Goal: Task Accomplishment & Management: Manage account settings

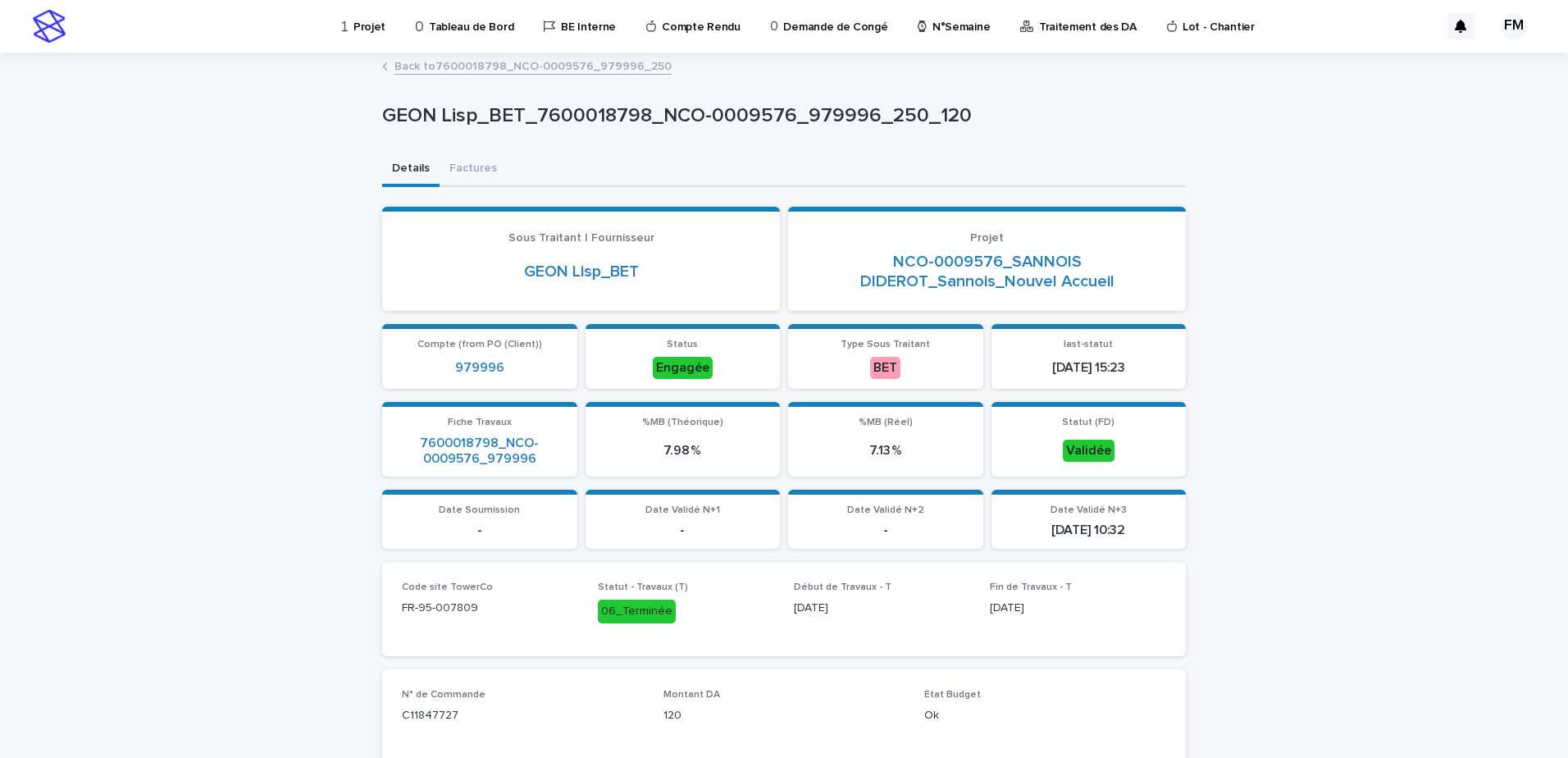
click at [364, 20] on p "Projet" at bounding box center [370, 17] width 32 height 34
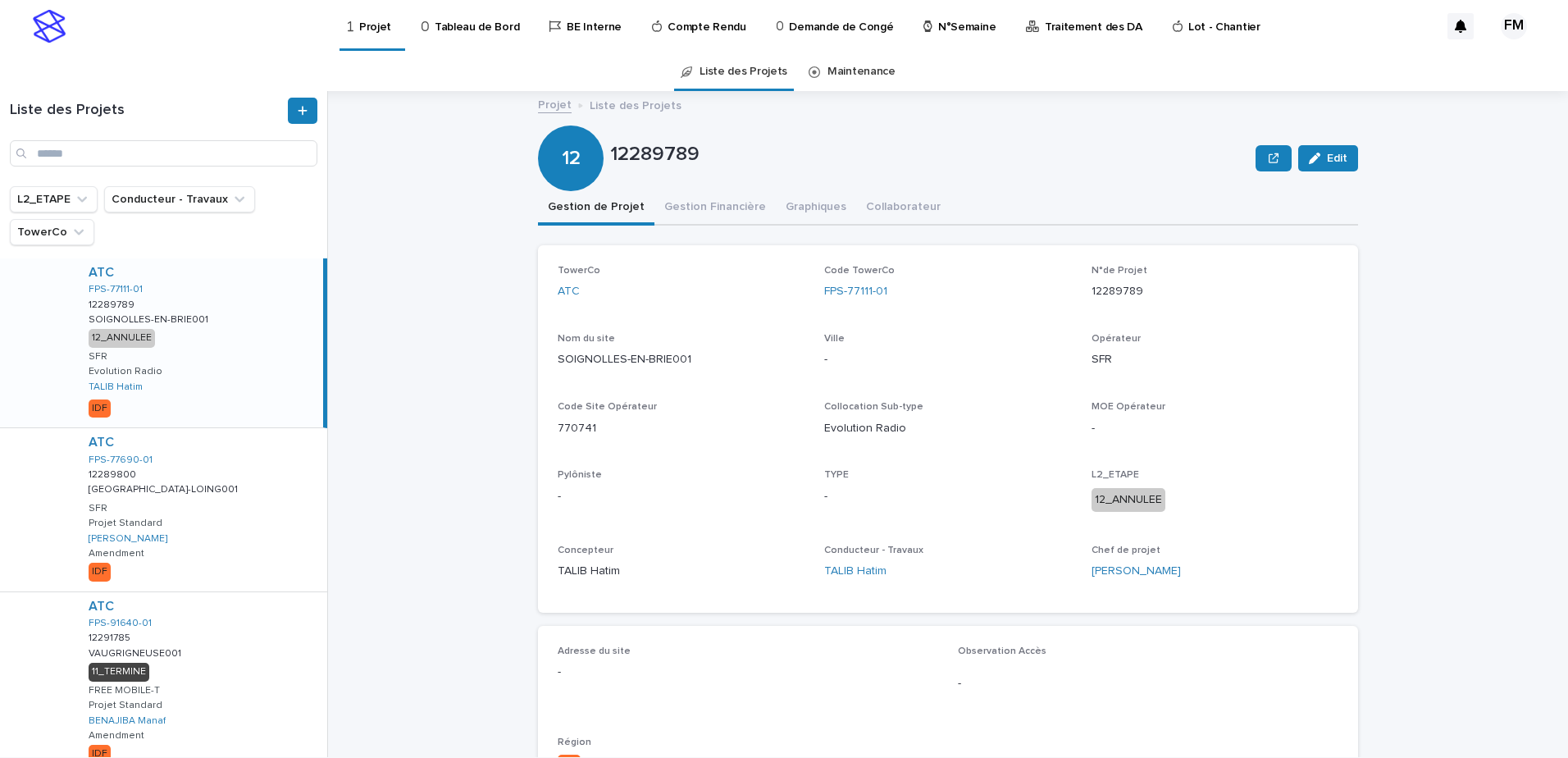
click at [474, 24] on p "Tableau de Bord" at bounding box center [476, 17] width 84 height 34
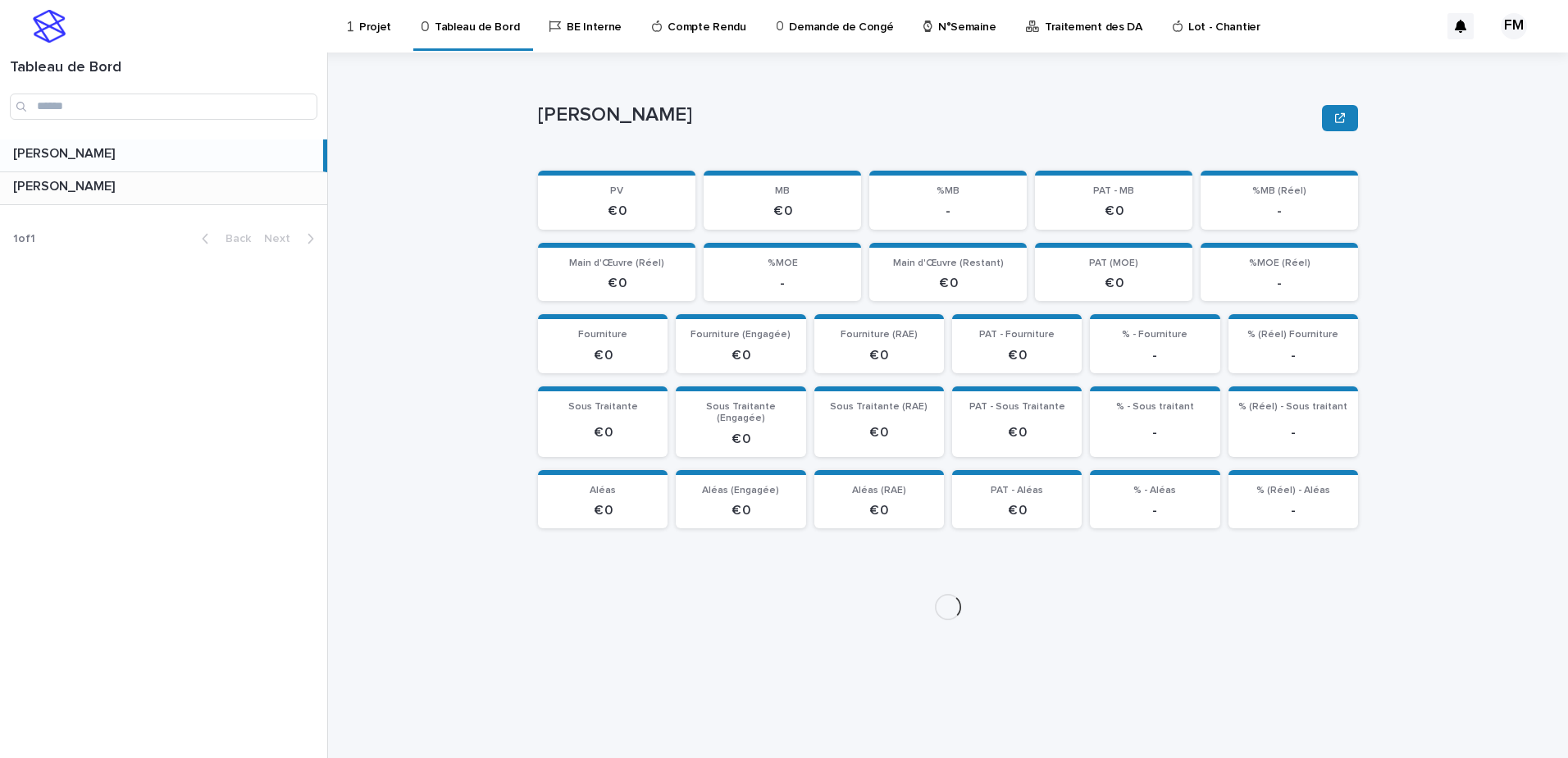
click at [274, 181] on p at bounding box center [167, 186] width 308 height 16
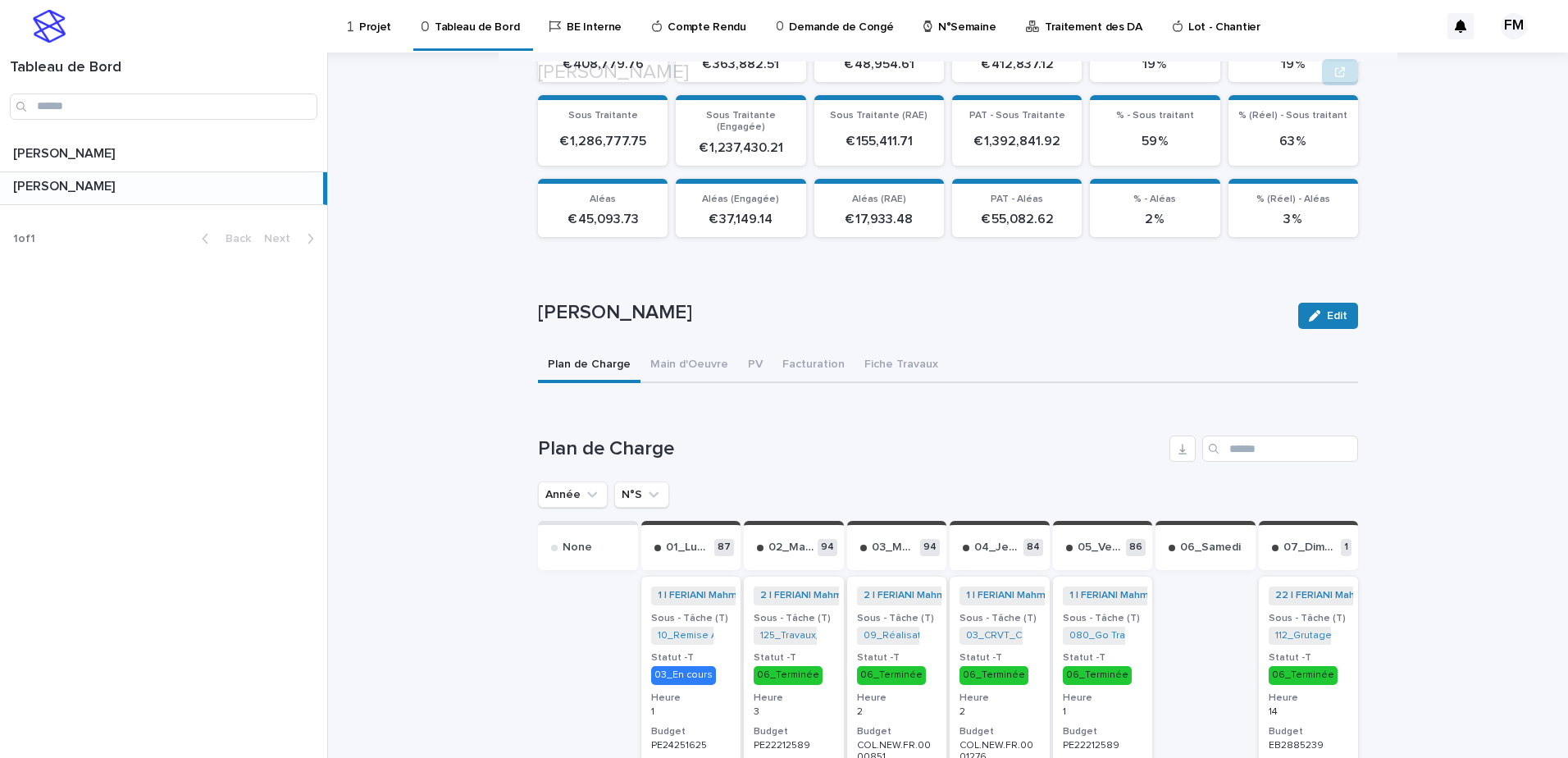
scroll to position [407, 0]
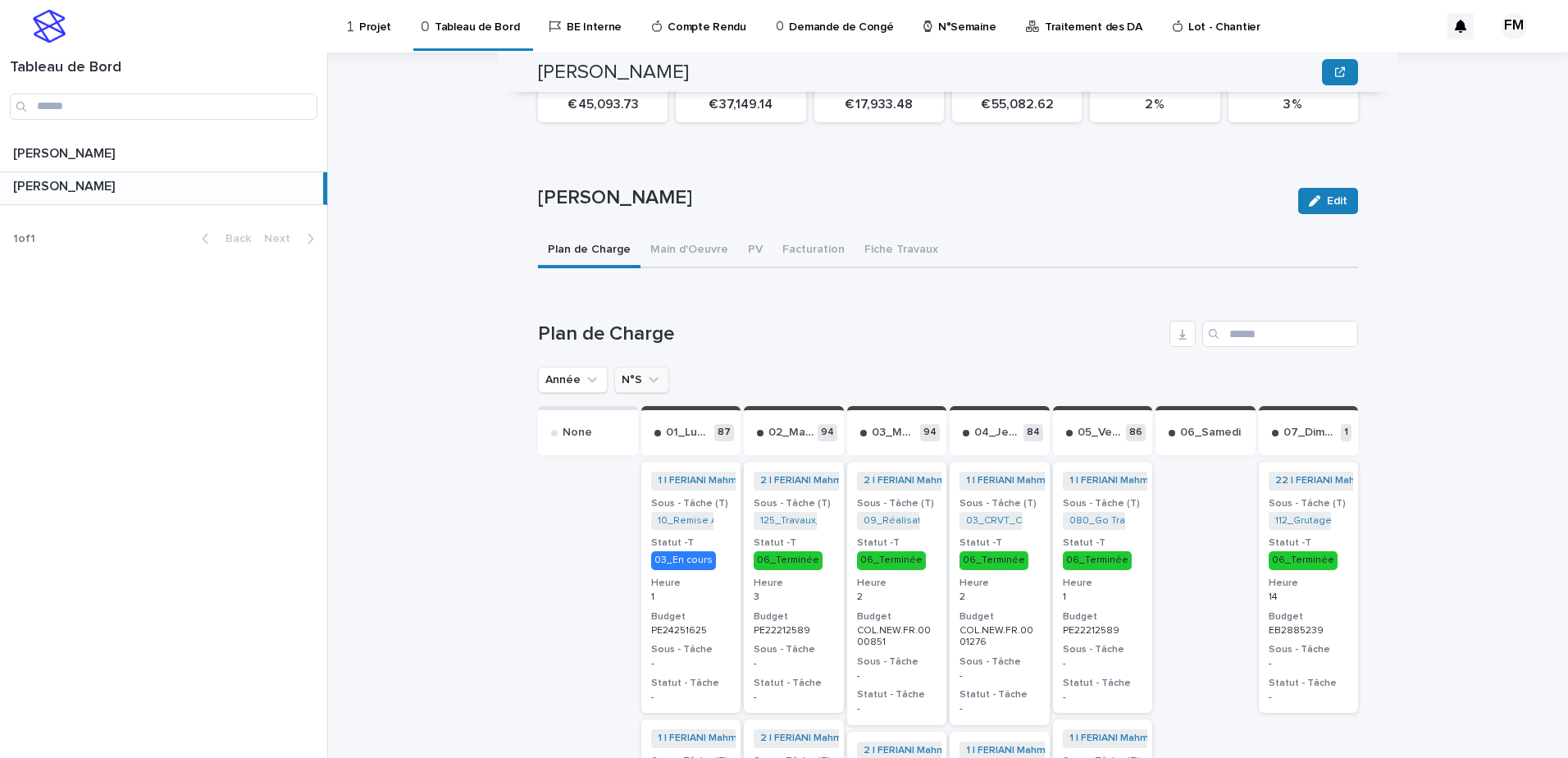
click at [633, 370] on button "N°S" at bounding box center [642, 379] width 55 height 26
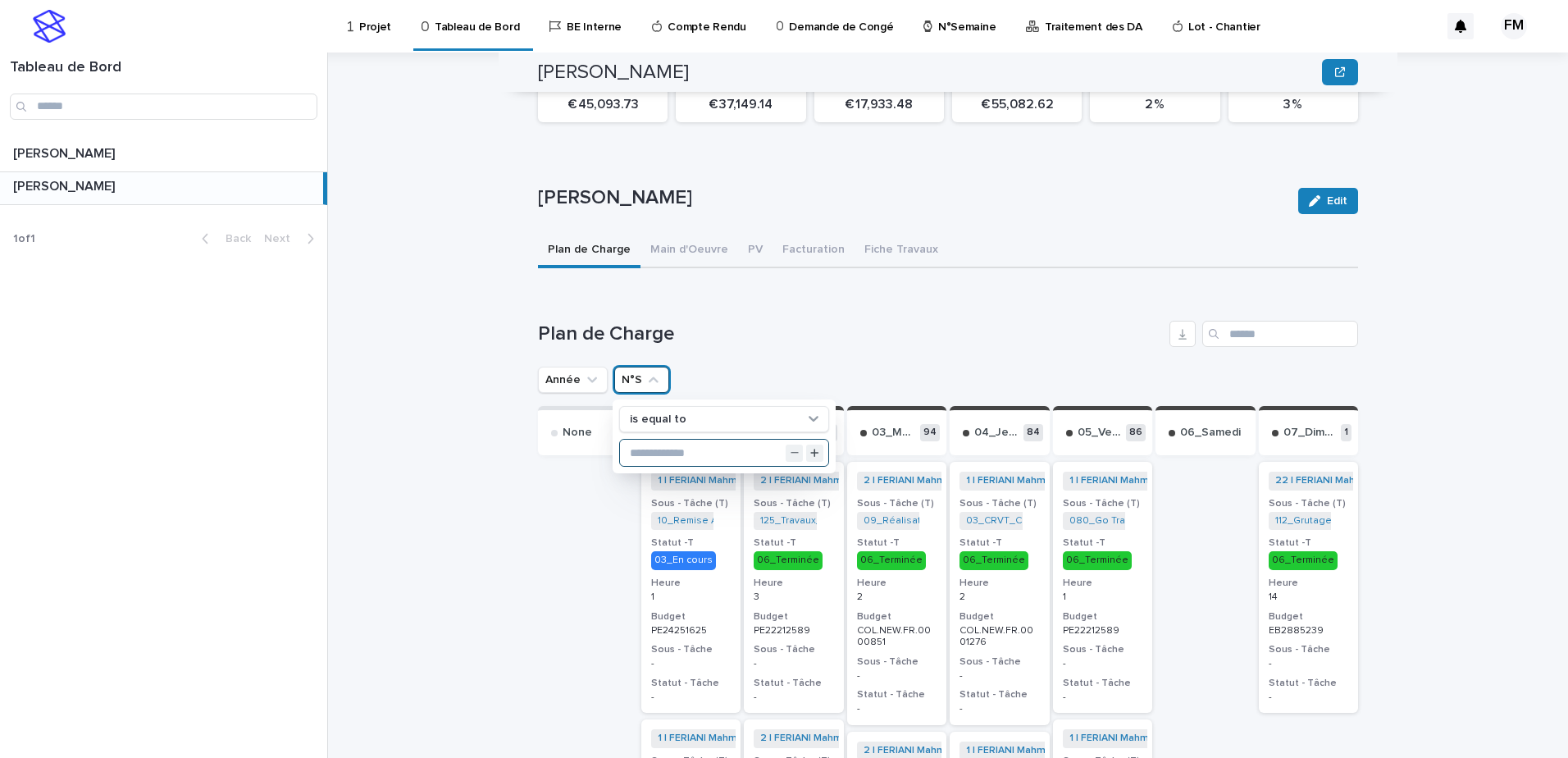
click at [646, 440] on input "text" at bounding box center [724, 452] width 209 height 26
type input "**"
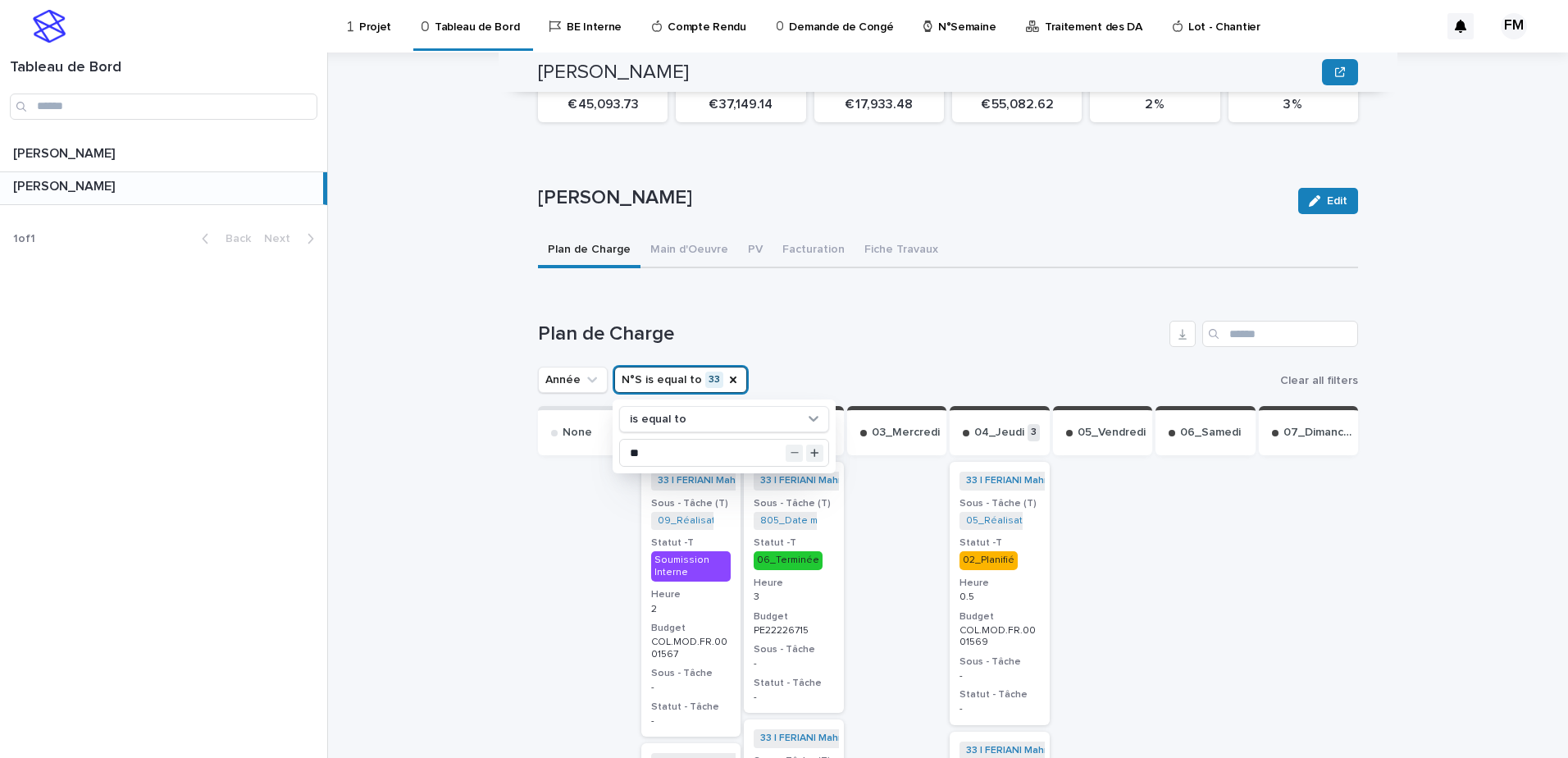
click at [1368, 563] on div "FERIANI Mahmoud FERIANI Mahmoud Sorry, there was an error saving your record. P…" at bounding box center [958, 405] width 1221 height 705
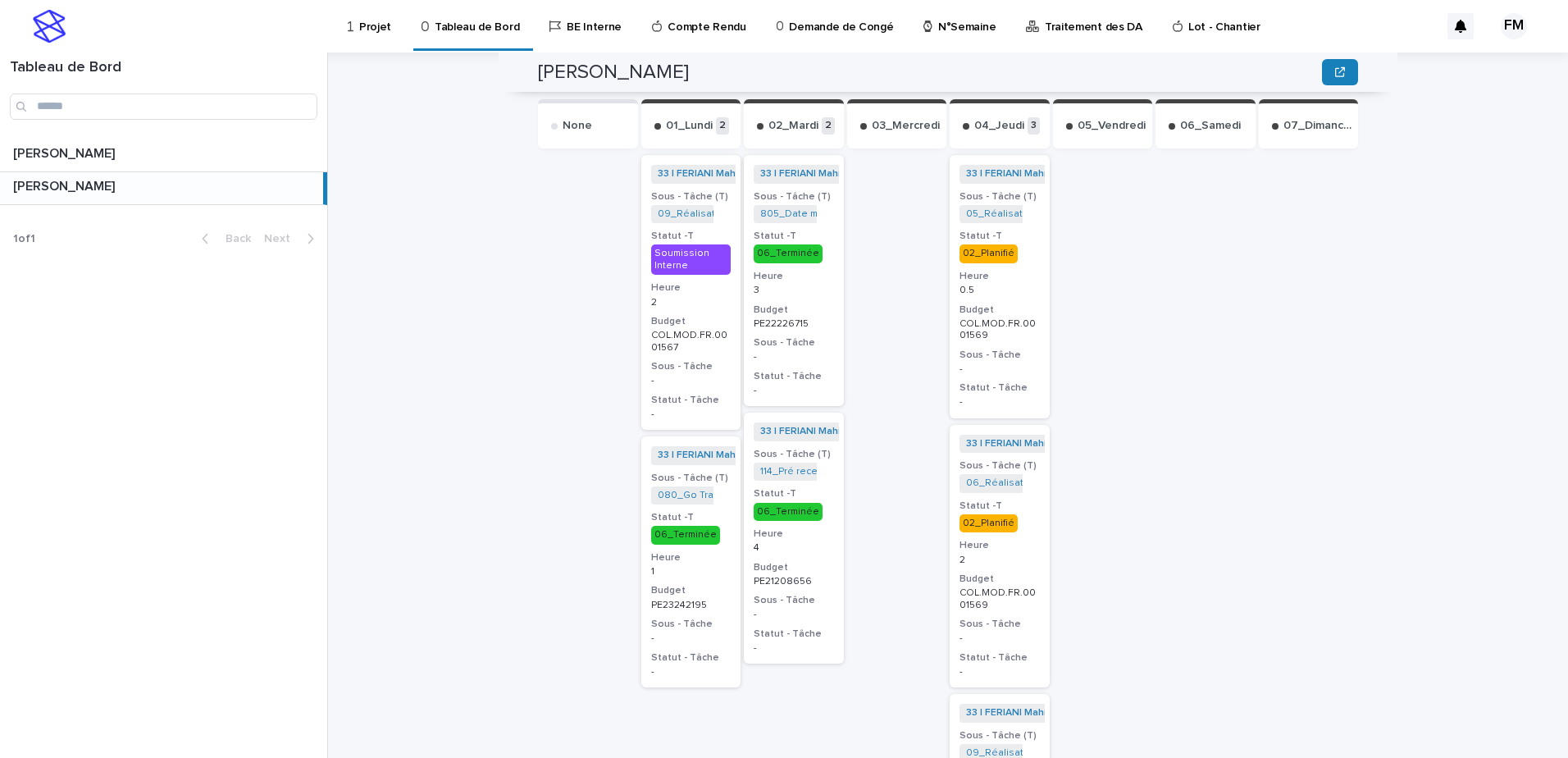
scroll to position [652, 0]
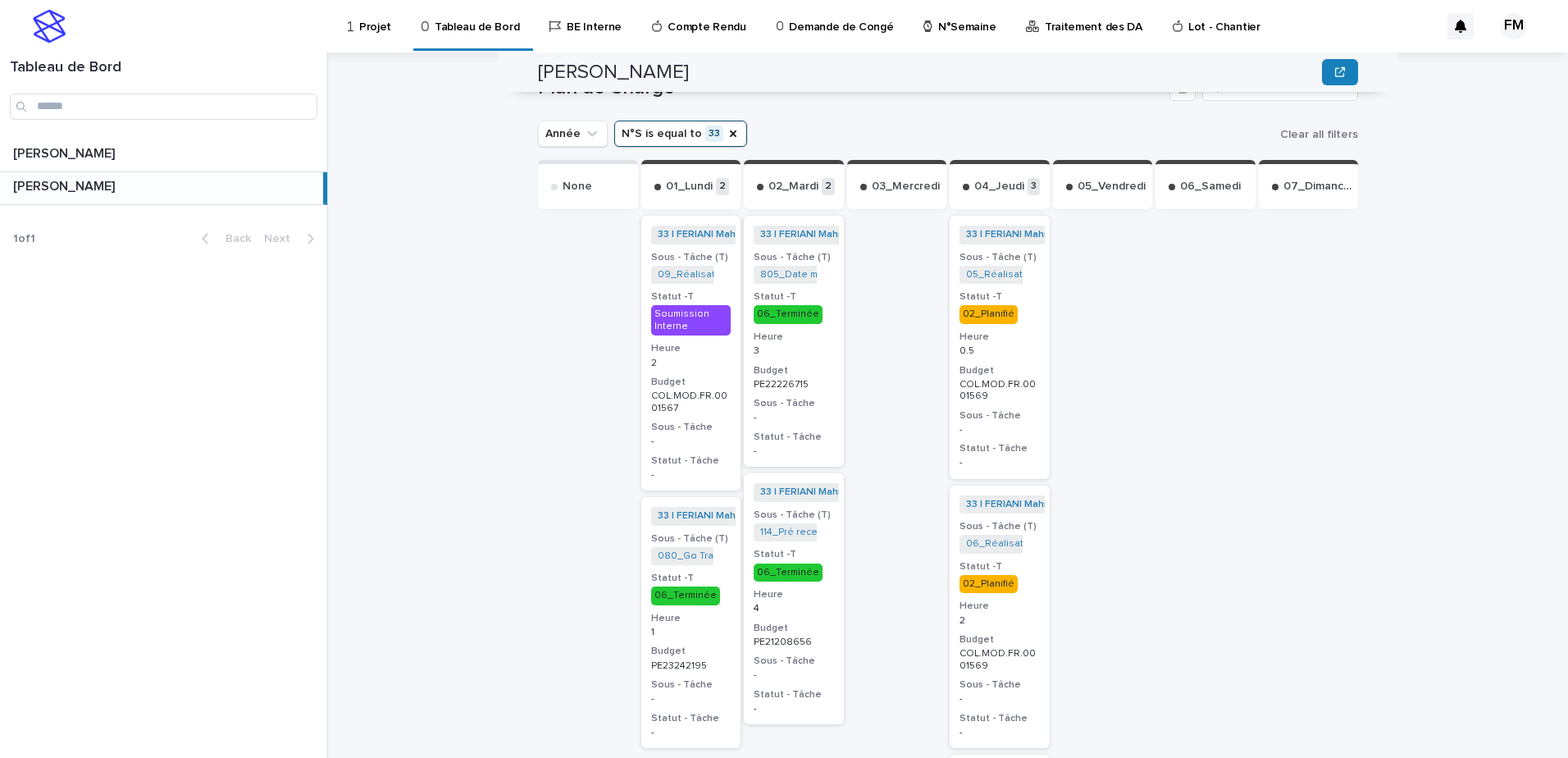
click at [1031, 317] on div "33 | FERIANI Mahmoud | 2025 + 0 Sous - Tâche (T) 05_Réalisation Plans_COL.MOD.F…" at bounding box center [1000, 347] width 100 height 263
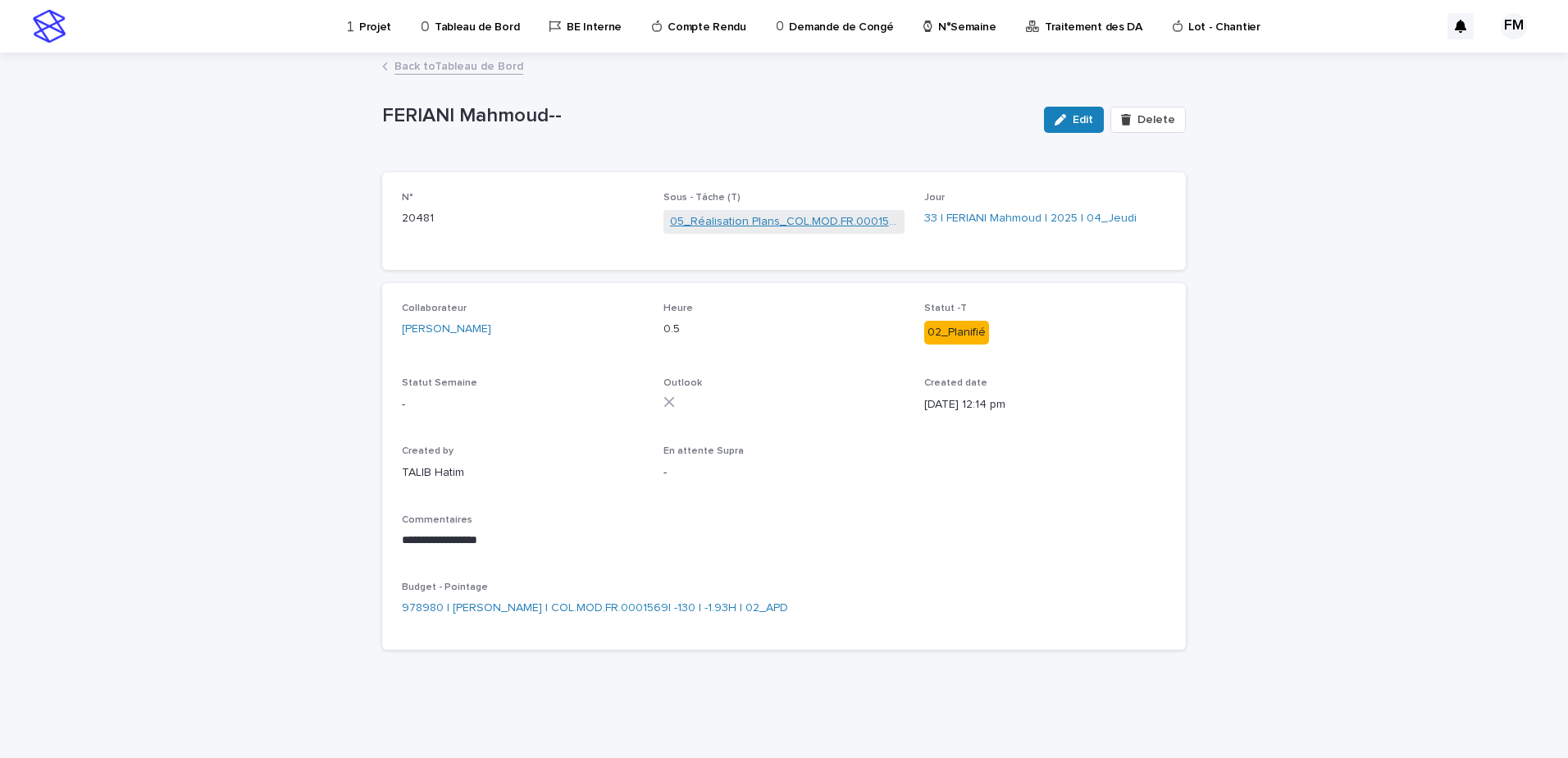
click at [784, 224] on link "05_Réalisation Plans_COL.MOD.FR.0001569" at bounding box center [784, 222] width 229 height 18
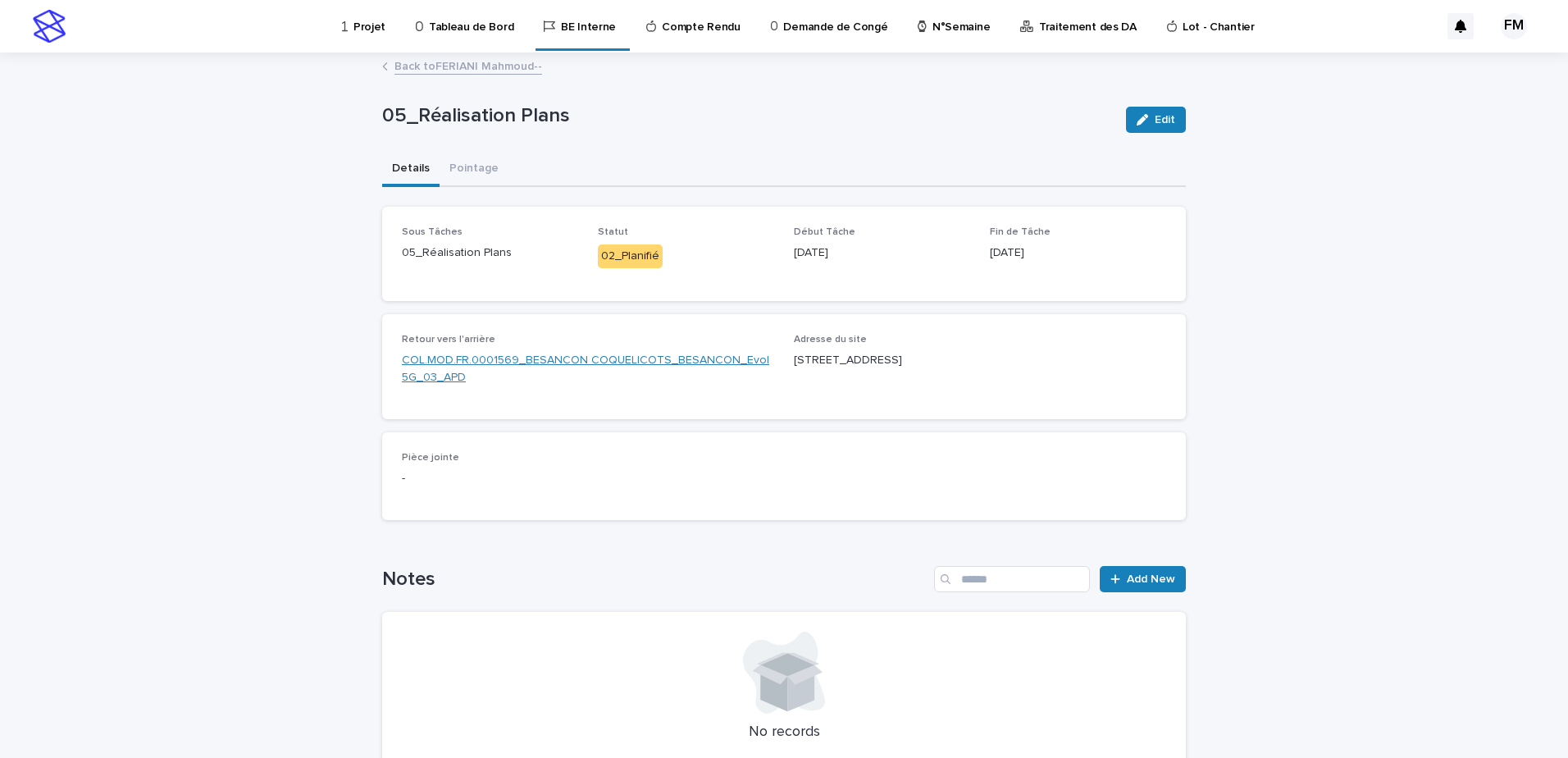
click at [571, 374] on link "COL.MOD.FR.0001569_BESANCON COQUELICOTS_BESANCON_Evol 5G_03_APD" at bounding box center [588, 369] width 372 height 34
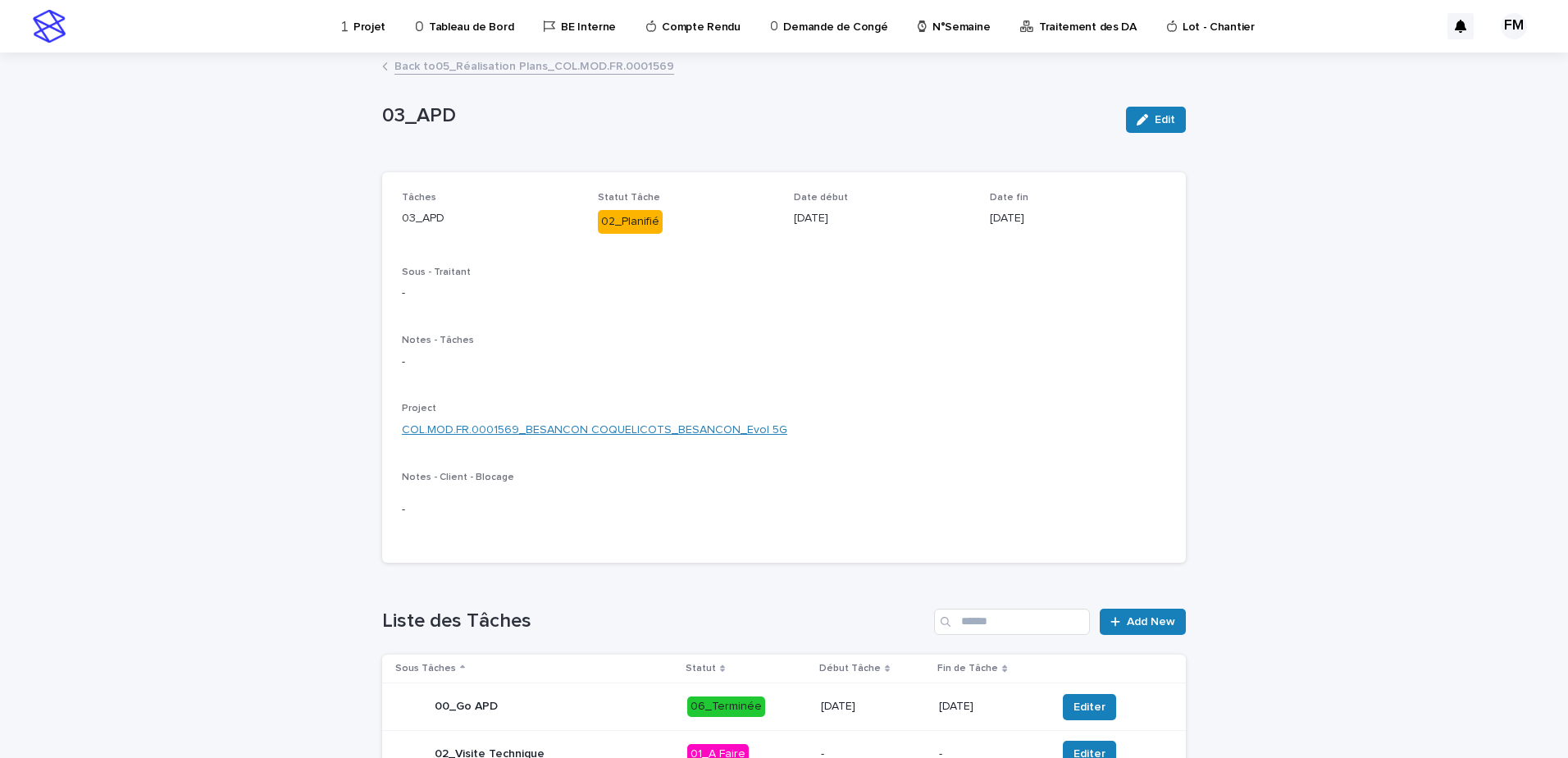
click at [632, 424] on link "COL.MOD.FR.0001569_BESANCON COQUELICOTS_BESANCON_Evol 5G" at bounding box center [595, 430] width 386 height 18
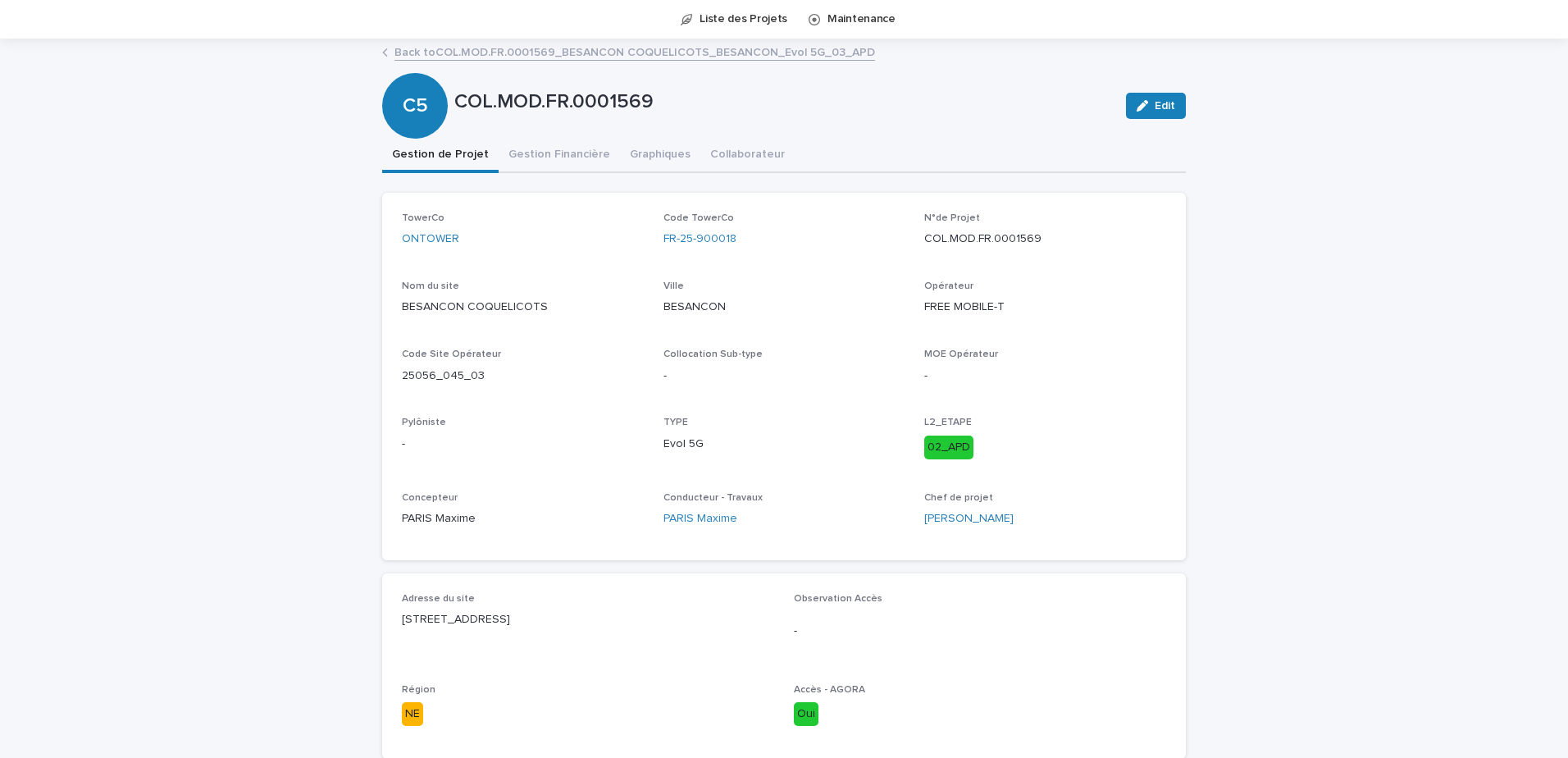
scroll to position [82, 0]
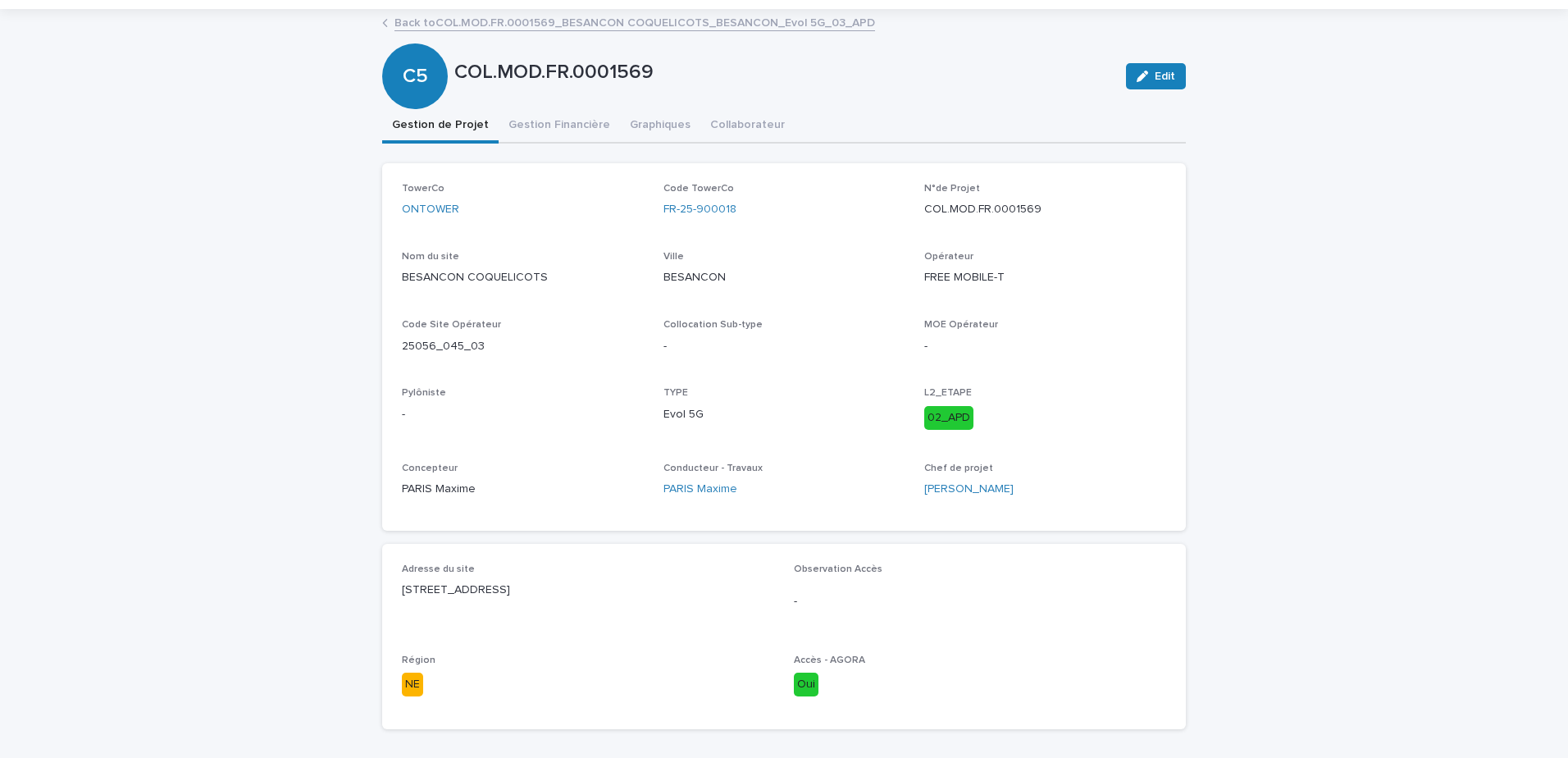
click at [518, 133] on div "COL.MOD.FR.0001569 Edit C5 COL.MOD.FR.0001569 Edit Sorry, there was an error sa…" at bounding box center [784, 740] width 804 height 1458
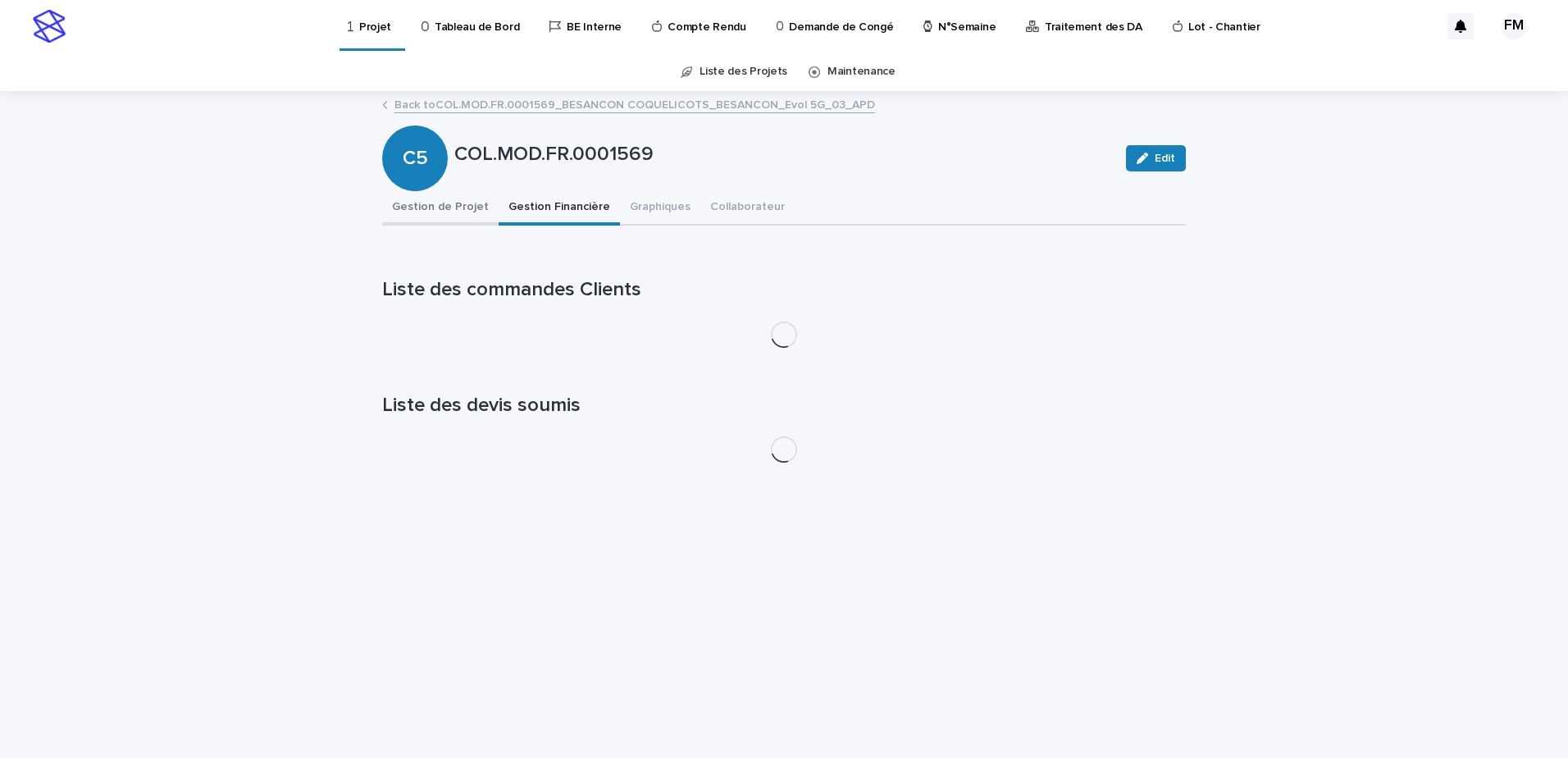
click at [448, 200] on button "Gestion de Projet" at bounding box center [441, 208] width 117 height 34
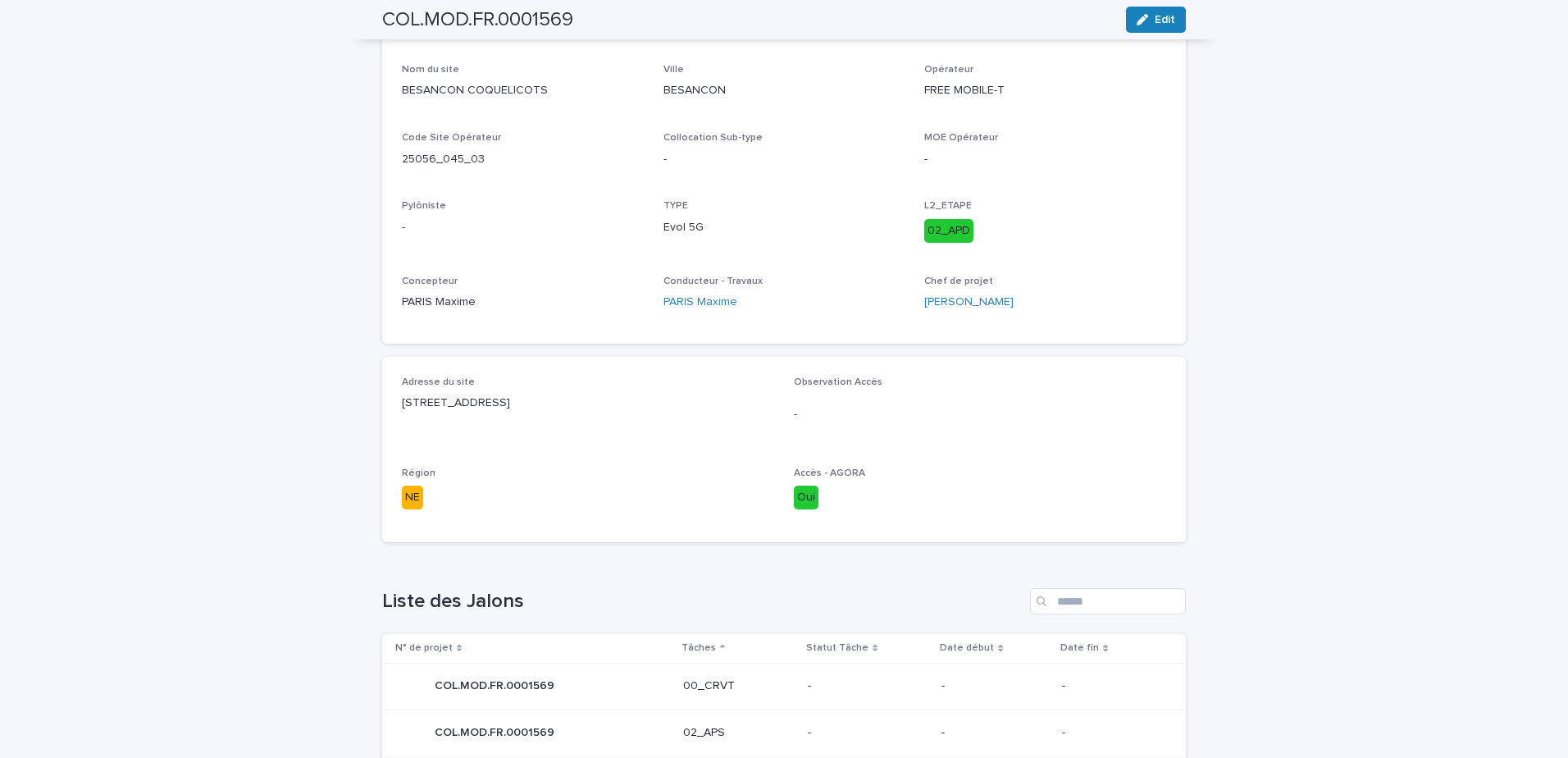
scroll to position [82, 0]
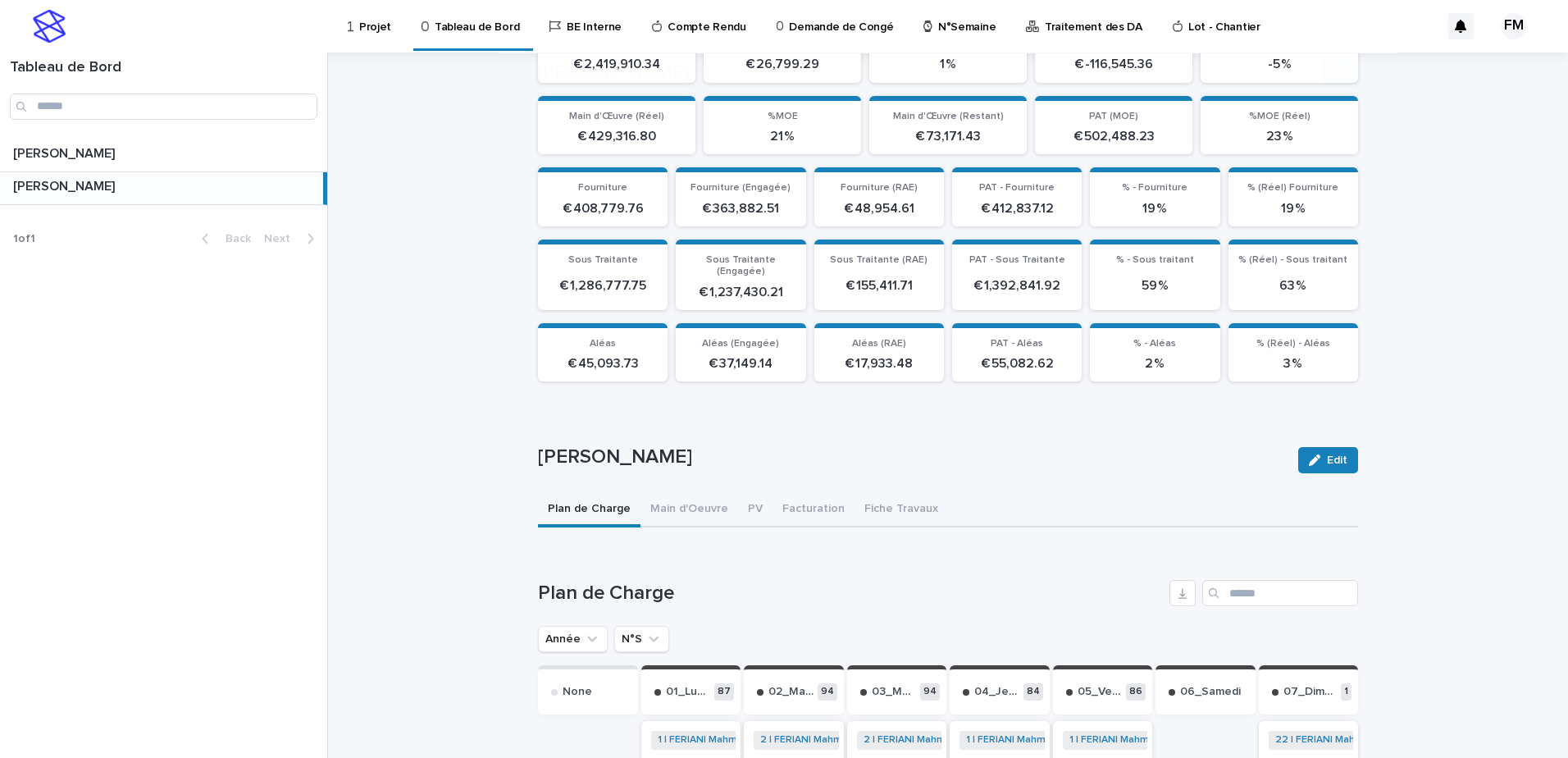
scroll to position [242, 0]
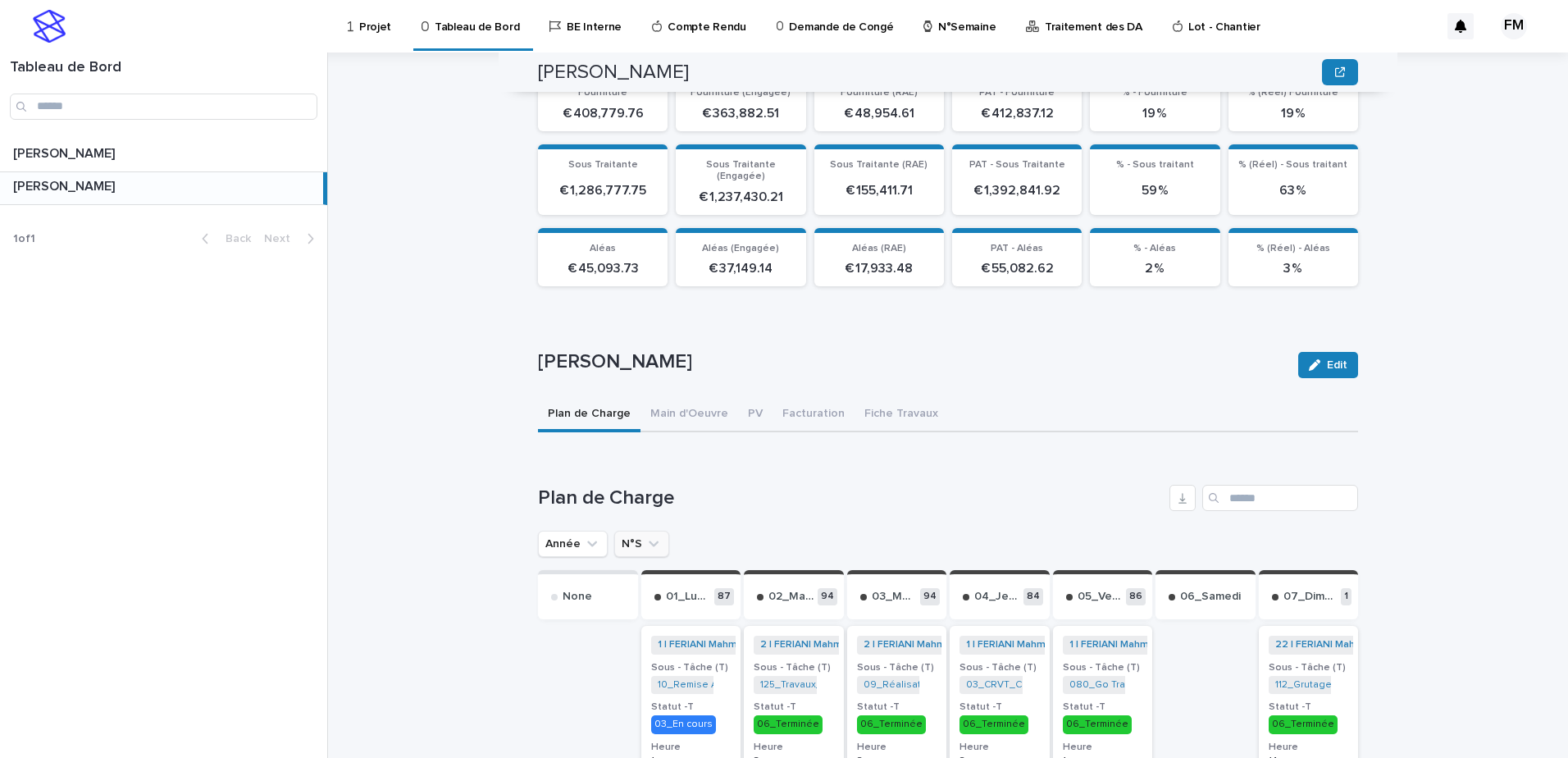
click at [644, 531] on button "N°S" at bounding box center [642, 543] width 55 height 26
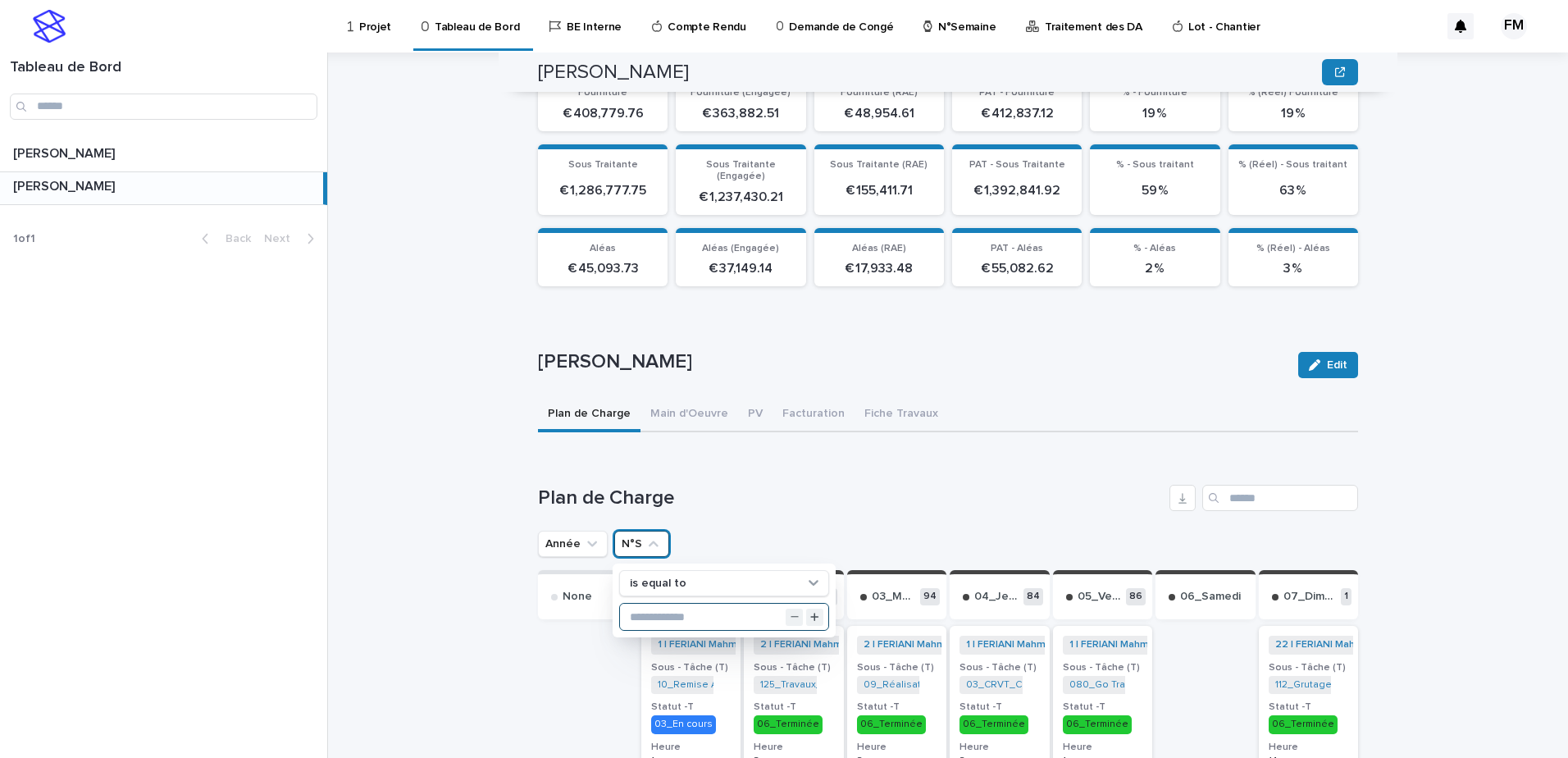
click at [654, 604] on input "text" at bounding box center [724, 616] width 209 height 26
type input "**"
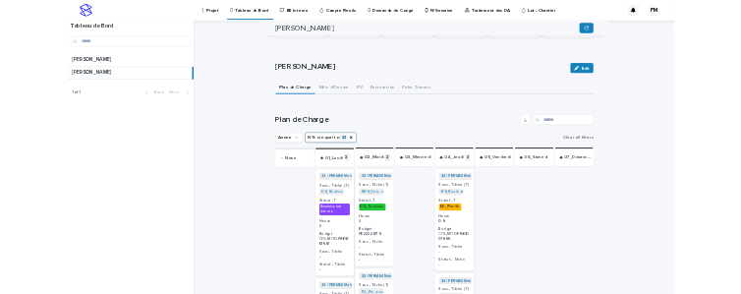
scroll to position [585, 0]
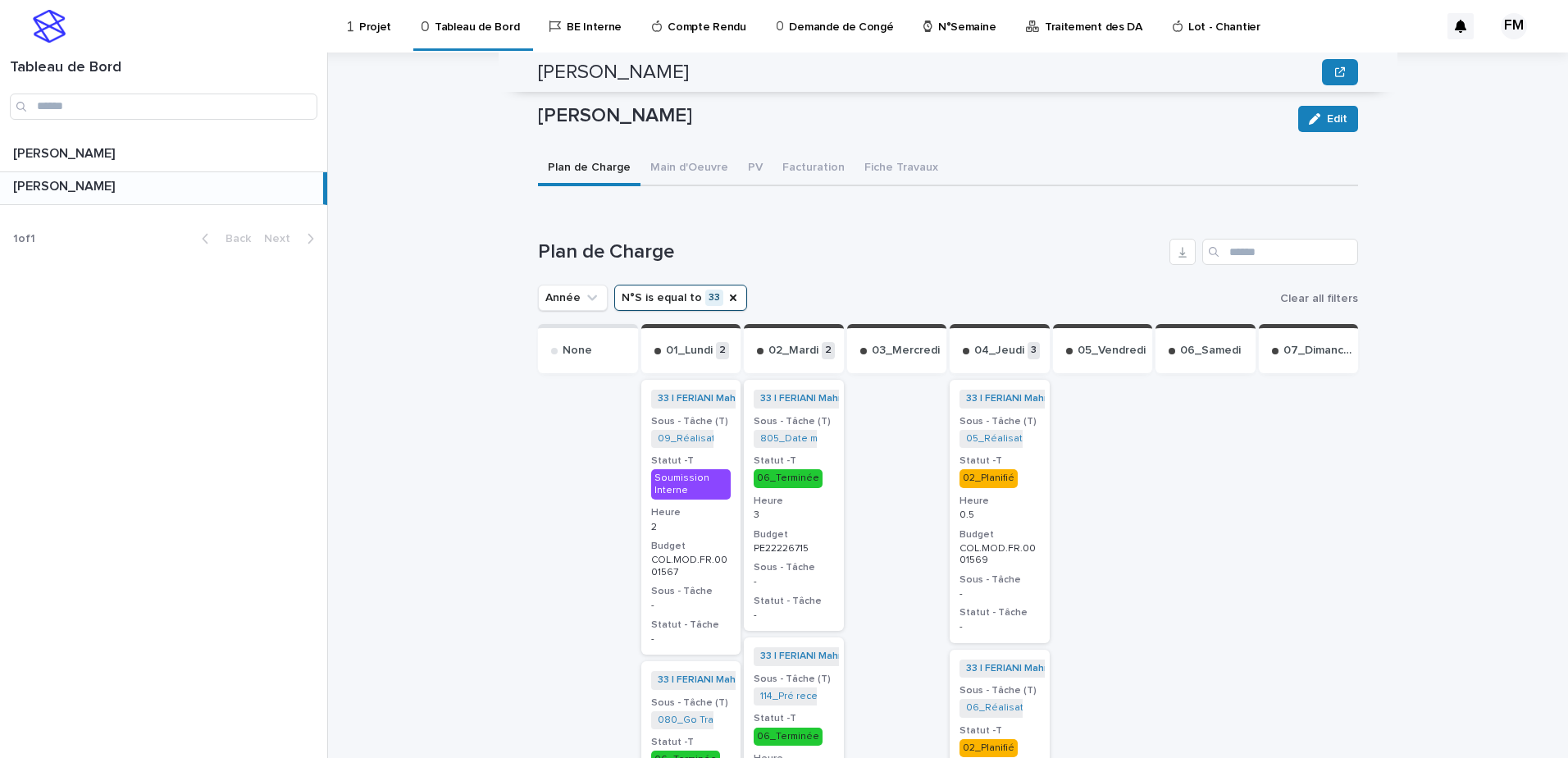
click at [1022, 514] on div "33 | FERIANI Mahmoud | 2025 + 0 Sous - Tâche (T) 05_Réalisation Plans_COL.MOD.F…" at bounding box center [1000, 511] width 100 height 263
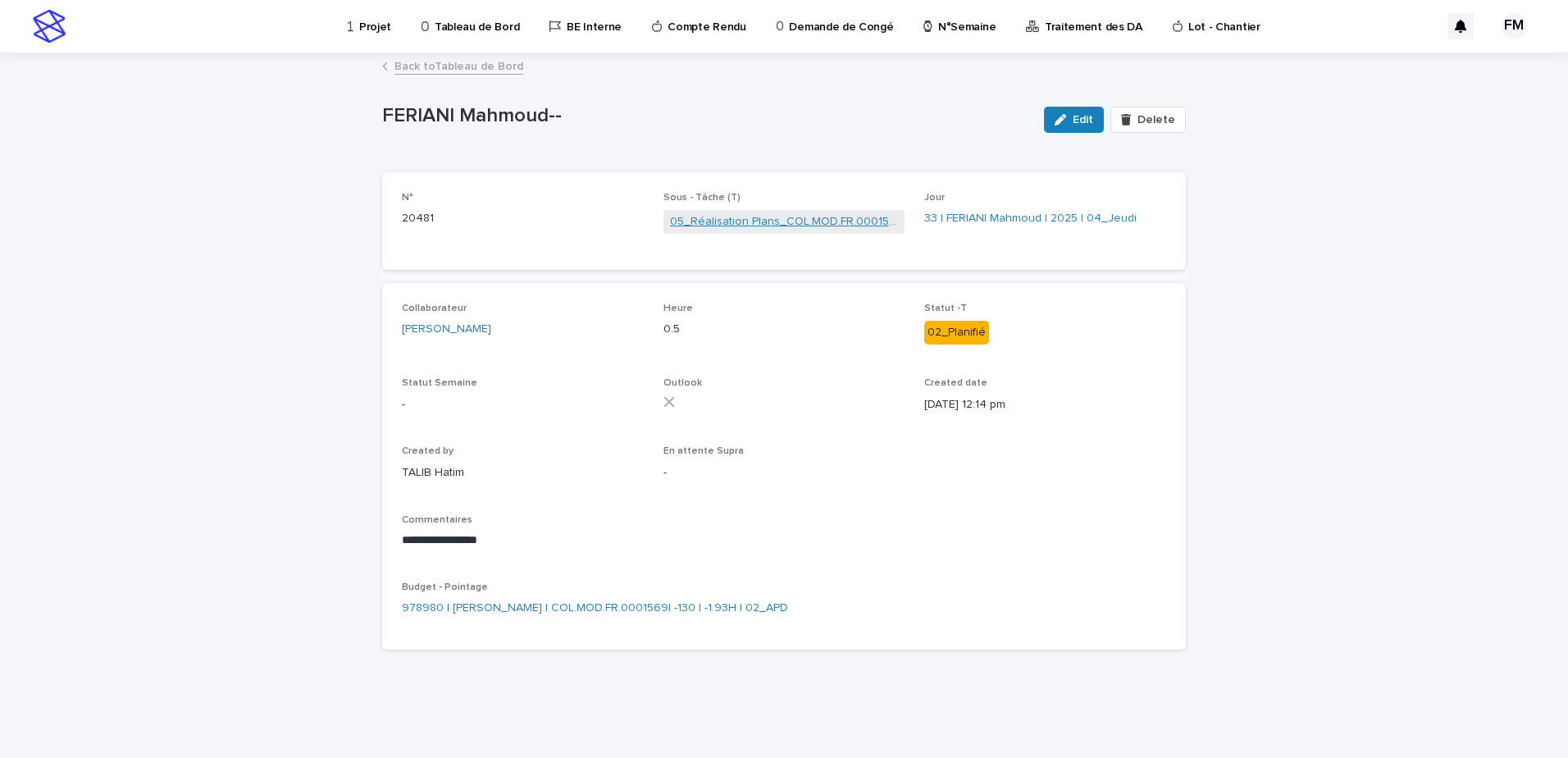
click at [755, 220] on link "05_Réalisation Plans_COL.MOD.FR.0001569" at bounding box center [784, 222] width 229 height 18
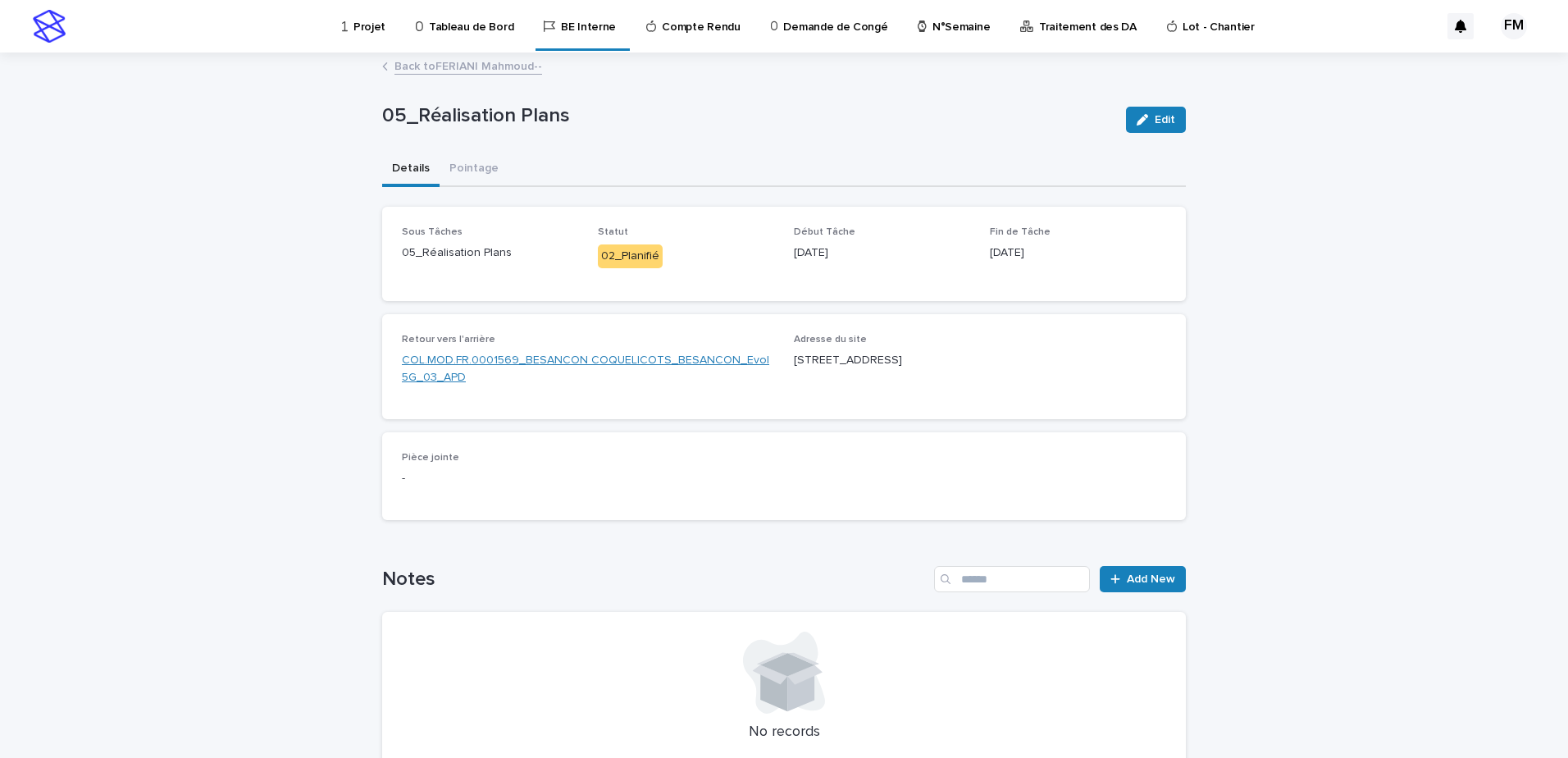
click at [646, 352] on link "COL.MOD.FR.0001569_BESANCON COQUELICOTS_BESANCON_Evol 5G_03_APD" at bounding box center [588, 369] width 372 height 34
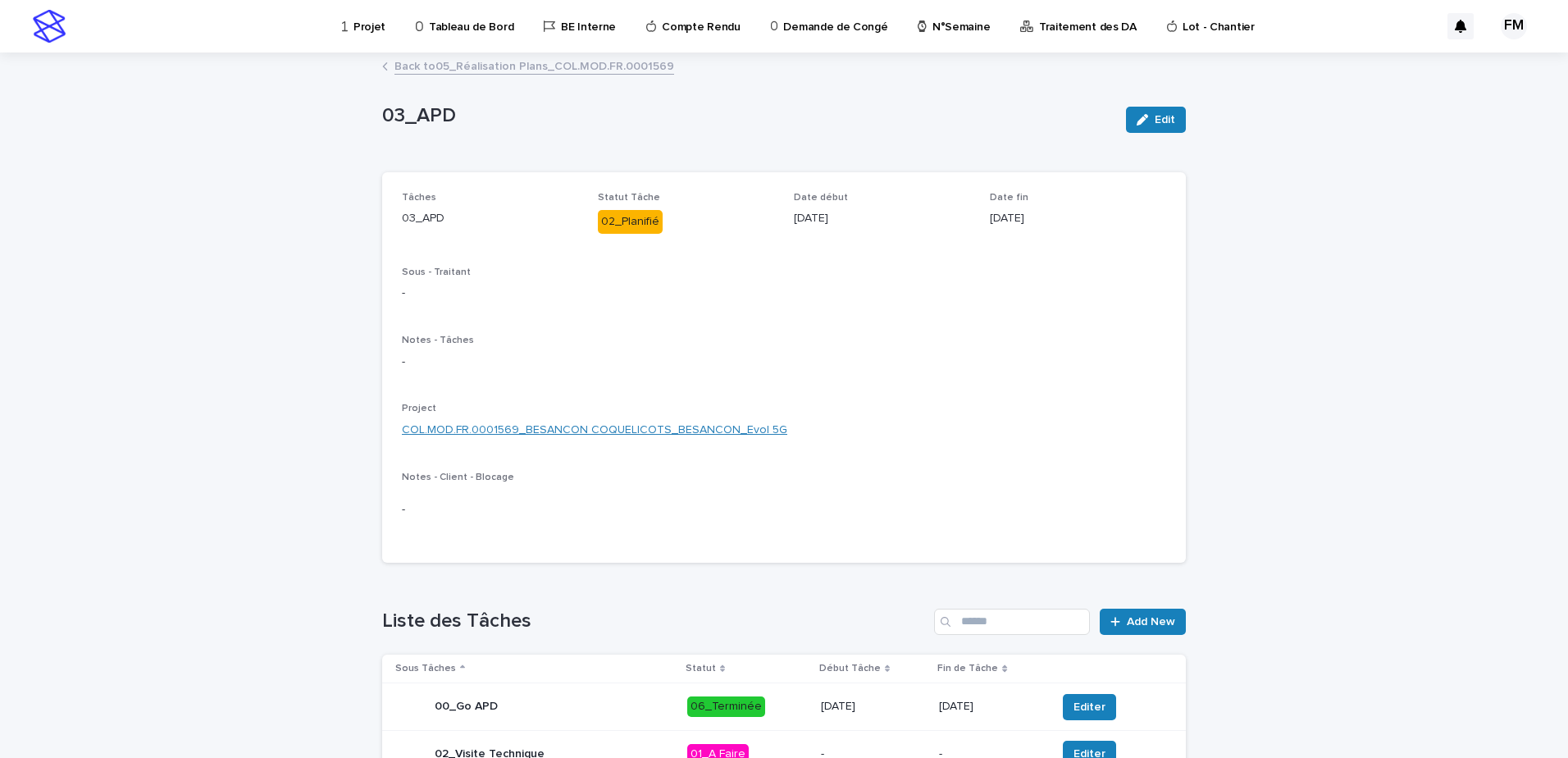
click at [640, 424] on link "COL.MOD.FR.0001569_BESANCON COQUELICOTS_BESANCON_Evol 5G" at bounding box center [595, 430] width 386 height 18
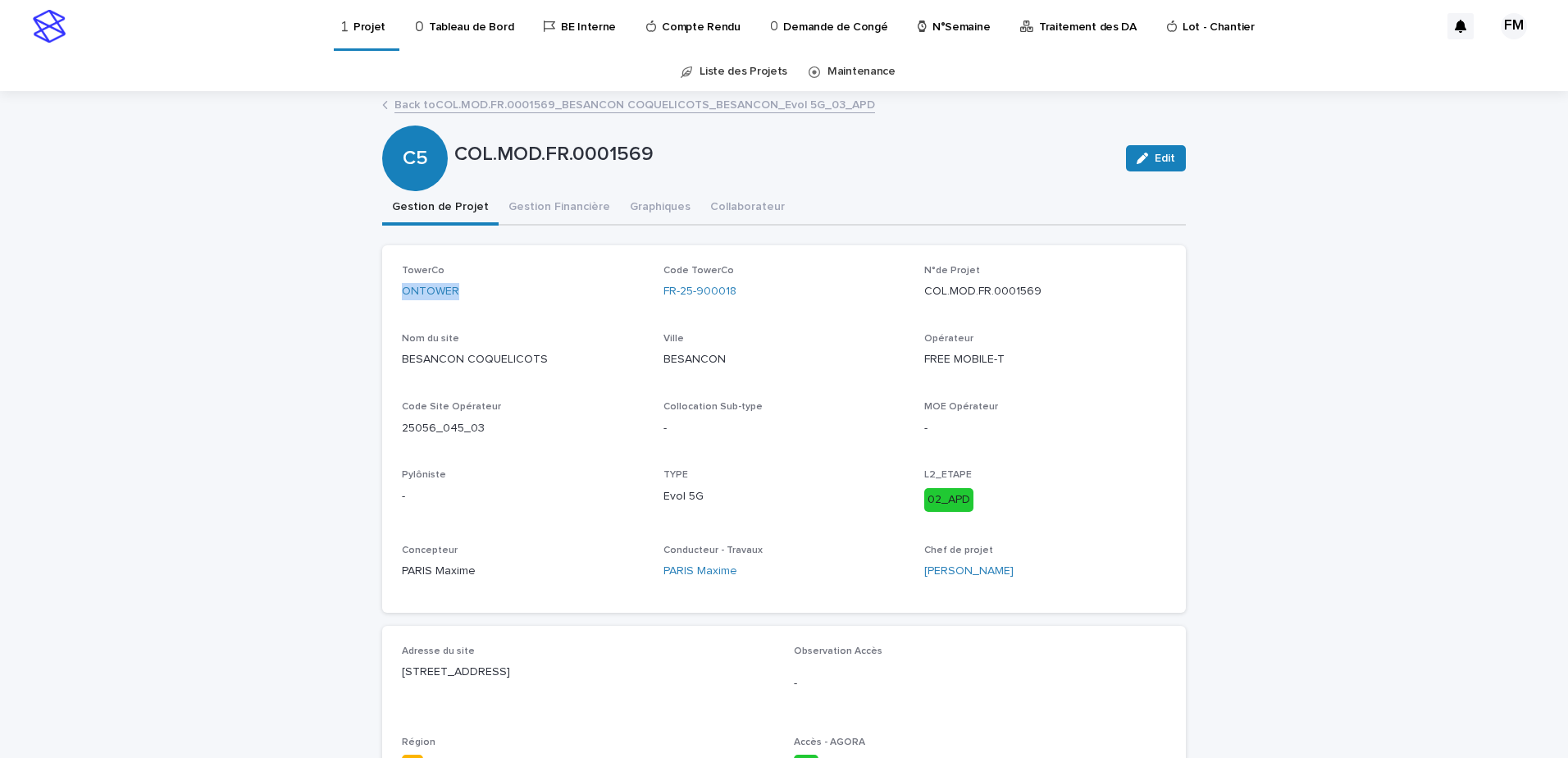
drag, startPoint x: 383, startPoint y: 295, endPoint x: 453, endPoint y: 293, distance: 70.0
click at [453, 293] on div "TowerCo ONTOWER Code TowerCo FR-25-900018 N°de Projet COL.MOD.FR.0001569 Nom du…" at bounding box center [784, 429] width 804 height 367
copy link "ONTOWER"
drag, startPoint x: 739, startPoint y: 287, endPoint x: 648, endPoint y: 301, distance: 92.1
click at [648, 301] on div "TowerCo ONTOWER Code TowerCo FR-25-900018 N°de Projet COL.MOD.FR.0001569 Nom du…" at bounding box center [784, 428] width 764 height 328
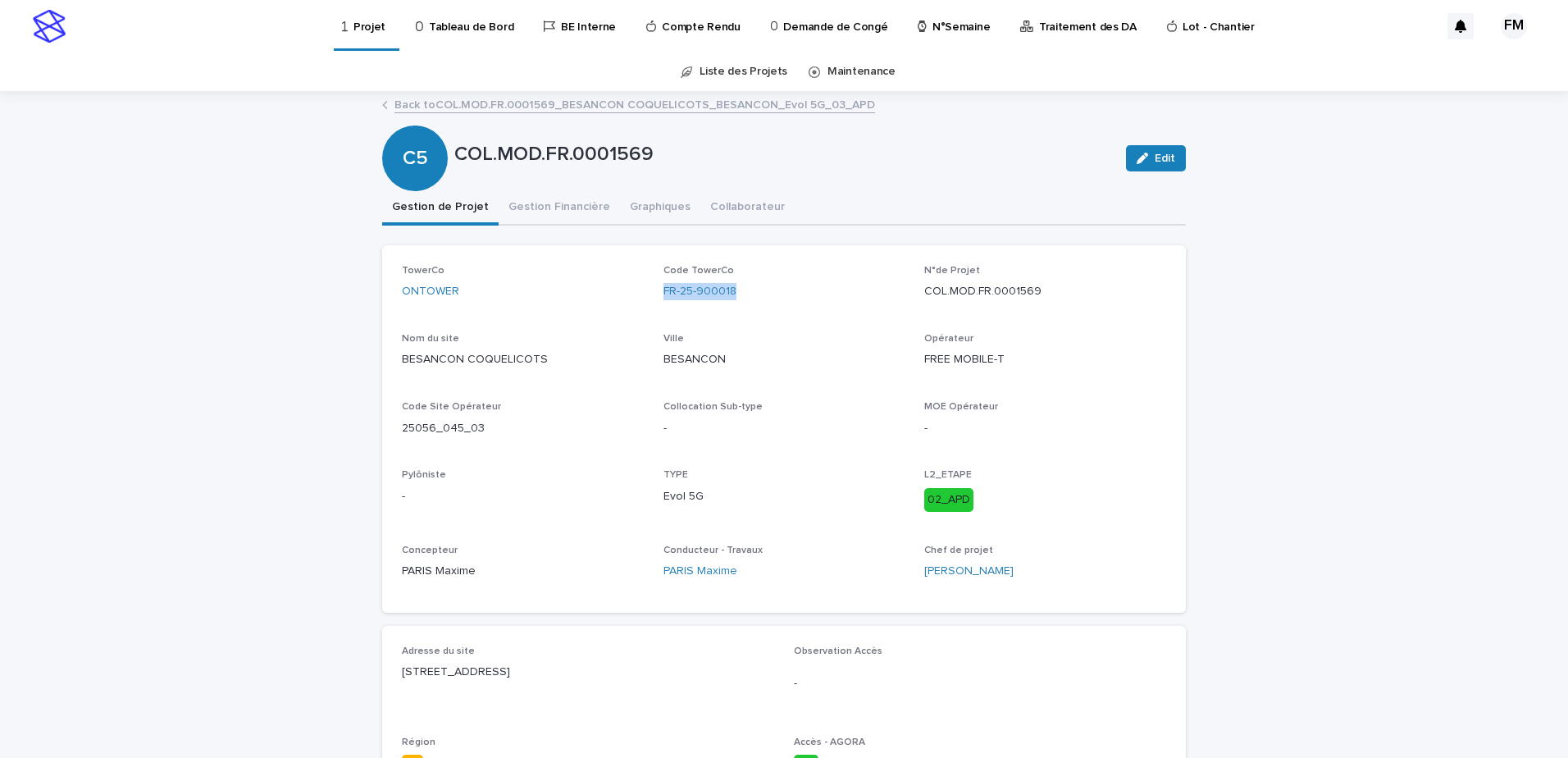
copy link "FR-25-900018"
click at [490, 359] on p "BESANCON COQUELICOTS" at bounding box center [523, 360] width 242 height 18
copy p "BESANCON COQUELICOTS"
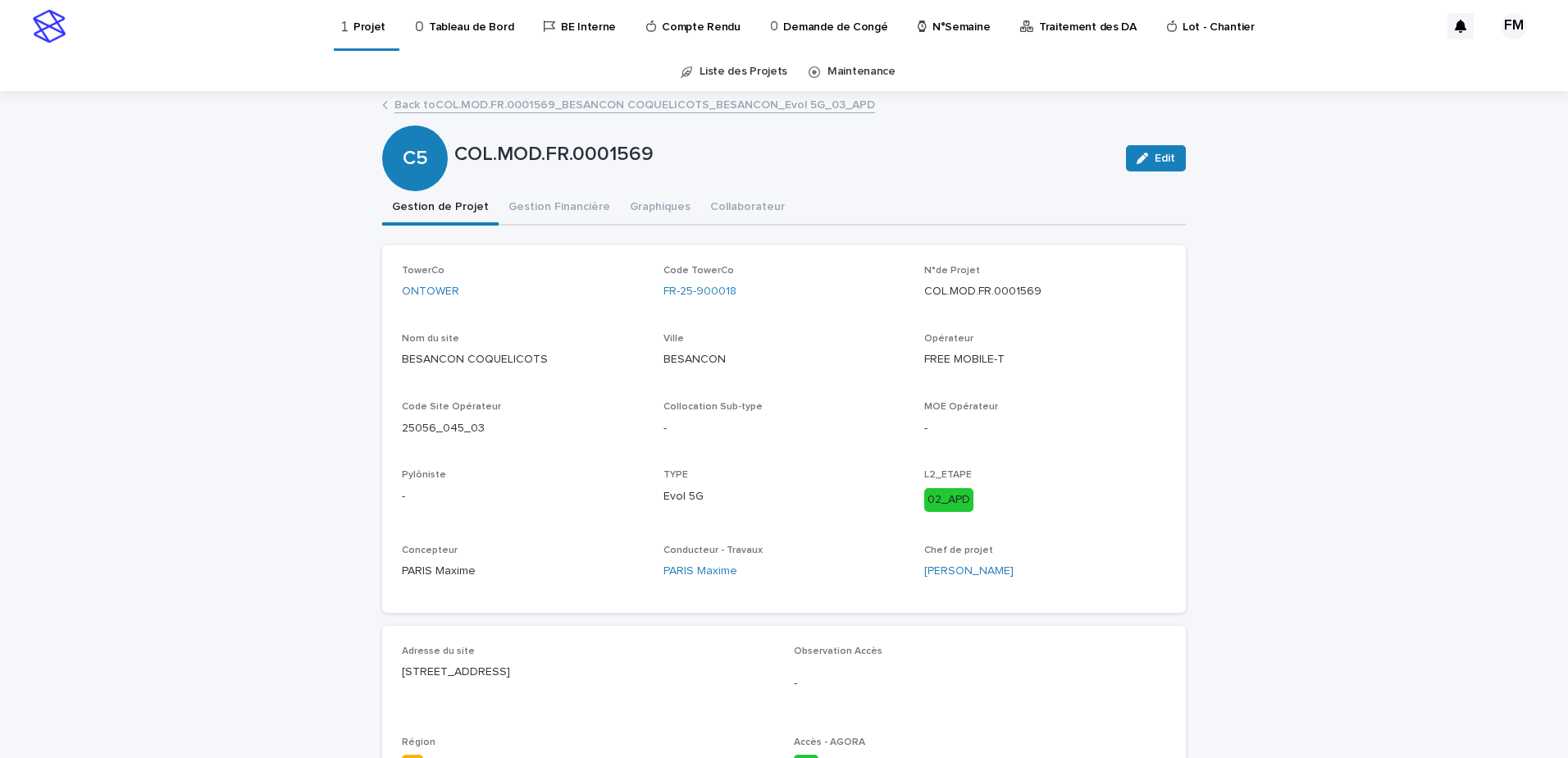
click at [948, 291] on p "COL.MOD.FR.0001569" at bounding box center [1046, 291] width 242 height 18
click at [948, 291] on p "COL.MOD.FR.0001569" at bounding box center [1046, 291] width 242 height 18
copy p "COL.MOD.FR.0001569"
click at [527, 106] on link "Back to COL.MOD.FR.0001569_BESANCON COQUELICOTS_BESANCON_Evol 5G_03_APD" at bounding box center [635, 104] width 481 height 19
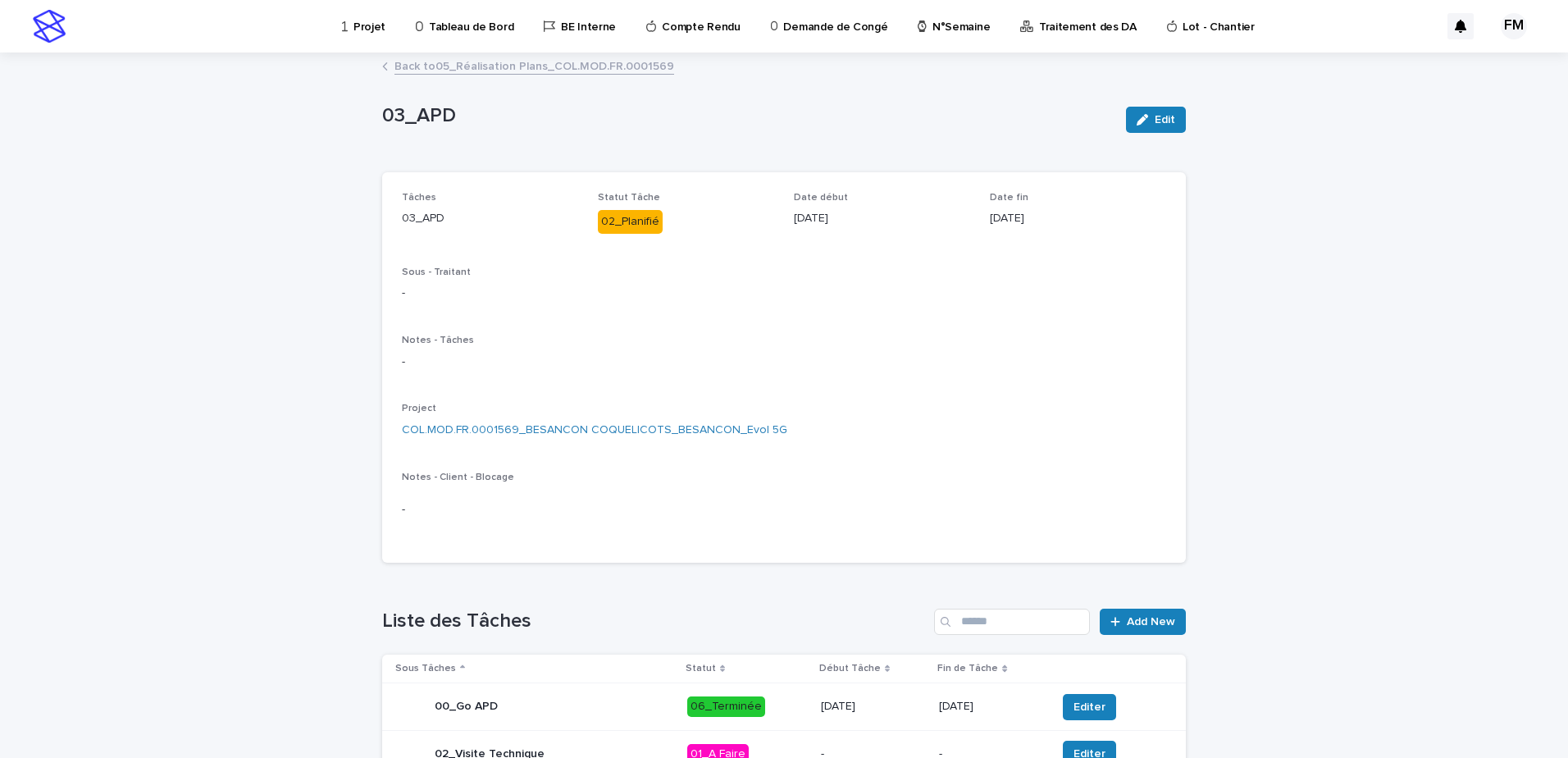
click at [493, 75] on div "Back to 05_Réalisation Plans_COL.MOD.FR.0001569" at bounding box center [784, 68] width 820 height 23
click at [492, 73] on link "Back to 05_Réalisation Plans_COL.MOD.FR.0001569" at bounding box center [534, 65] width 280 height 19
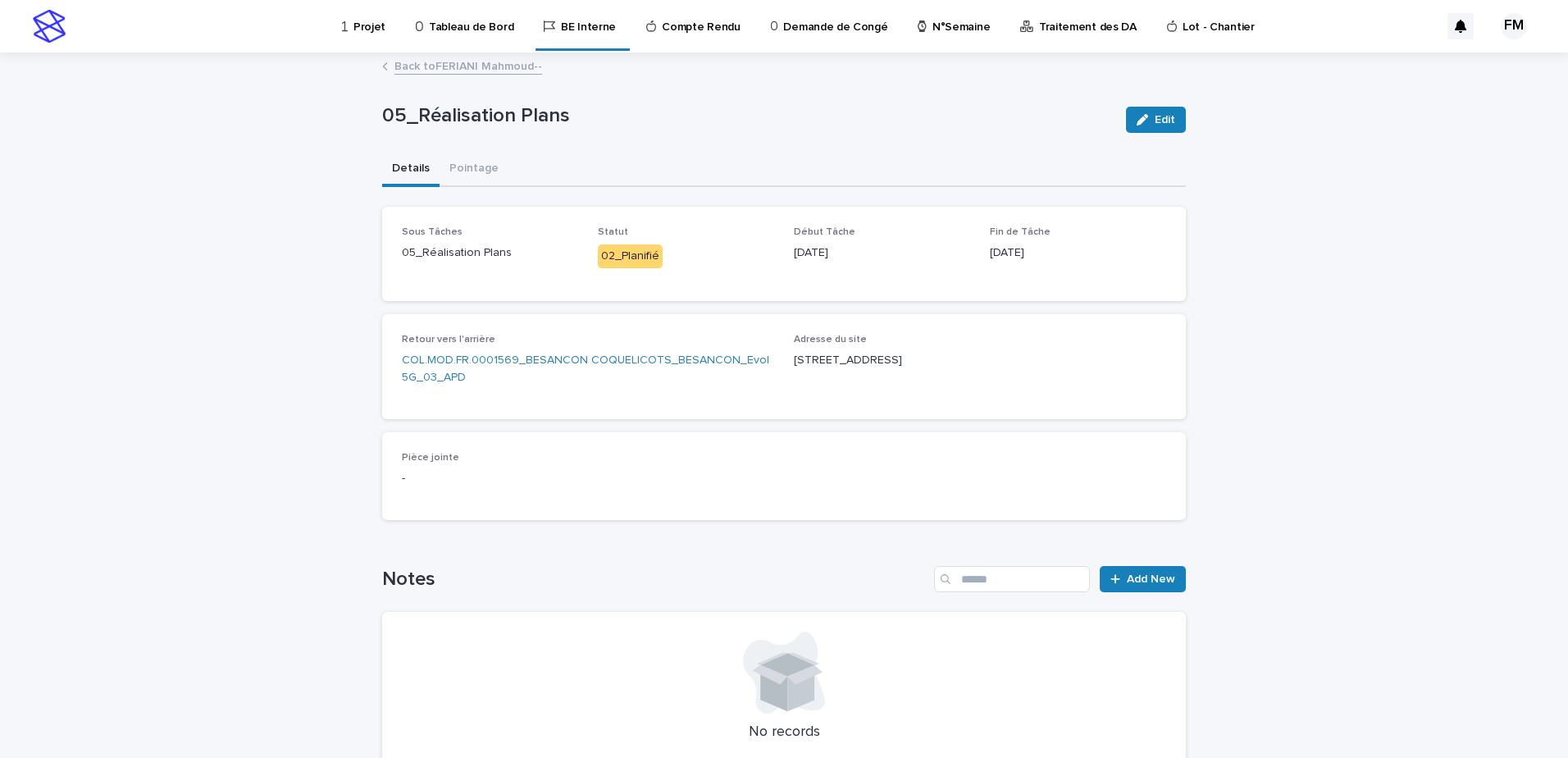
click at [485, 70] on link "Back to FERIANI Mahmoud--" at bounding box center [468, 65] width 148 height 19
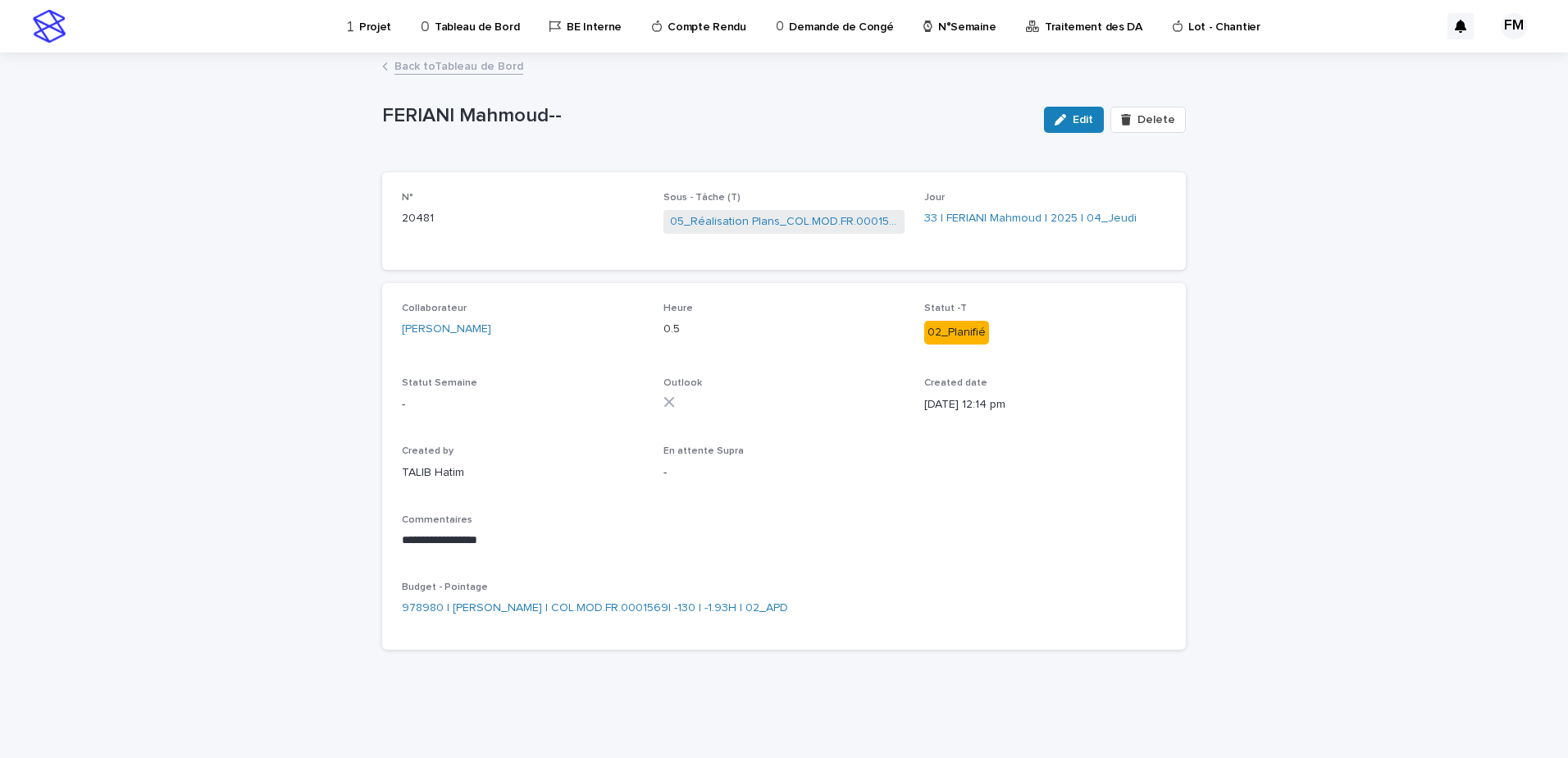
click at [473, 24] on p "Tableau de Bord" at bounding box center [476, 17] width 84 height 34
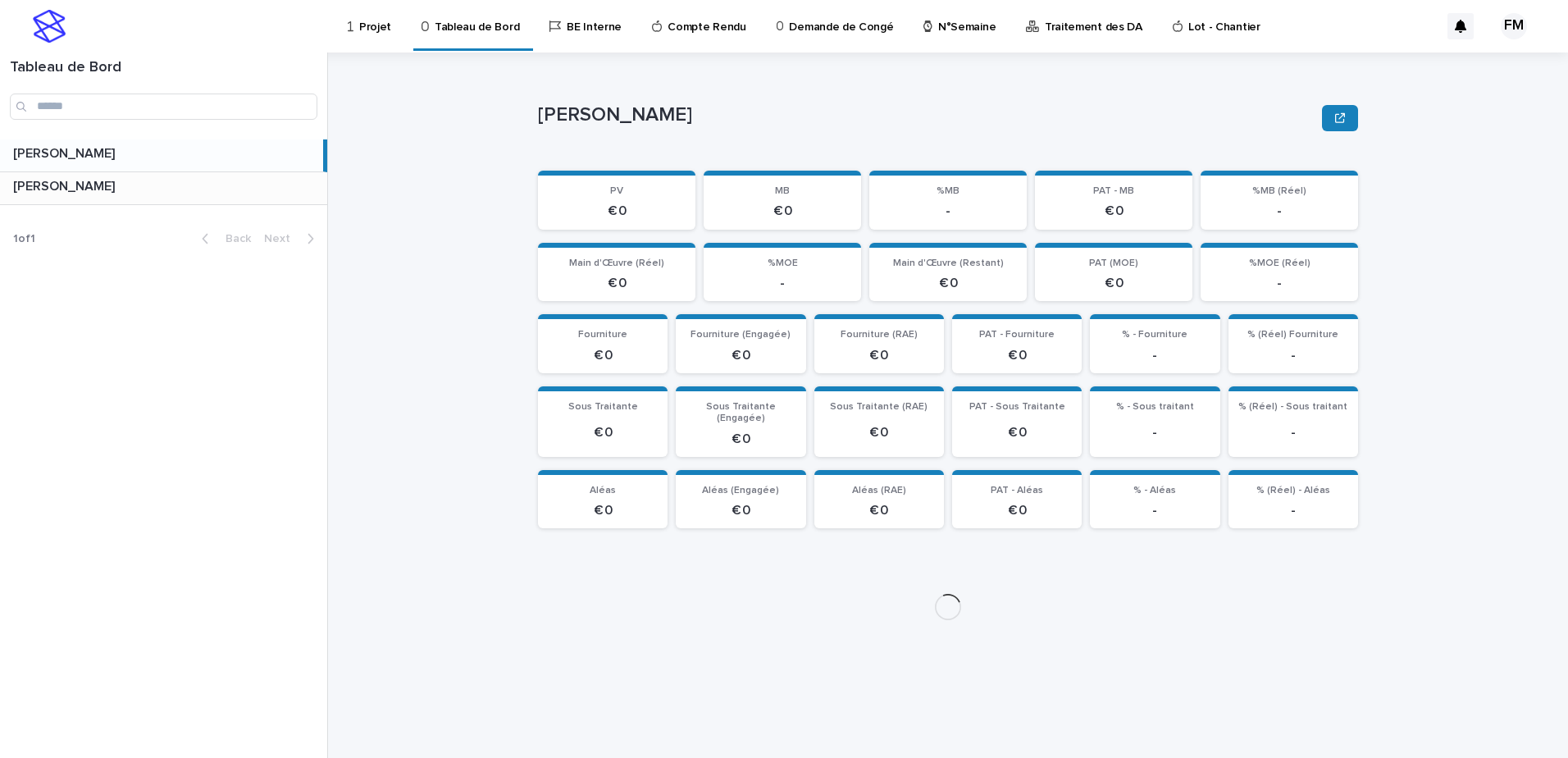
click at [154, 191] on p at bounding box center [167, 186] width 308 height 16
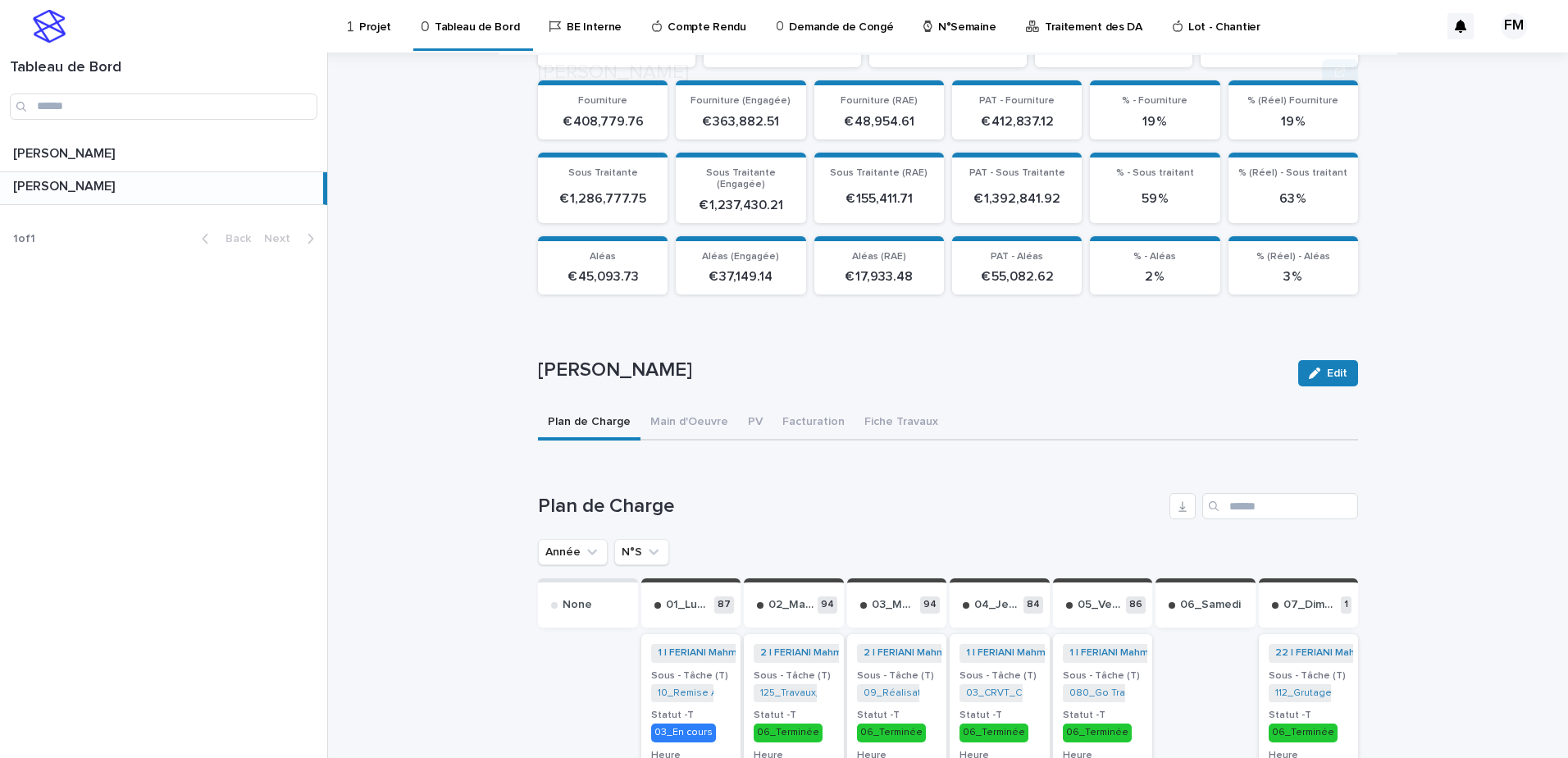
scroll to position [324, 0]
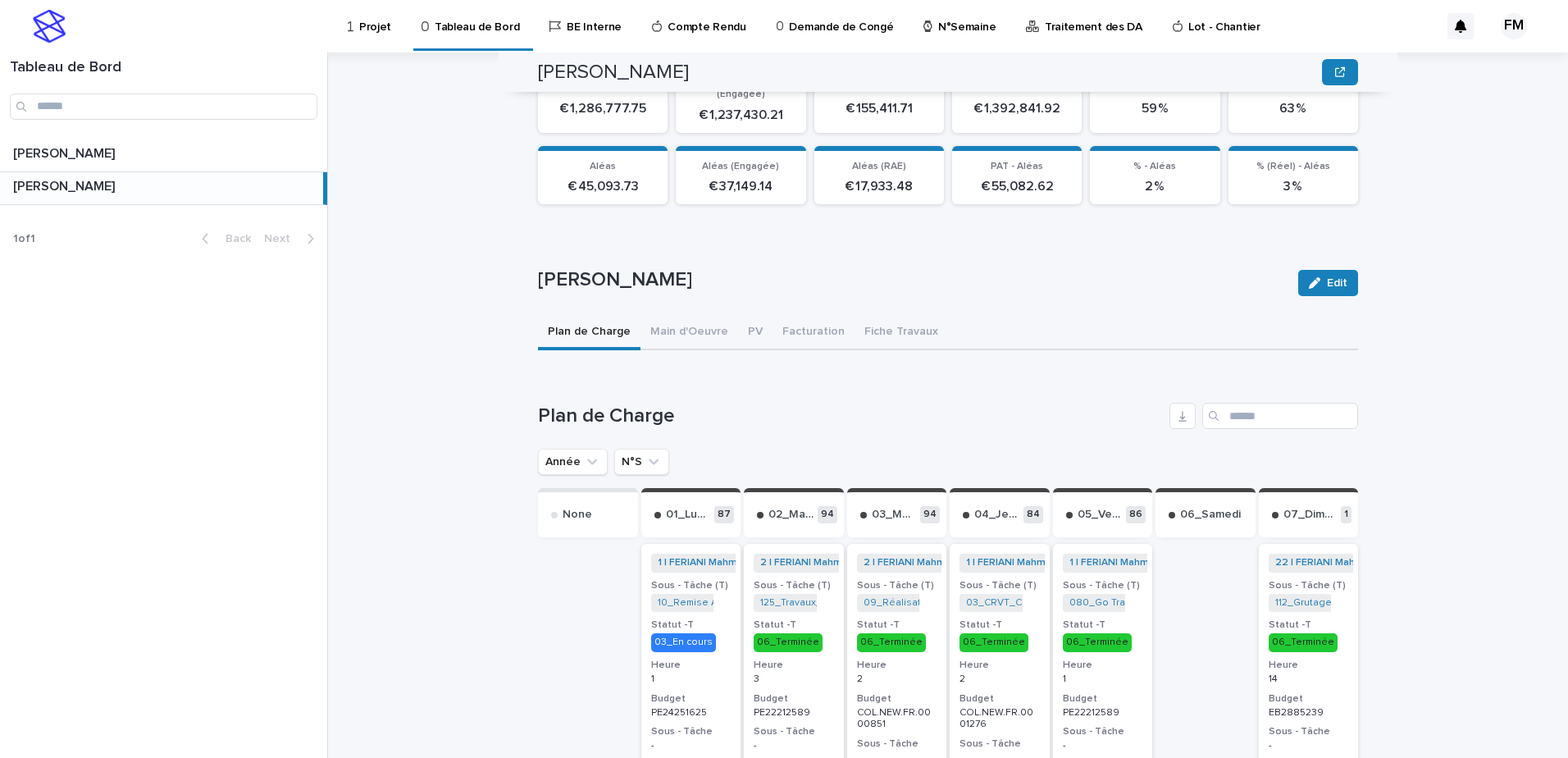
click at [660, 460] on ul "Année N°S" at bounding box center [603, 462] width 138 height 33
click at [646, 457] on icon "N°S" at bounding box center [654, 462] width 17 height 17
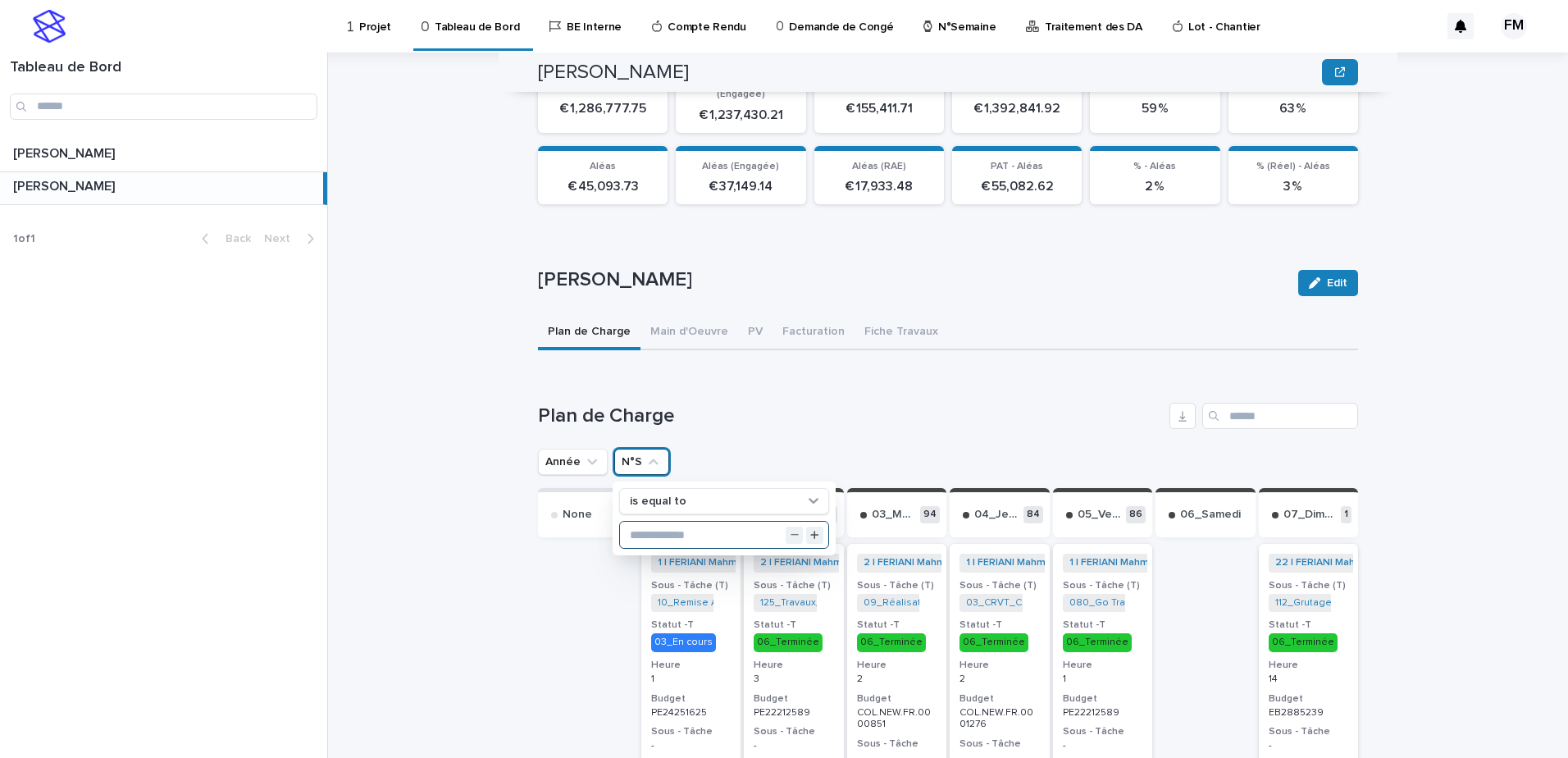
click at [688, 522] on input "text" at bounding box center [724, 534] width 209 height 26
type input "**"
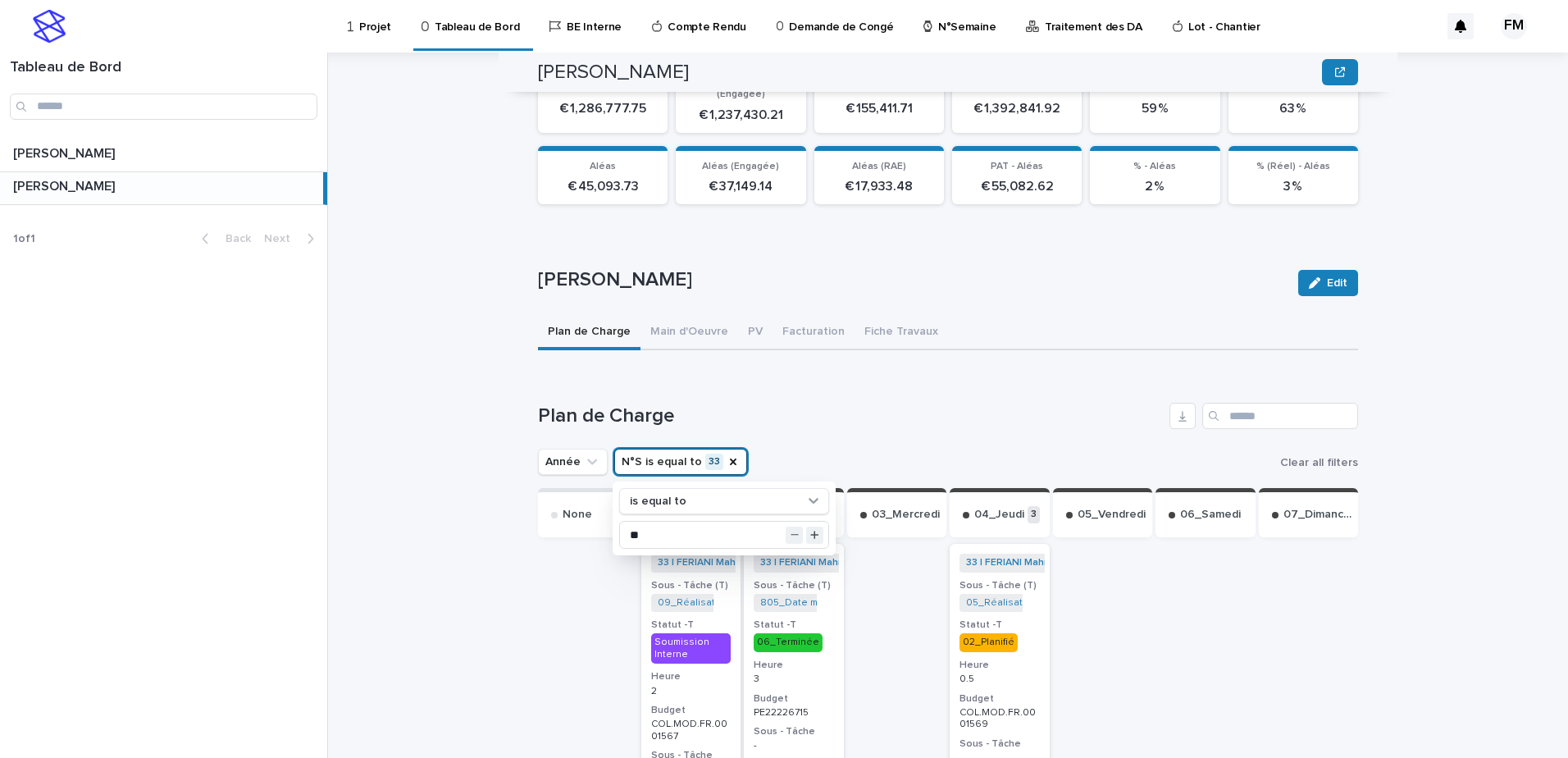
click at [892, 405] on h1 "Plan de Charge" at bounding box center [850, 417] width 625 height 24
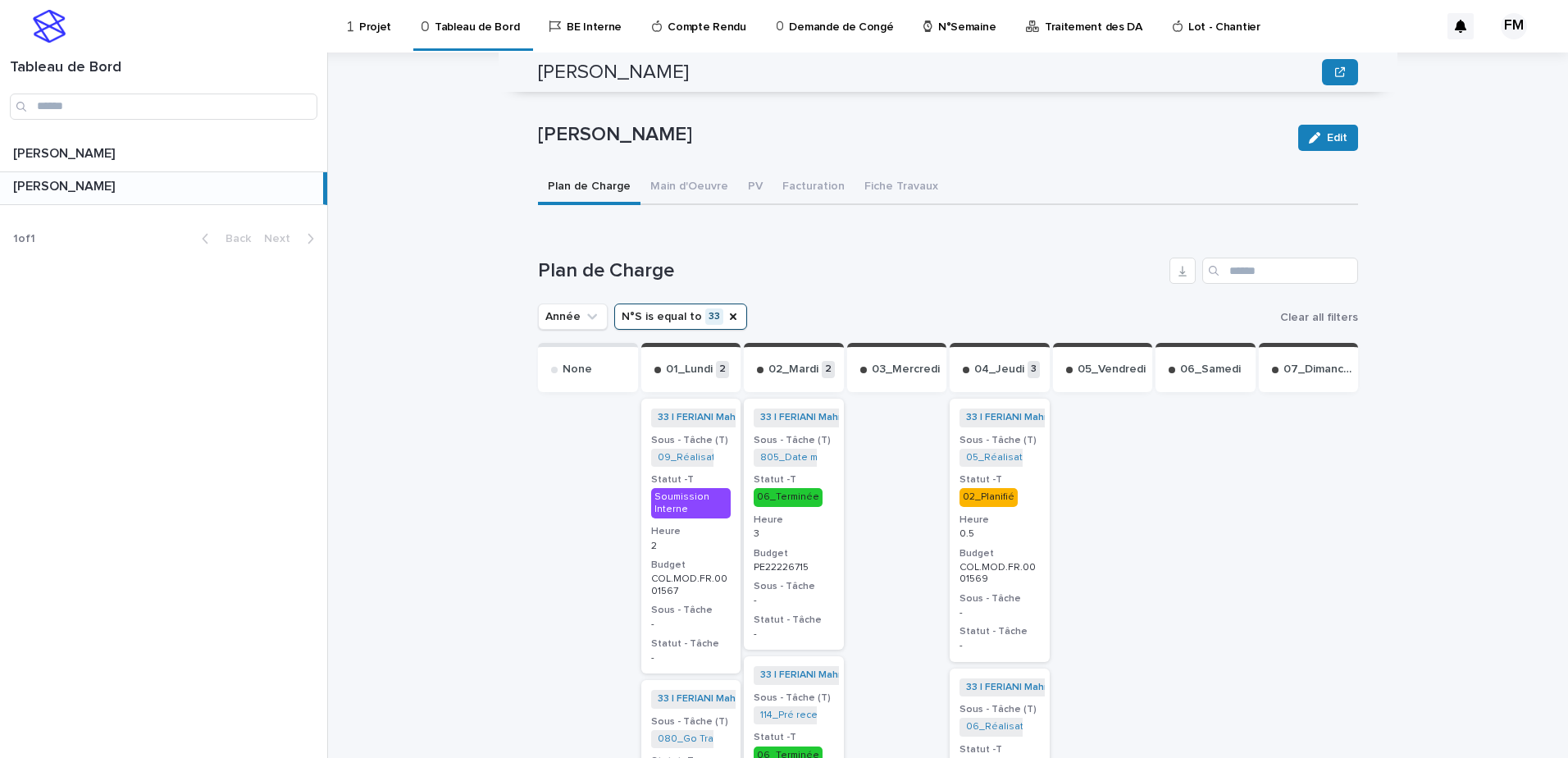
scroll to position [652, 0]
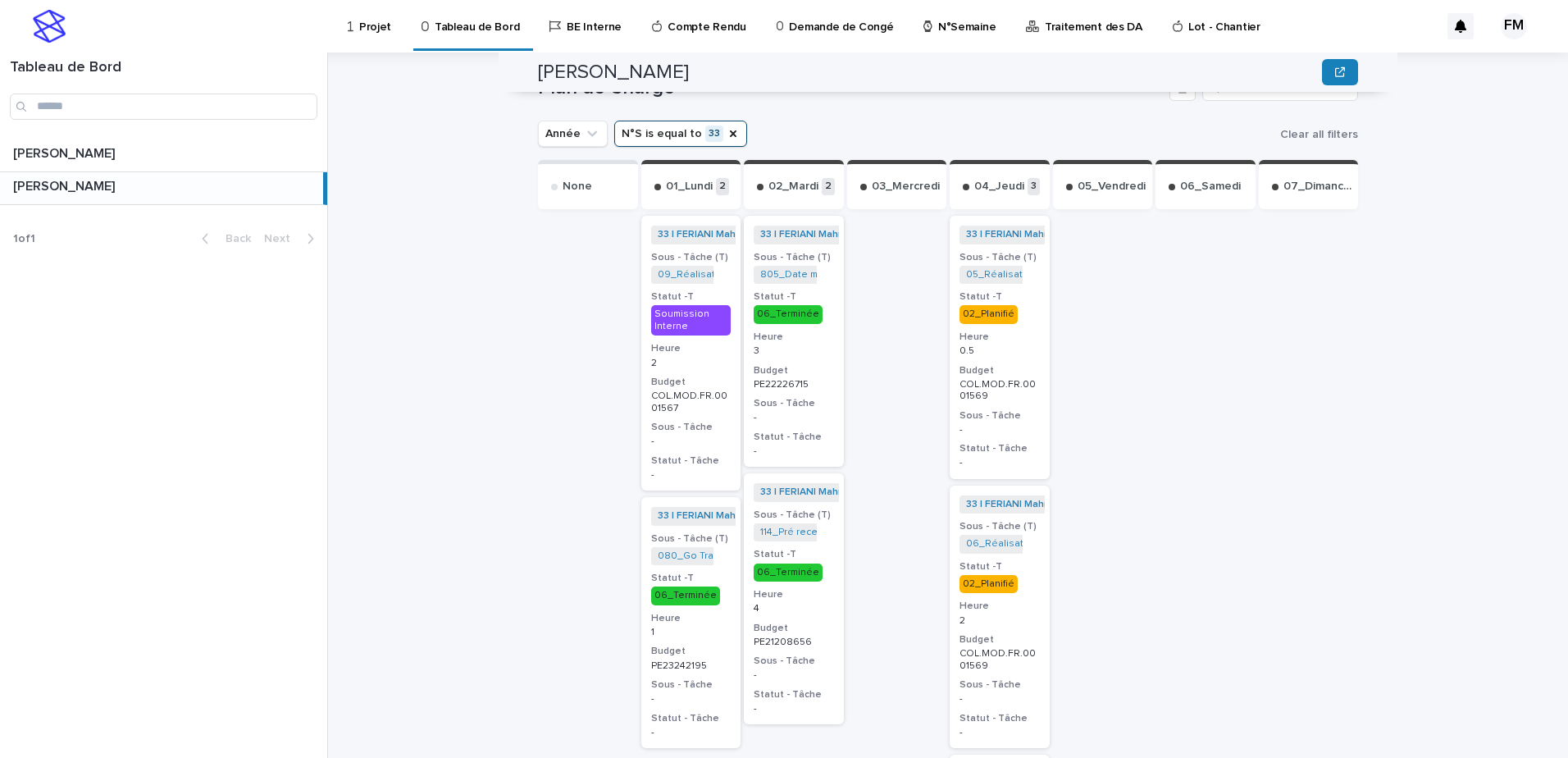
click at [1021, 409] on h3 "Sous - Tâche" at bounding box center [1000, 416] width 80 height 13
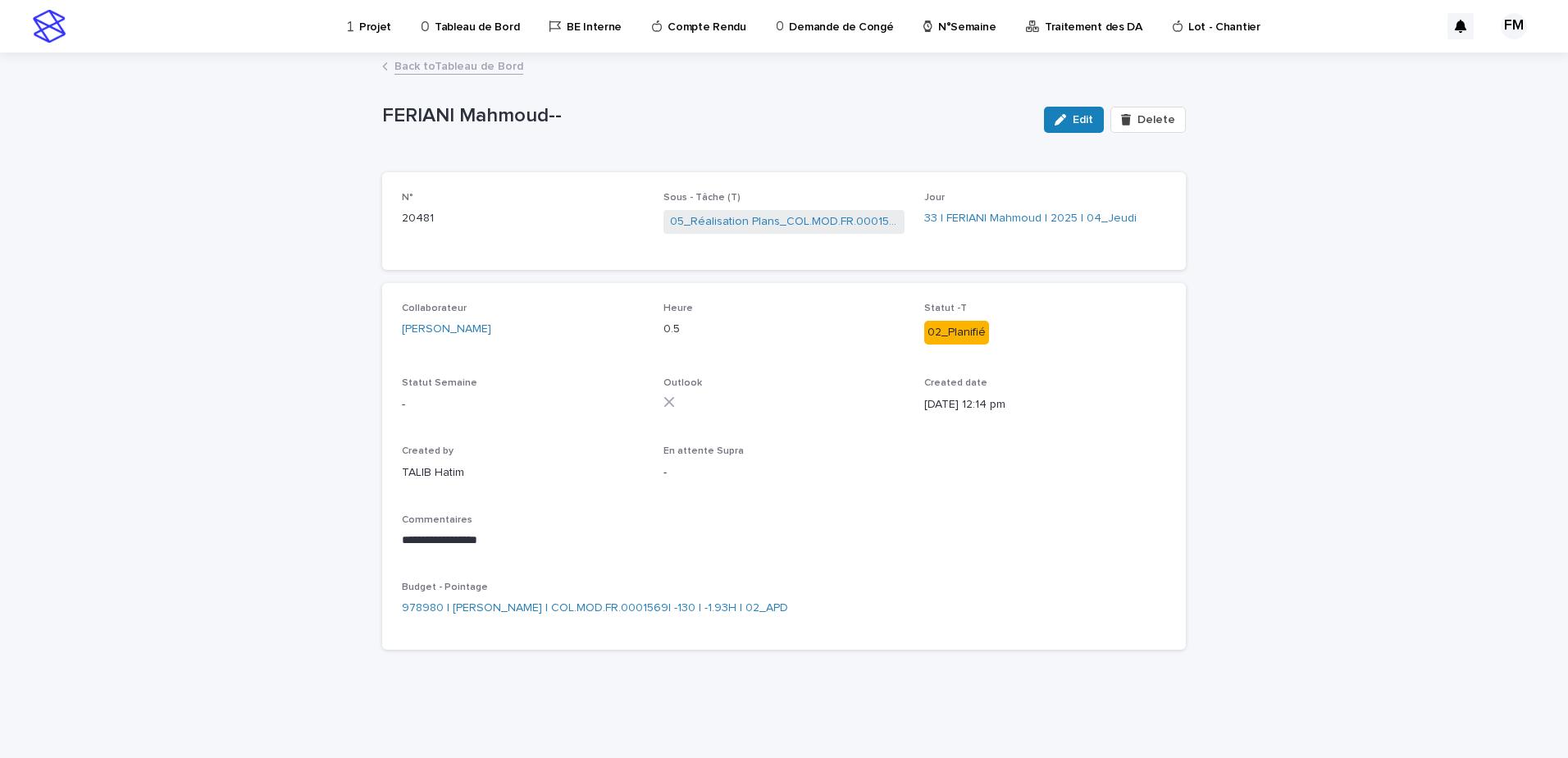
drag, startPoint x: 1051, startPoint y: 124, endPoint x: 1036, endPoint y: 200, distance: 77.5
click at [1051, 124] on button "Edit" at bounding box center [1074, 119] width 60 height 26
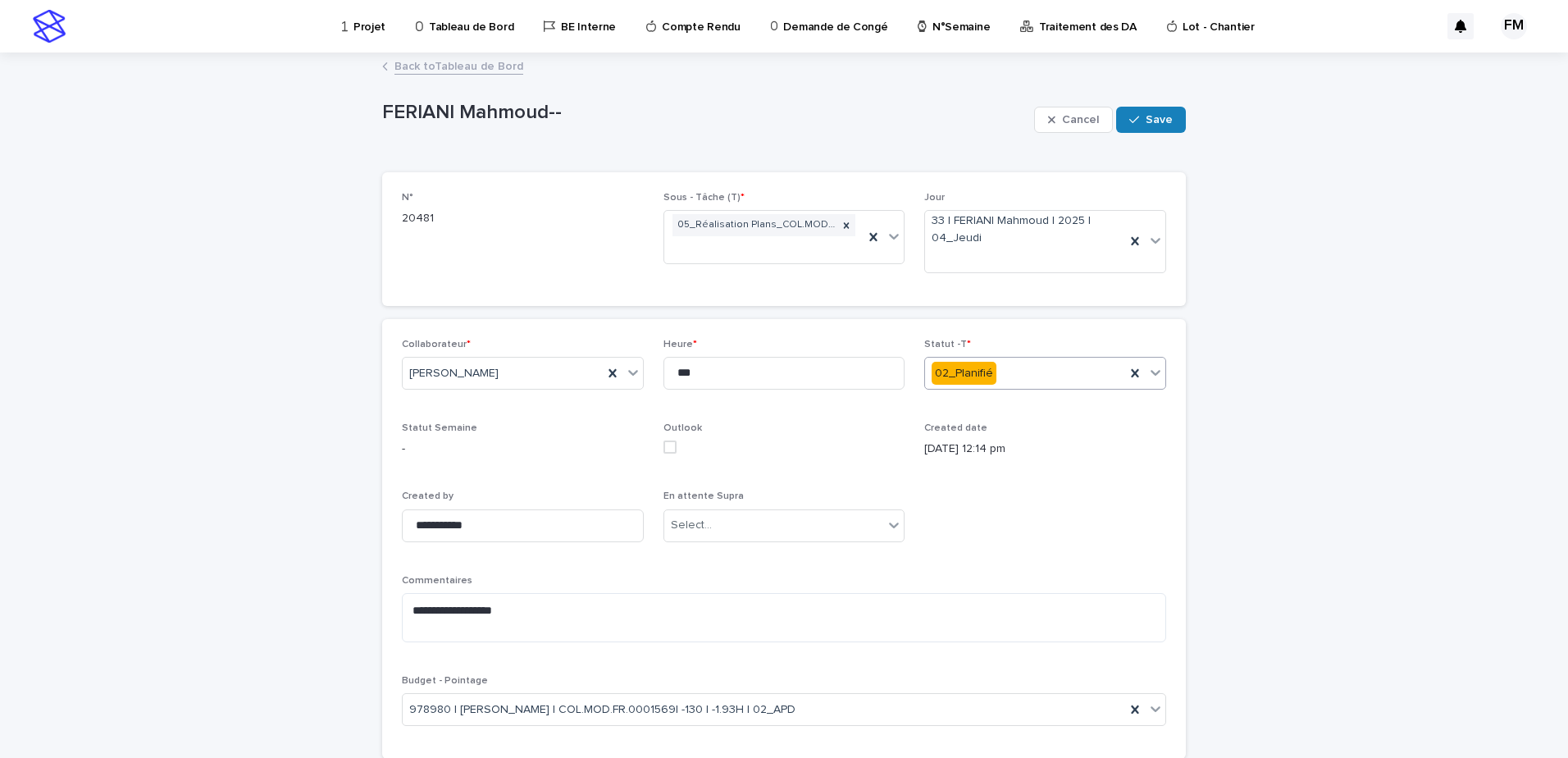
click at [1049, 379] on div "02_Planifié" at bounding box center [1026, 373] width 200 height 27
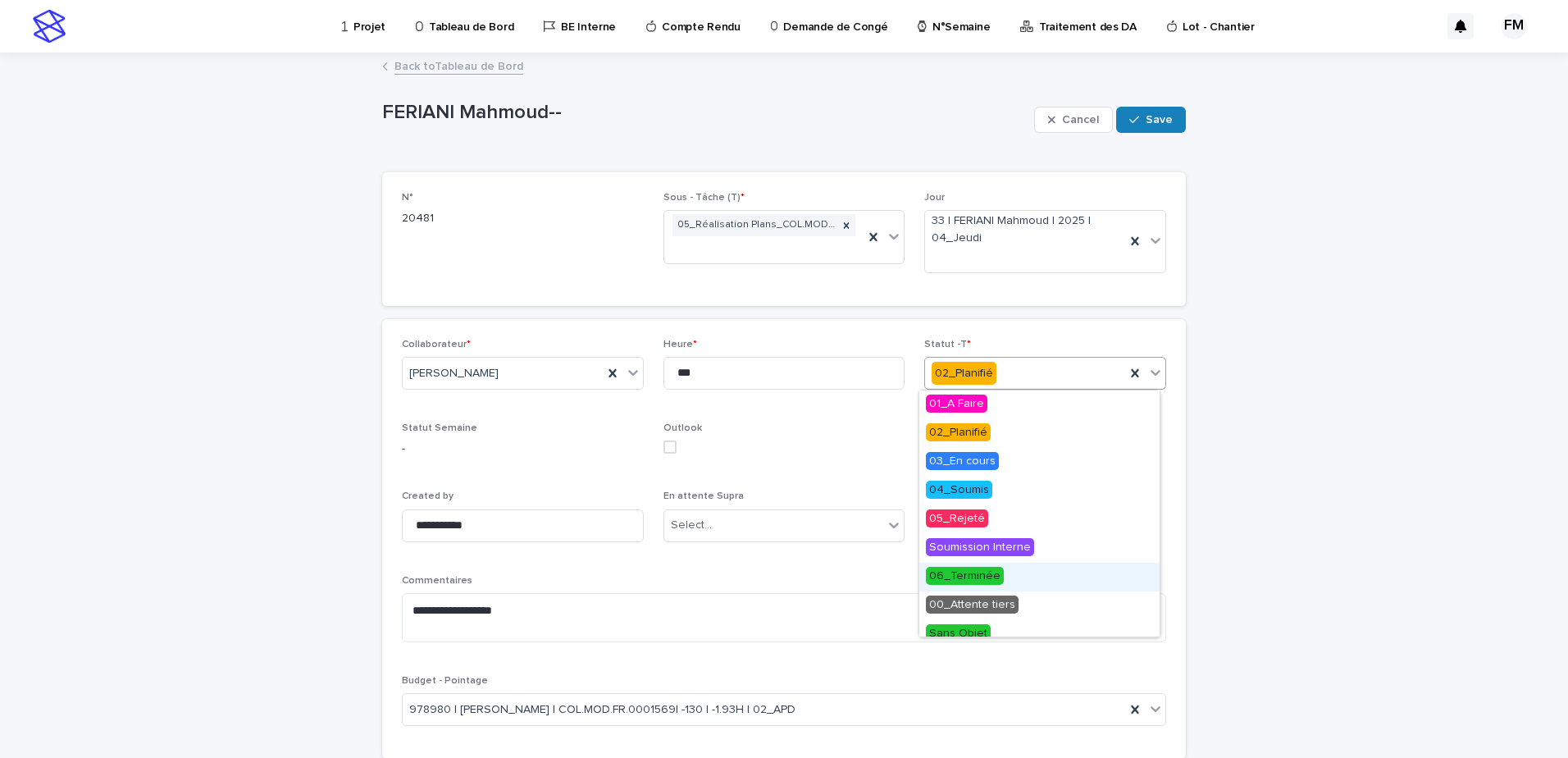
click at [1028, 581] on div "06_Terminée" at bounding box center [1040, 577] width 240 height 28
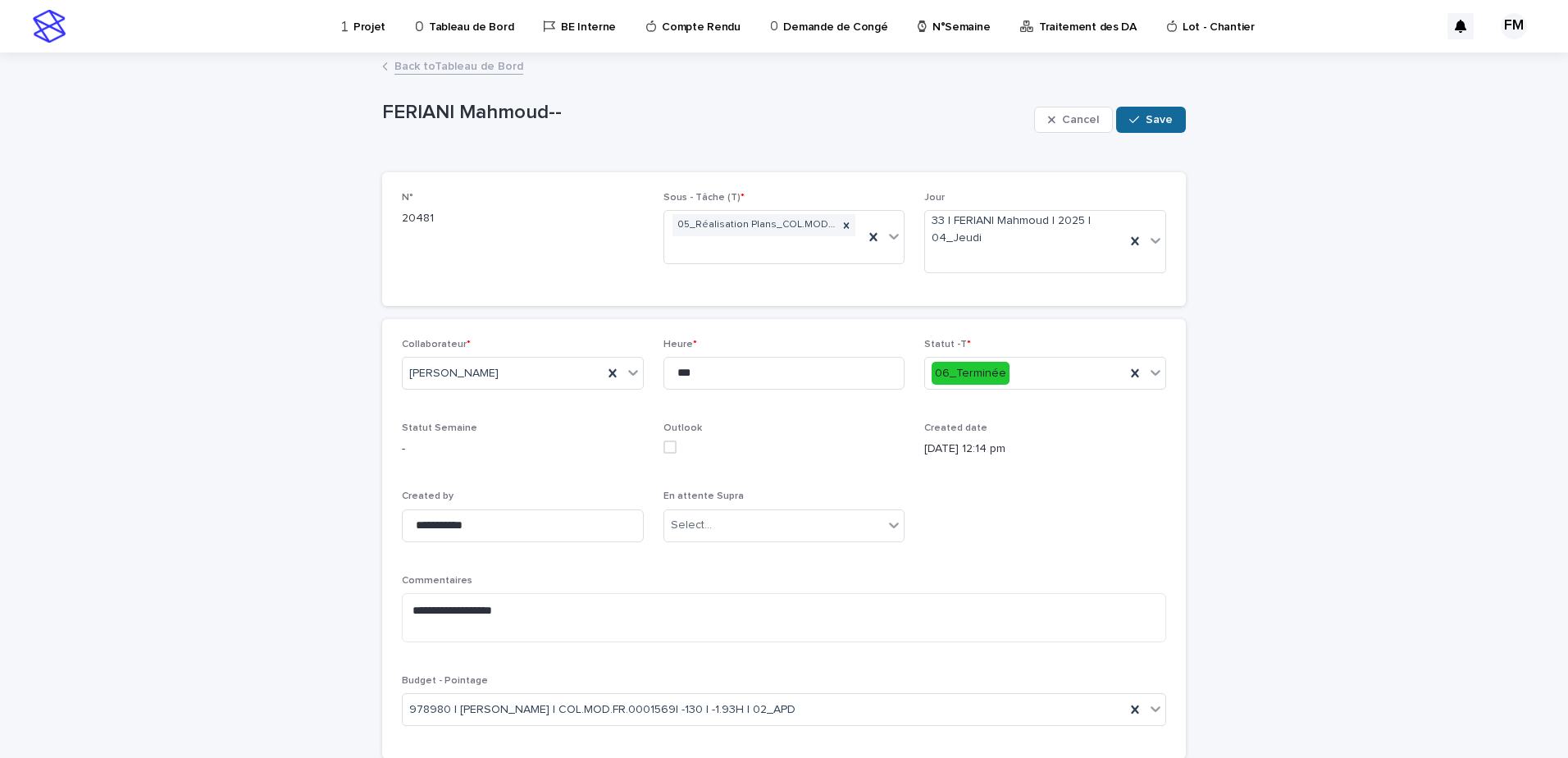
drag, startPoint x: 1143, startPoint y: 139, endPoint x: 1143, endPoint y: 123, distance: 16.0
click at [1143, 133] on div "Cancel Save" at bounding box center [1110, 119] width 152 height 66
click at [1146, 123] on span "Save" at bounding box center [1159, 120] width 27 height 12
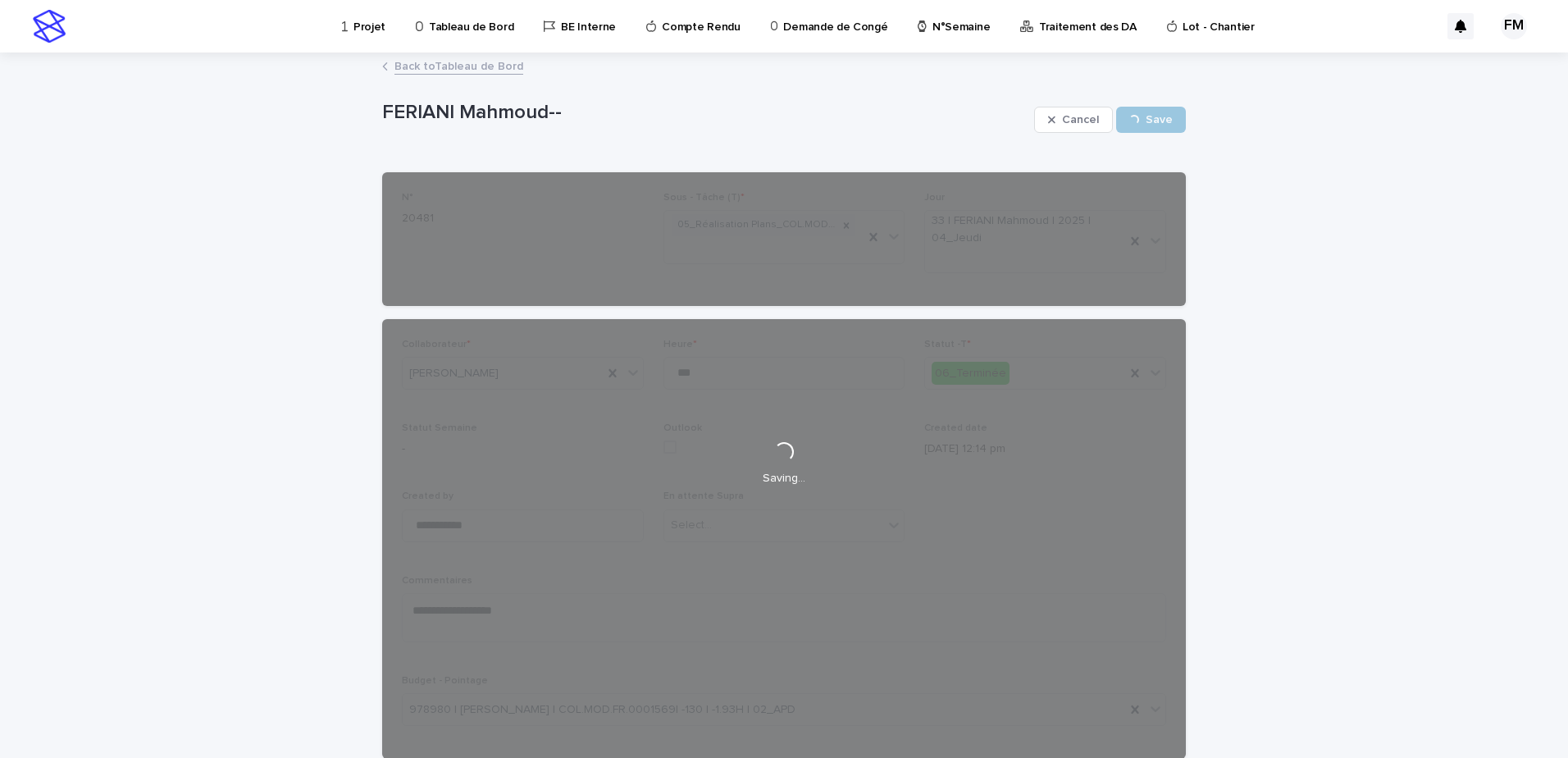
click at [450, 76] on div "Back to Tableau de Bord" at bounding box center [784, 68] width 820 height 23
click at [450, 70] on link "Back to Tableau de Bord" at bounding box center [459, 65] width 129 height 19
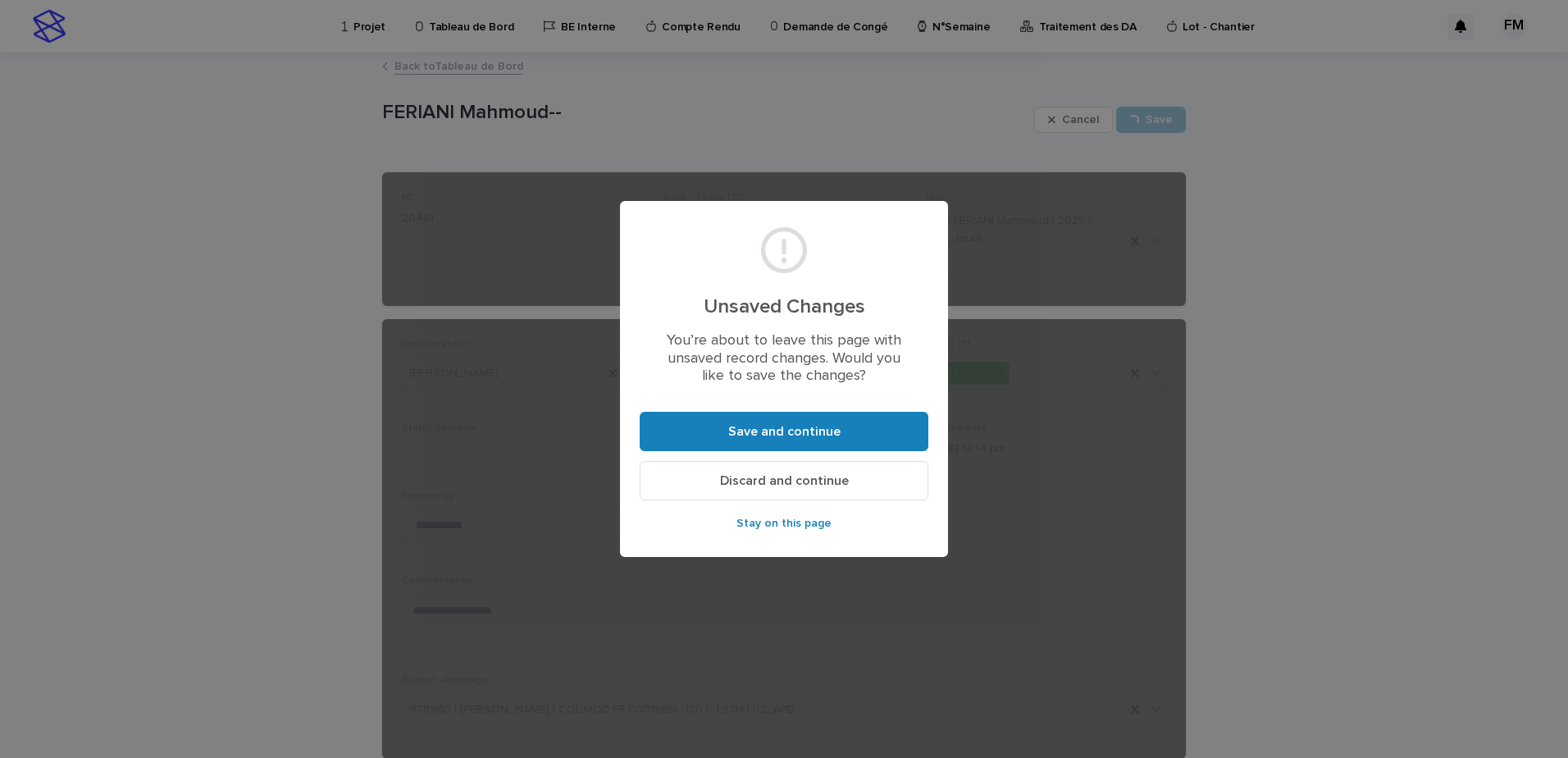
click at [694, 455] on footer "Save and continue Discard and continue Stay on this page" at bounding box center [784, 478] width 289 height 134
click at [696, 437] on button "Save and continue" at bounding box center [784, 431] width 289 height 39
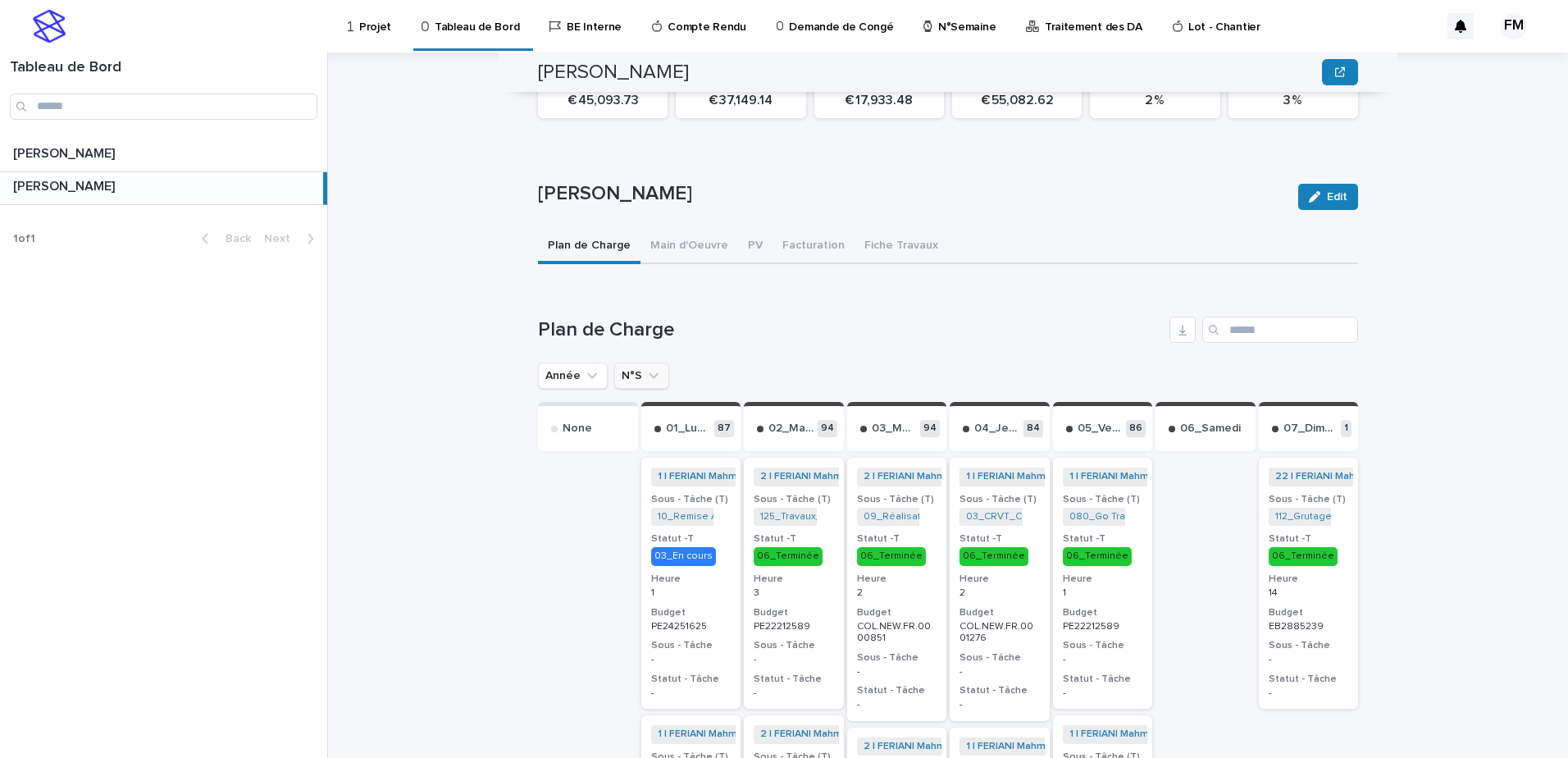
click at [631, 366] on button "N°S" at bounding box center [642, 375] width 55 height 26
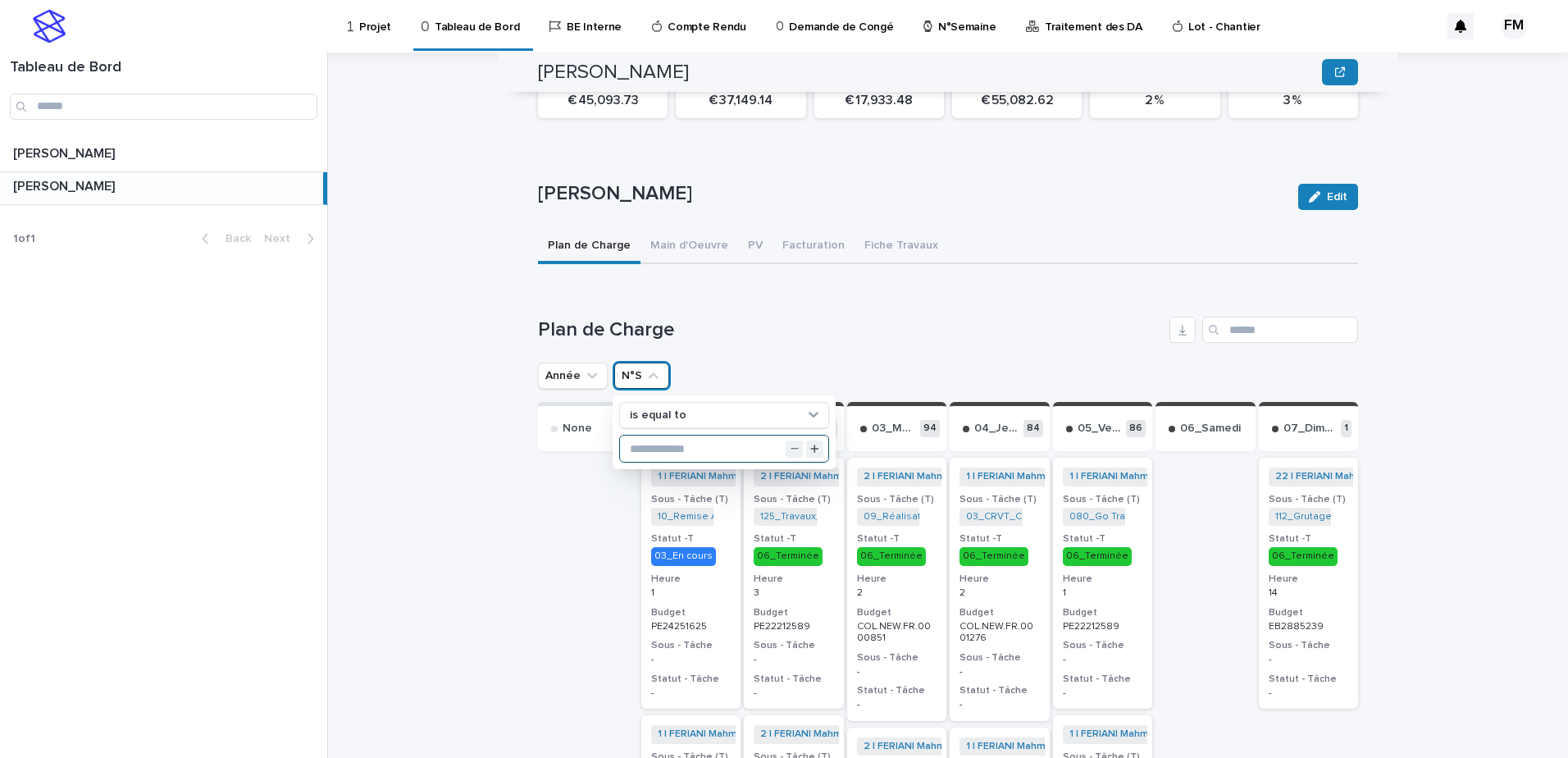
click at [648, 436] on input "text" at bounding box center [724, 448] width 209 height 26
type input "**"
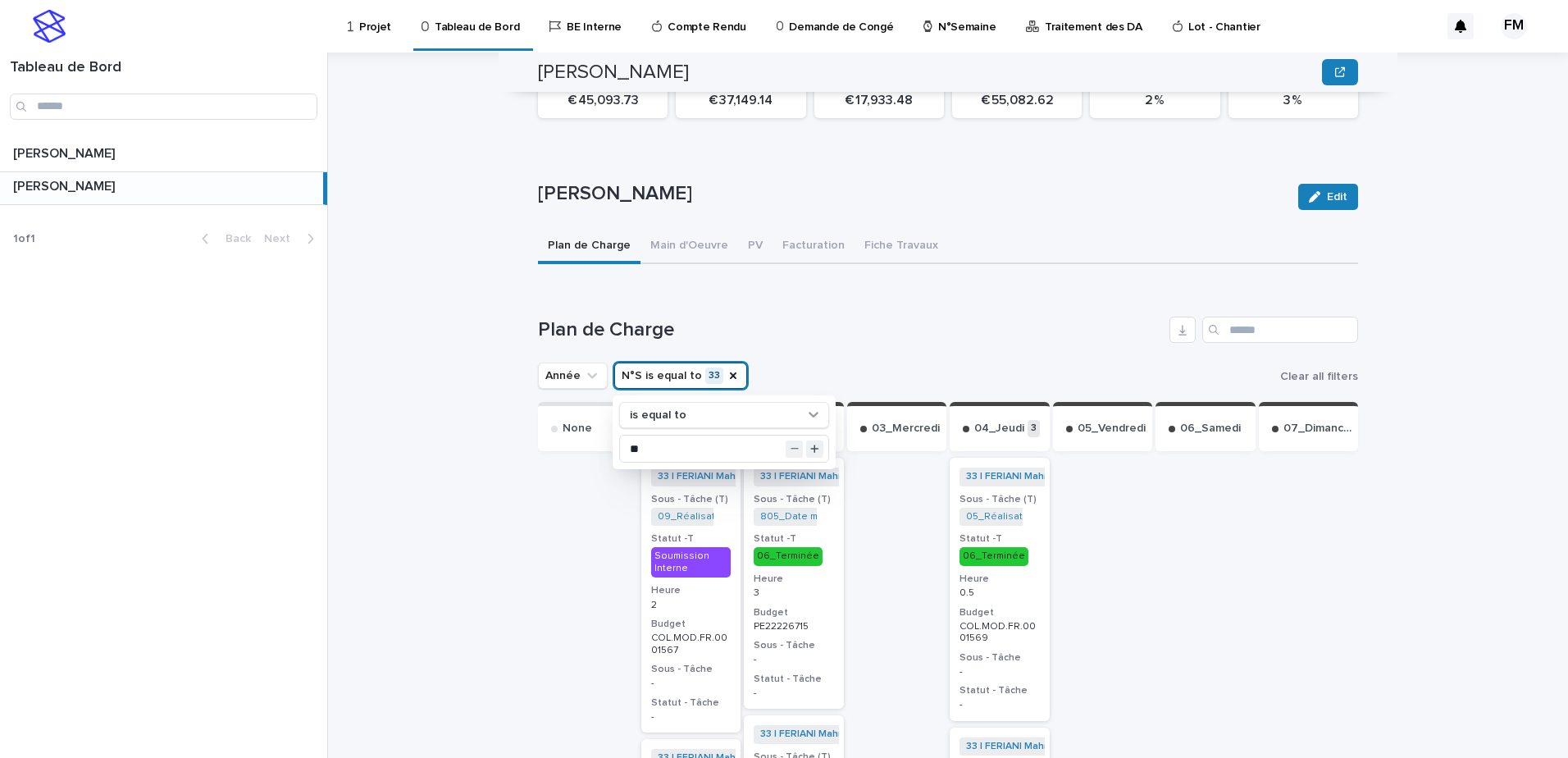
drag, startPoint x: 1011, startPoint y: 306, endPoint x: 1001, endPoint y: 319, distance: 16.4
click at [1011, 316] on div "Plan de Charge" at bounding box center [948, 329] width 820 height 26
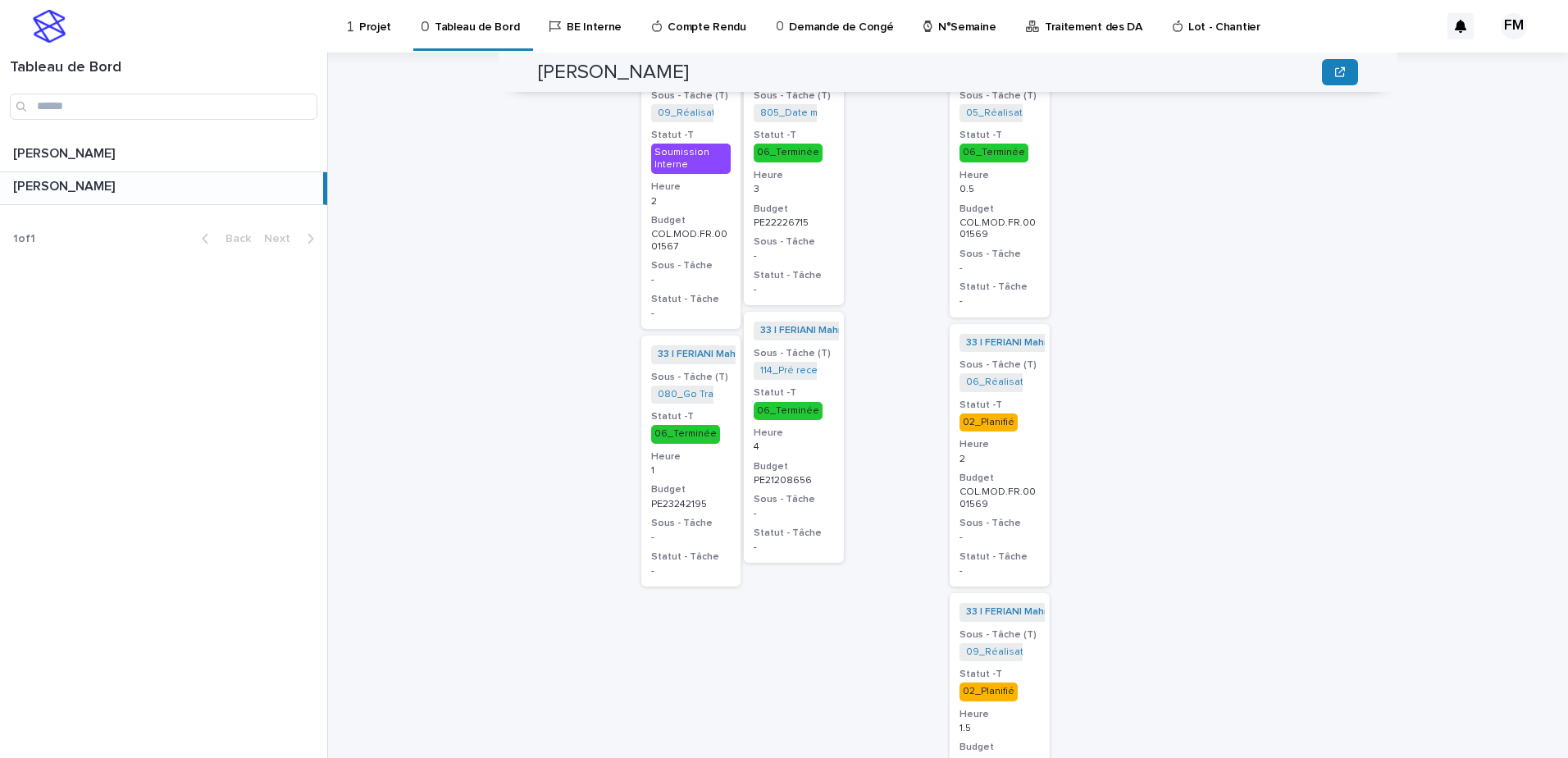
scroll to position [902, 0]
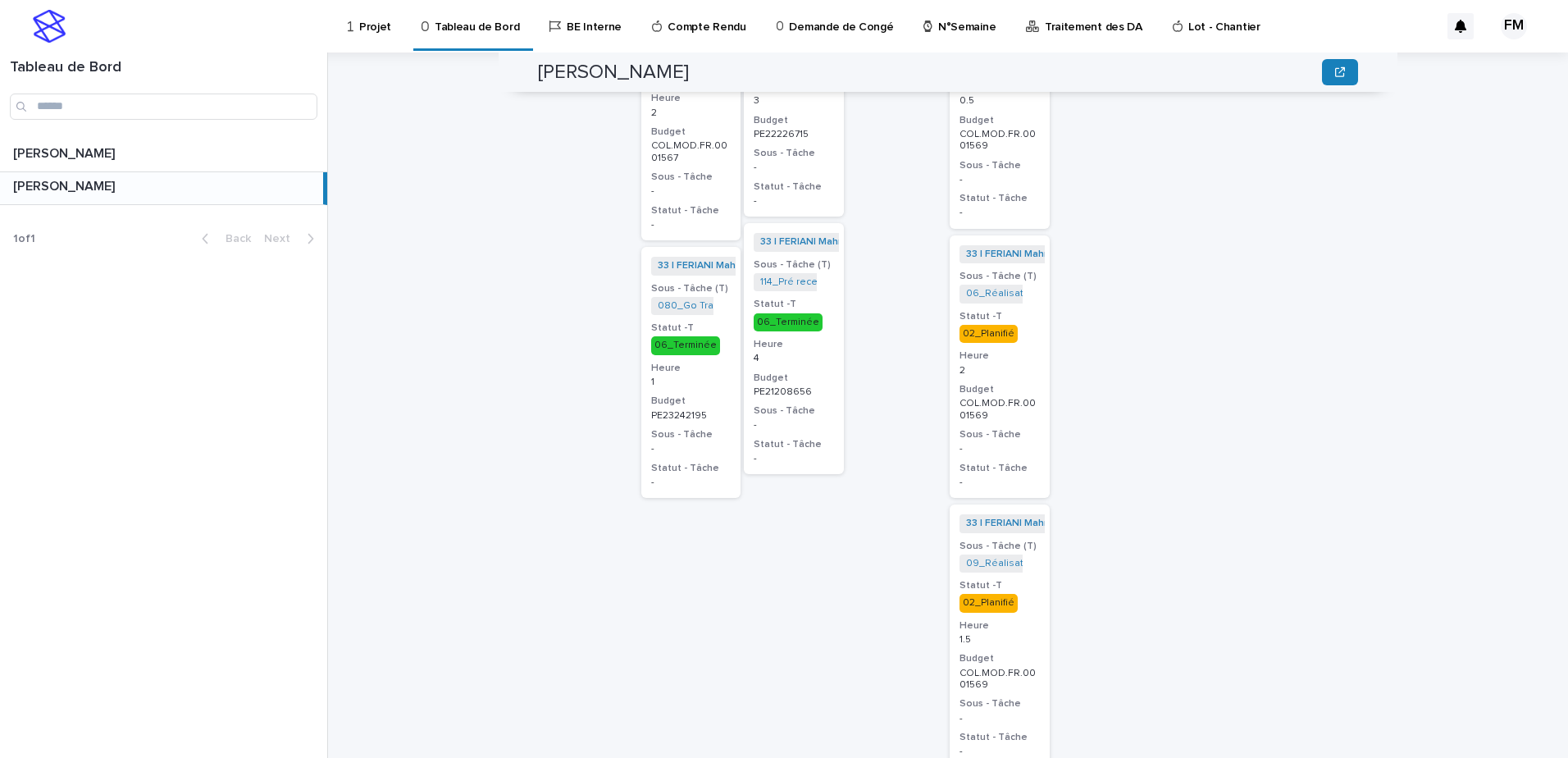
click at [1016, 412] on div "33 | FERIANI Mahmoud | 2025 + 0 Sous - Tâche (T) 06_Réalisation Trame APD_COL.M…" at bounding box center [1000, 366] width 100 height 263
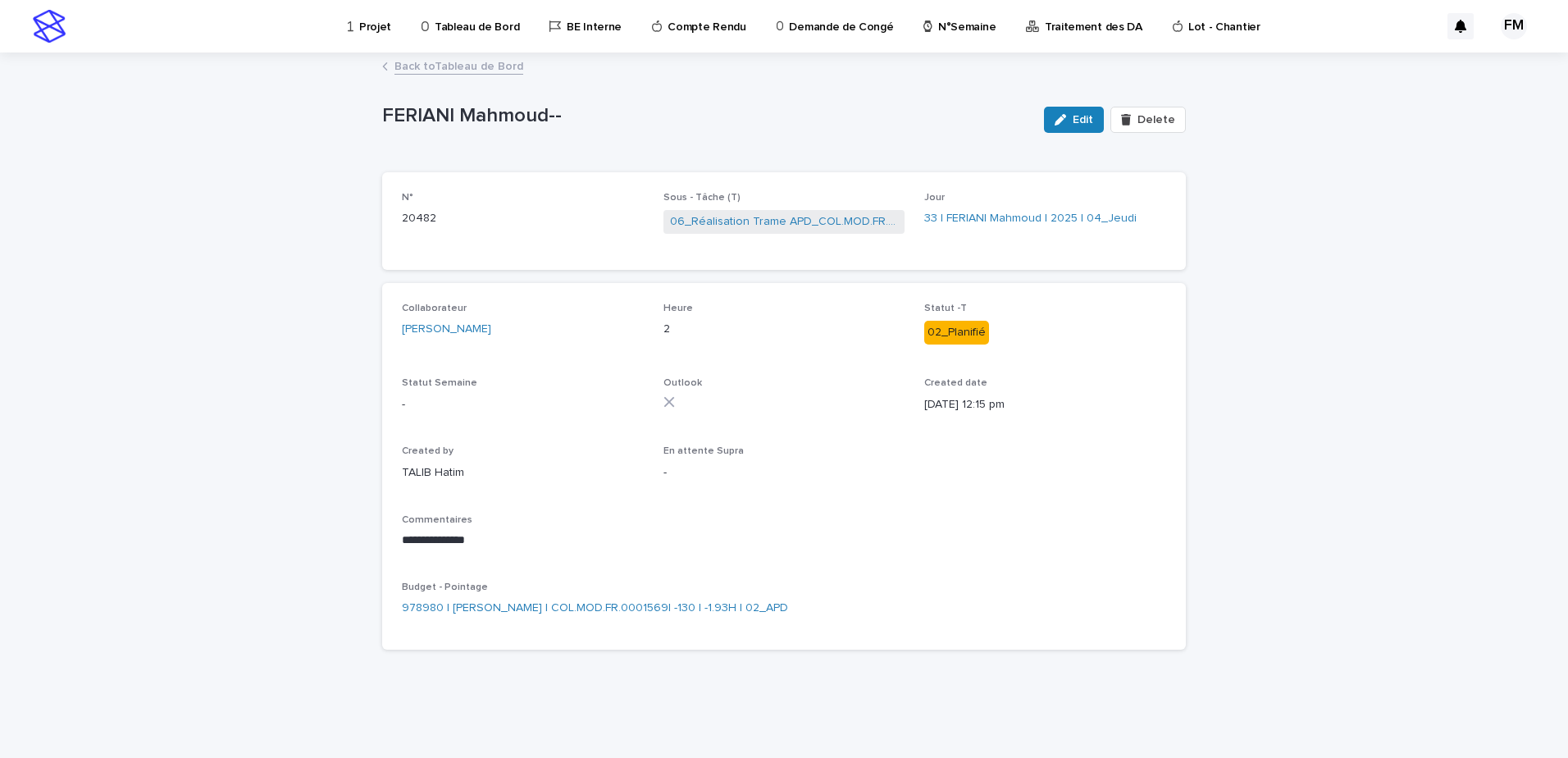
click at [819, 478] on p "-" at bounding box center [784, 472] width 242 height 18
click at [809, 474] on p "-" at bounding box center [784, 472] width 242 height 18
click at [638, 603] on link "978980 | [PERSON_NAME] | COL.MOD.FR.0001569| -130 | -1.93H | 02_APD" at bounding box center [595, 608] width 386 height 18
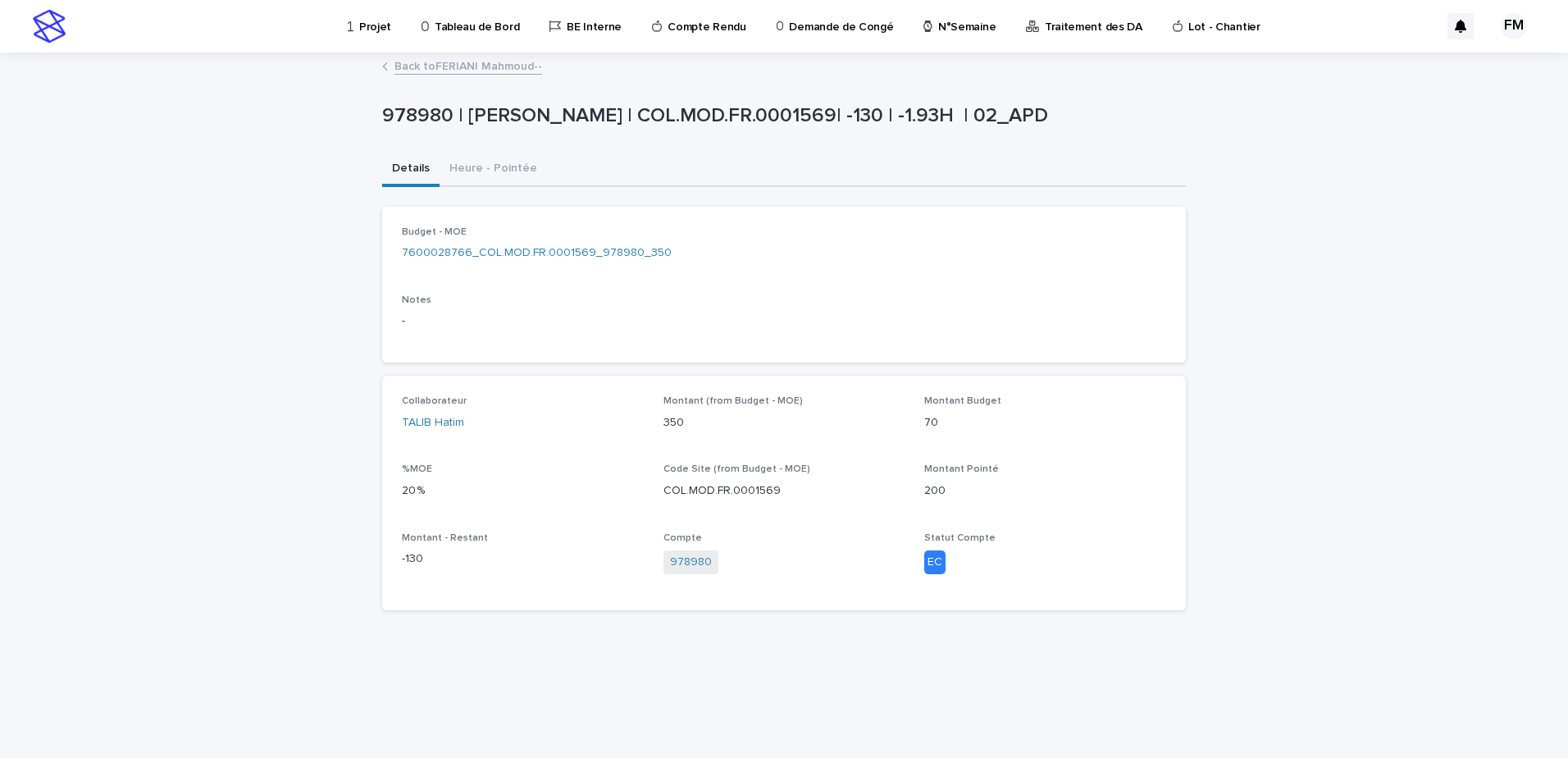
drag, startPoint x: 490, startPoint y: 235, endPoint x: 493, endPoint y: 243, distance: 8.5
click at [493, 243] on div "Budget - MOE 7600028766_COL.MOD.FR.0001569_978980_350" at bounding box center [784, 250] width 764 height 48
drag, startPoint x: 493, startPoint y: 243, endPoint x: 507, endPoint y: 255, distance: 18.4
click at [507, 255] on link "7600028766_COL.MOD.FR.0001569_978980_350" at bounding box center [537, 253] width 270 height 18
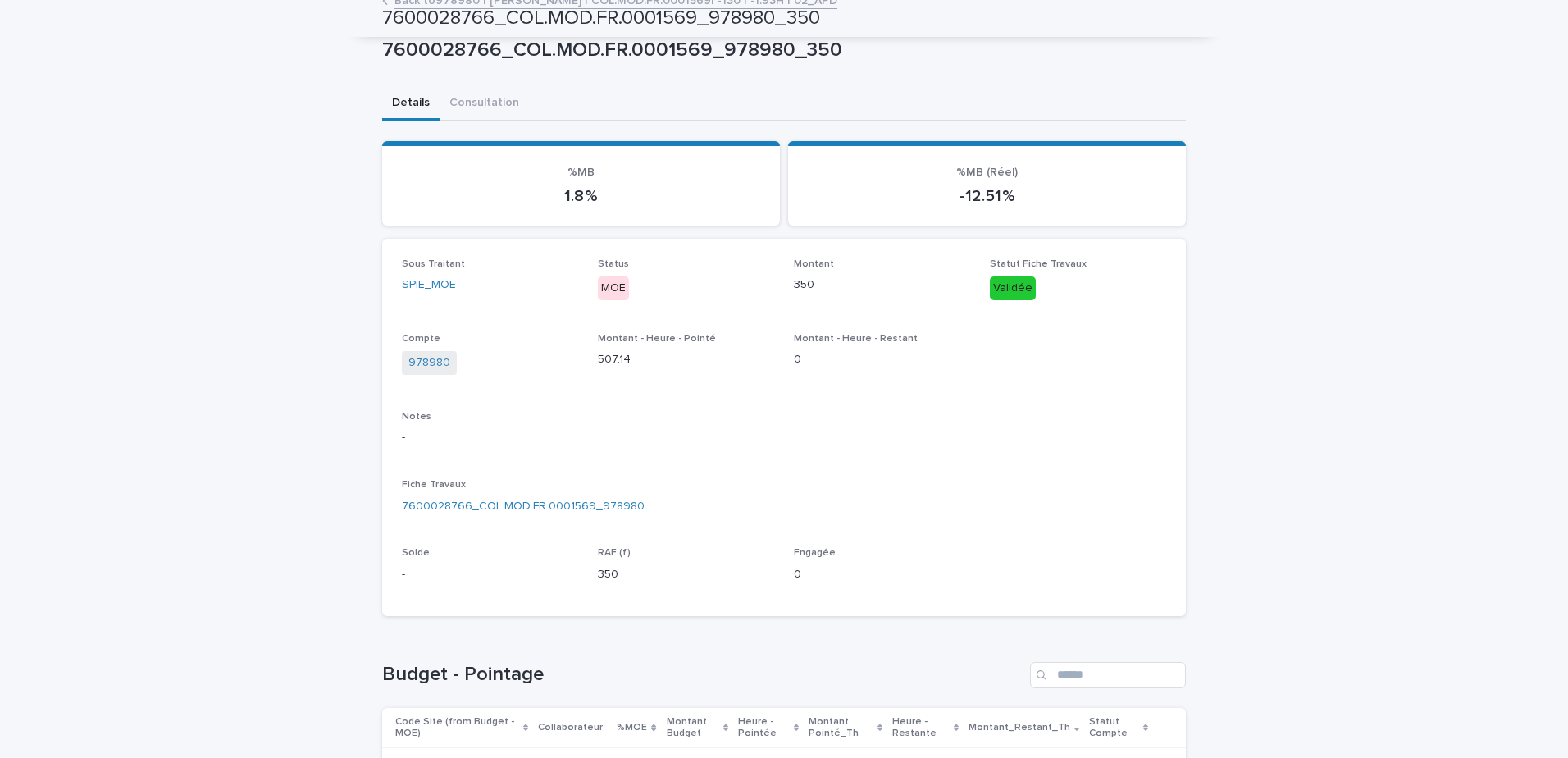
scroll to position [52, 0]
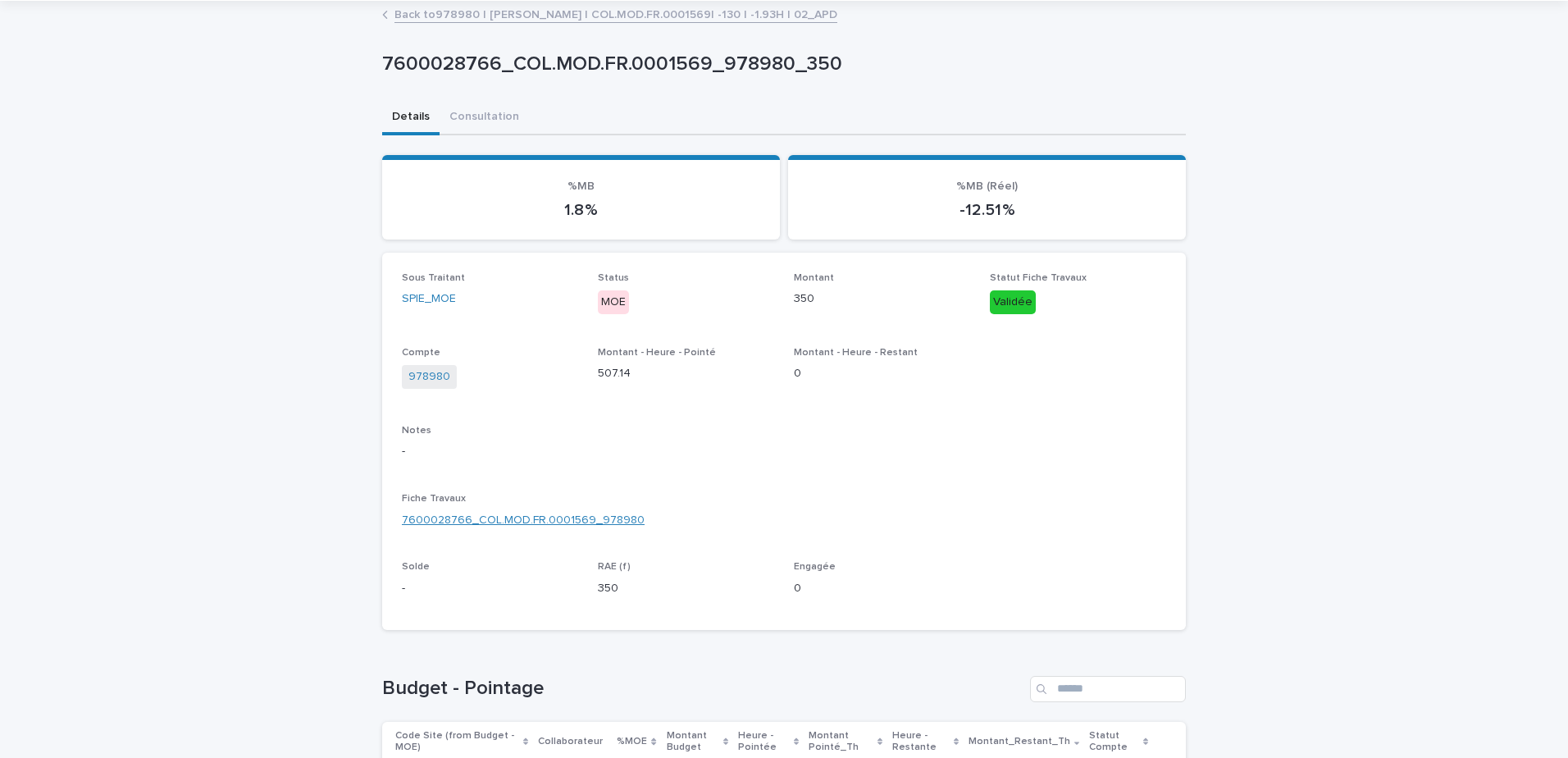
click at [574, 511] on div "Fiche Travaux 7600028766_COL.MOD.FR.0001569_978980" at bounding box center [784, 518] width 764 height 48
click at [573, 512] on link "7600028766_COL.MOD.FR.0001569_978980" at bounding box center [523, 520] width 243 height 18
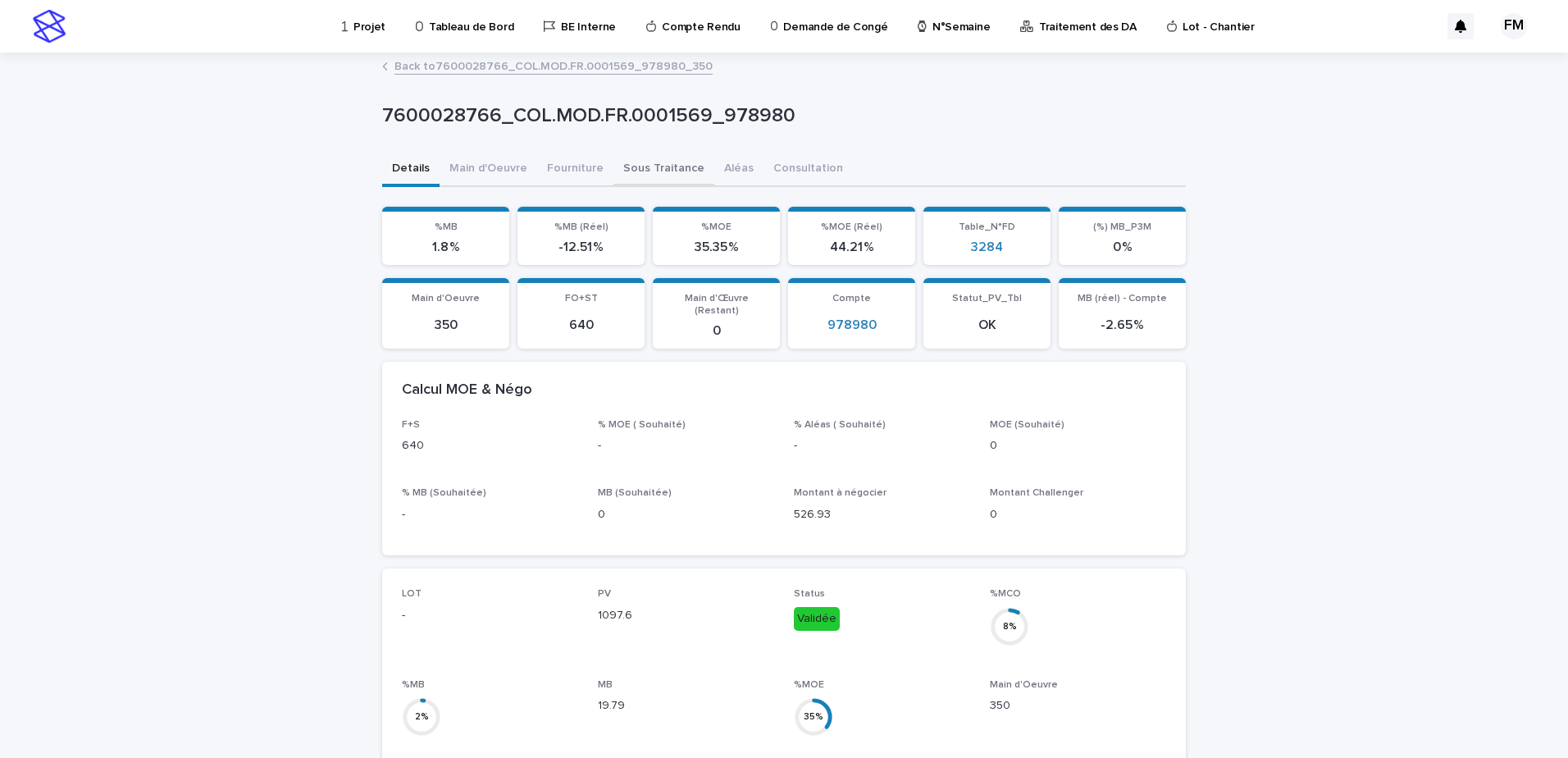
click at [619, 164] on button "Sous Traitance" at bounding box center [663, 169] width 101 height 34
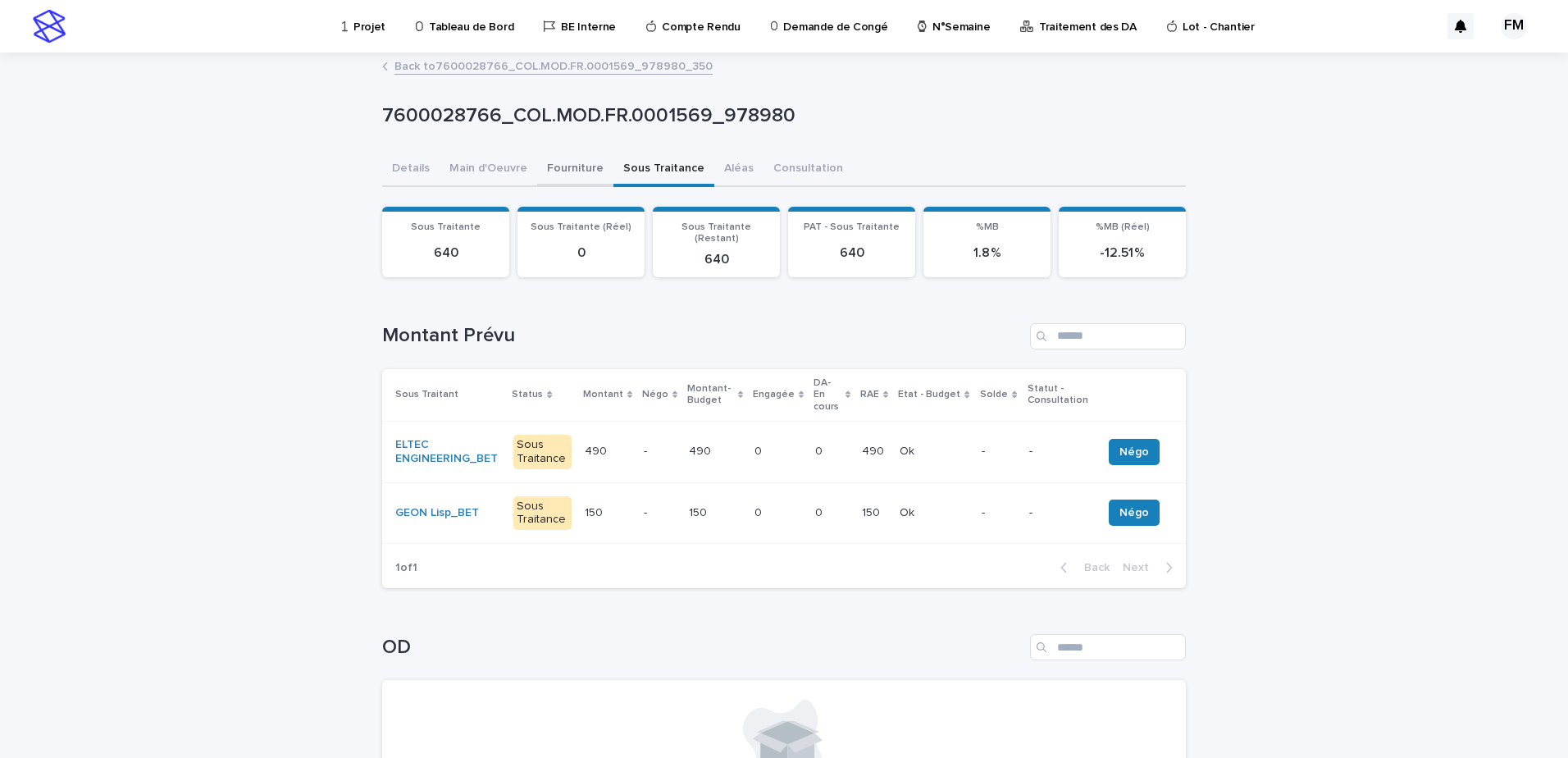
click at [573, 170] on button "Fourniture" at bounding box center [575, 169] width 76 height 34
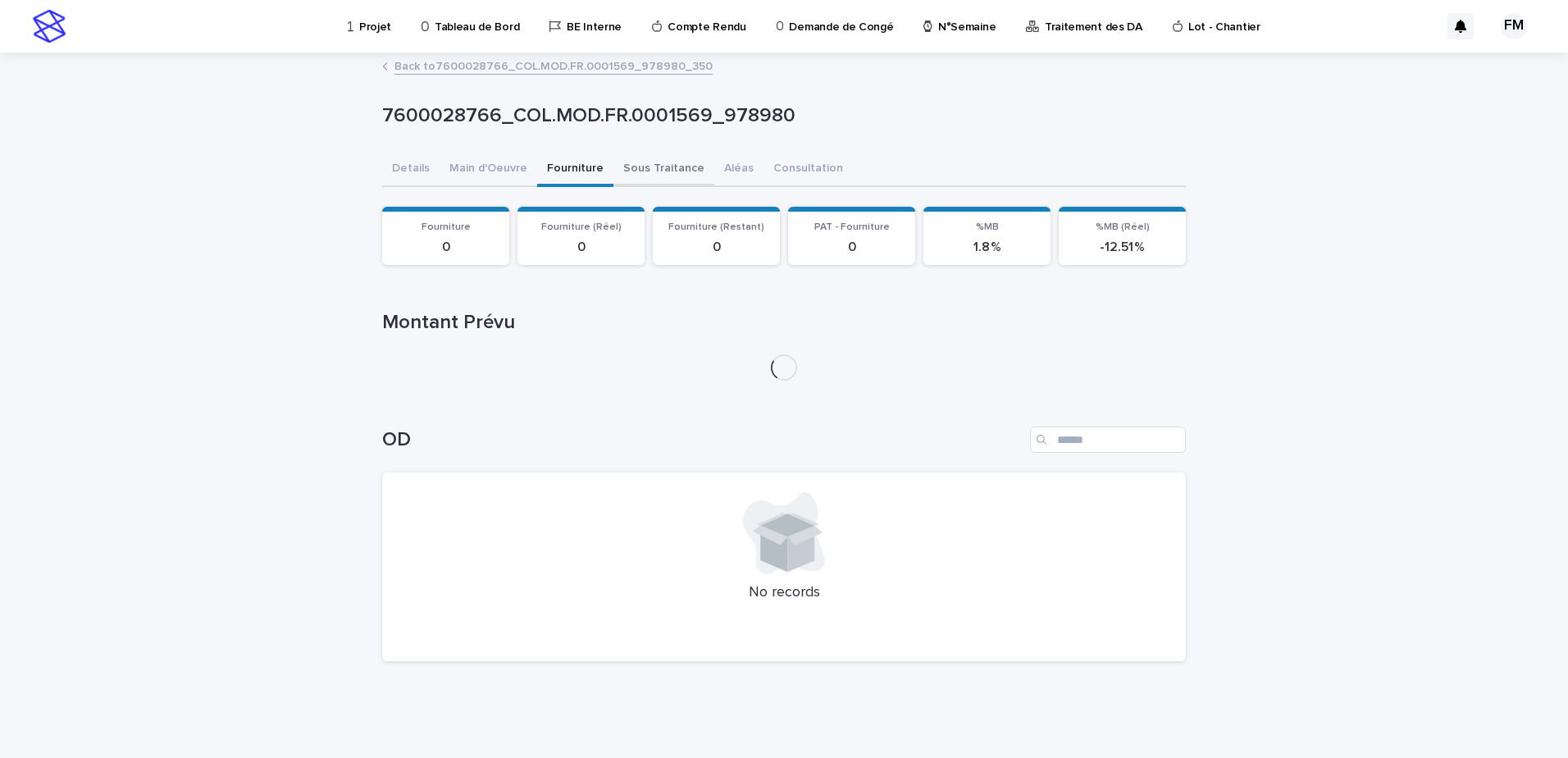
click at [633, 165] on button "Sous Traitance" at bounding box center [663, 169] width 101 height 34
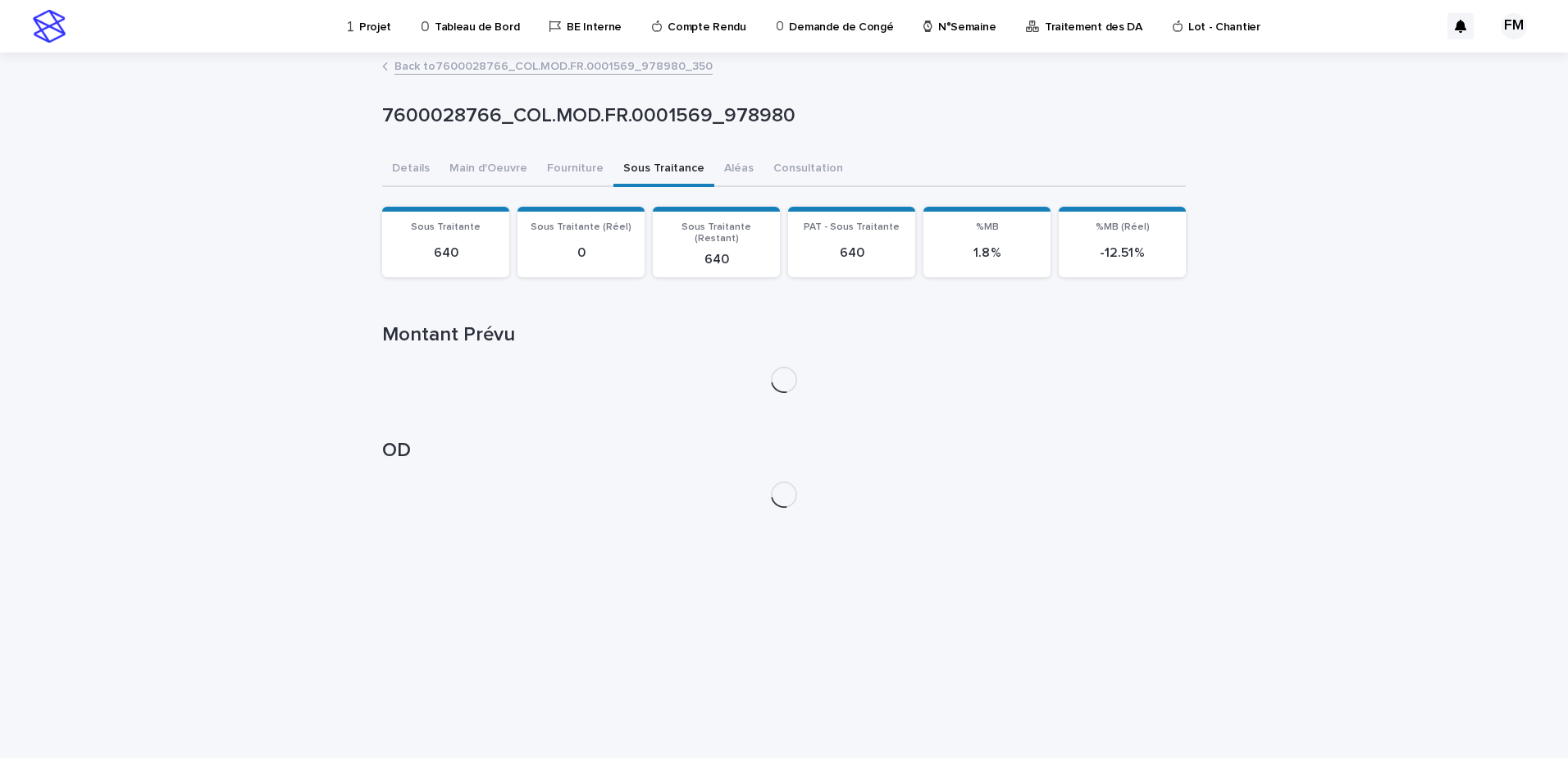
click at [514, 107] on p "7600028766_COL.MOD.FR.0001569_978980" at bounding box center [780, 116] width 797 height 24
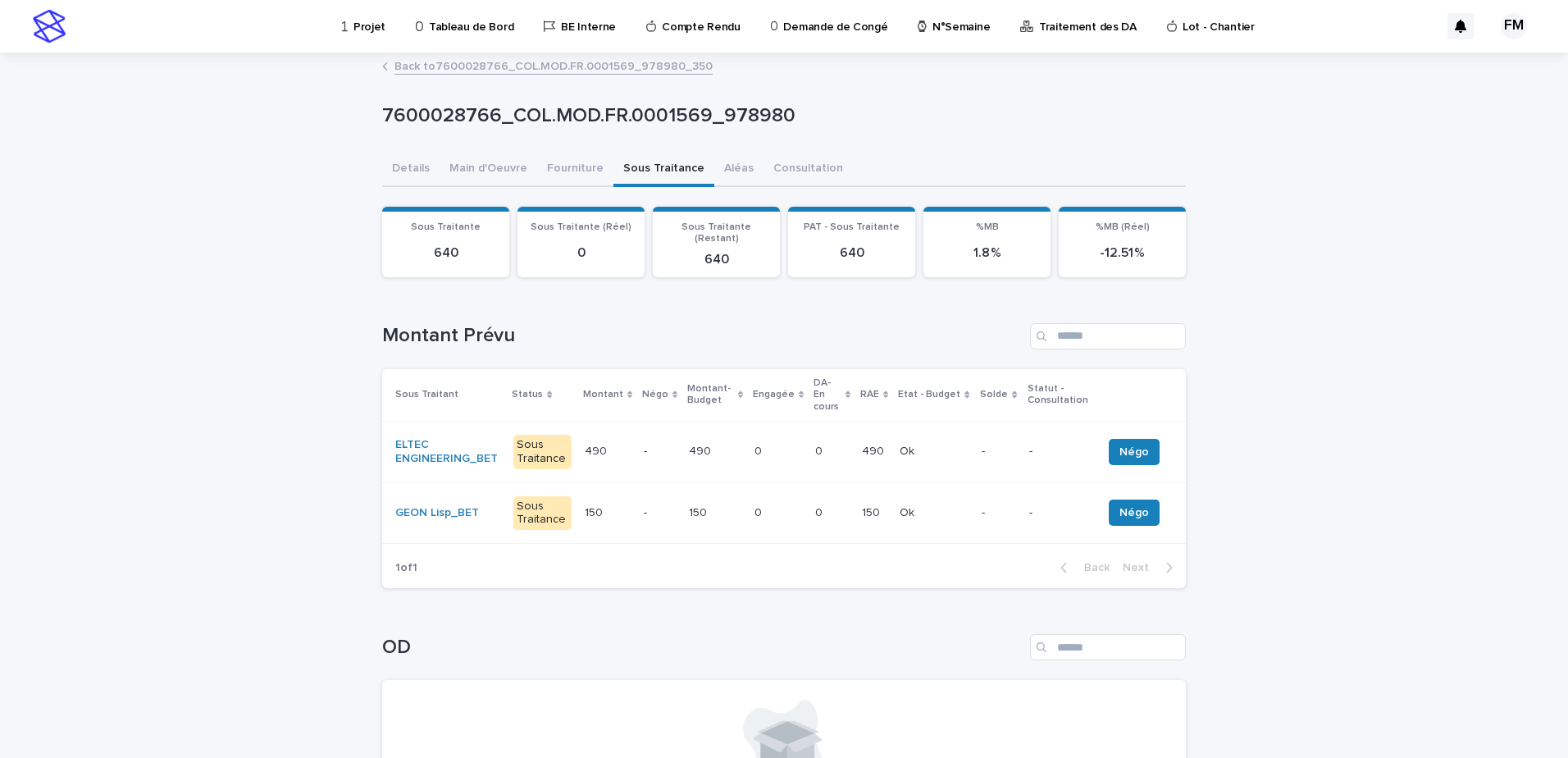
click at [507, 69] on link "Back to 7600028766_COL.MOD.FR.0001569_978980_350" at bounding box center [553, 65] width 318 height 19
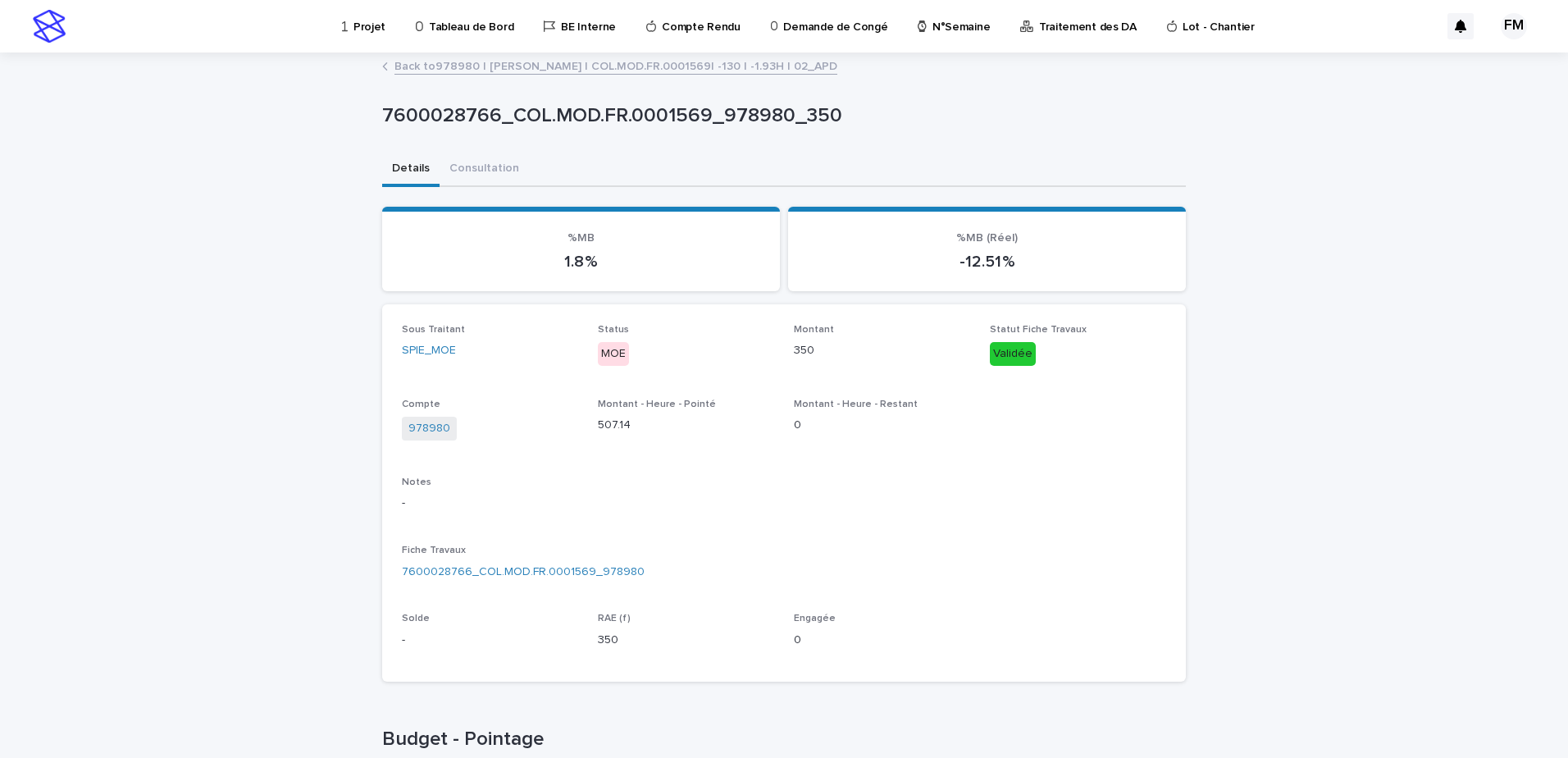
click at [507, 69] on link "Back to 978980 | TALIB Hatim | COL.MOD.FR.0001569| -130 | -1.93H | 02_APD" at bounding box center [616, 65] width 443 height 19
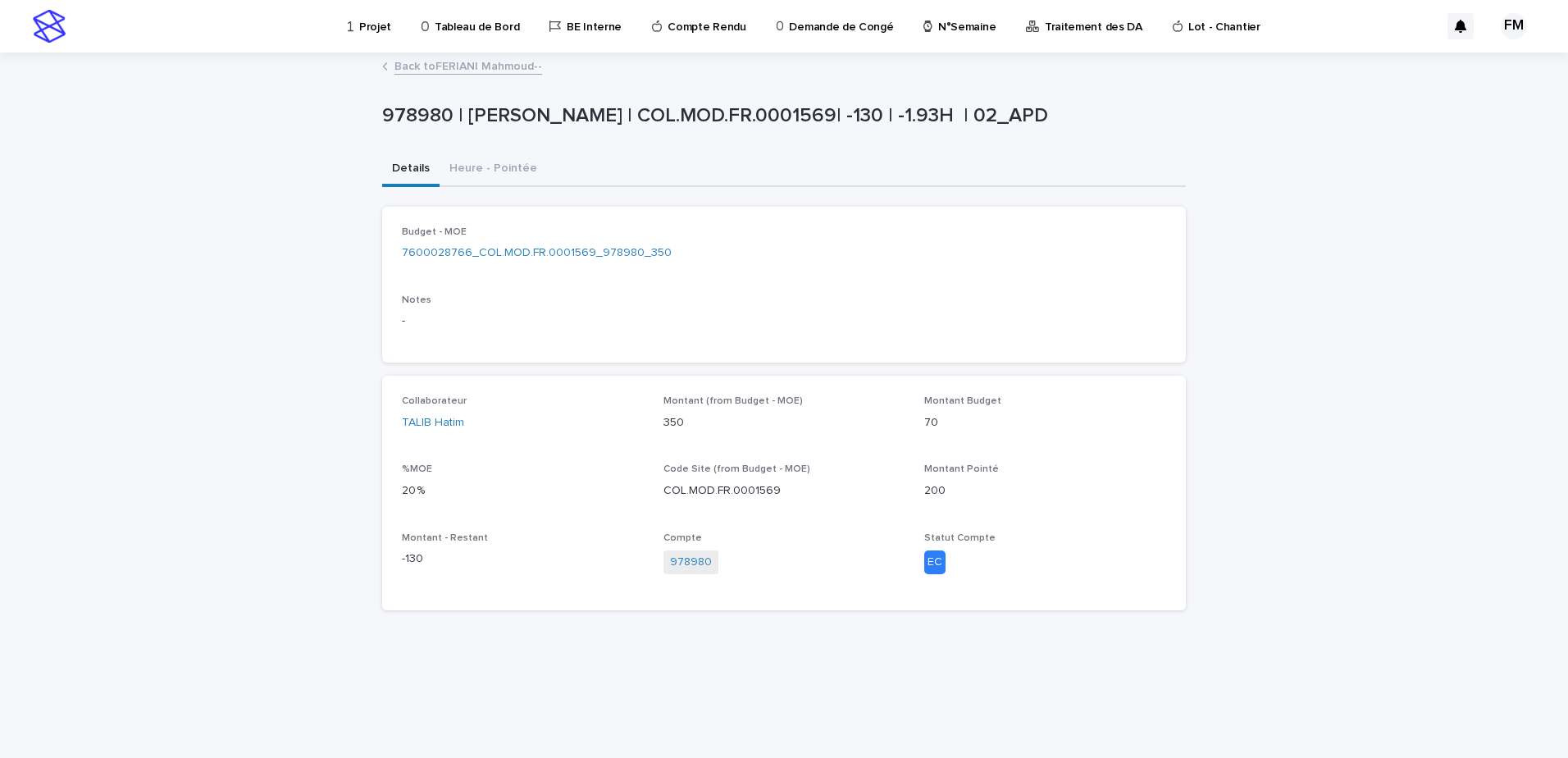
click at [507, 69] on link "Back to FERIANI Mahmoud--" at bounding box center [468, 65] width 148 height 19
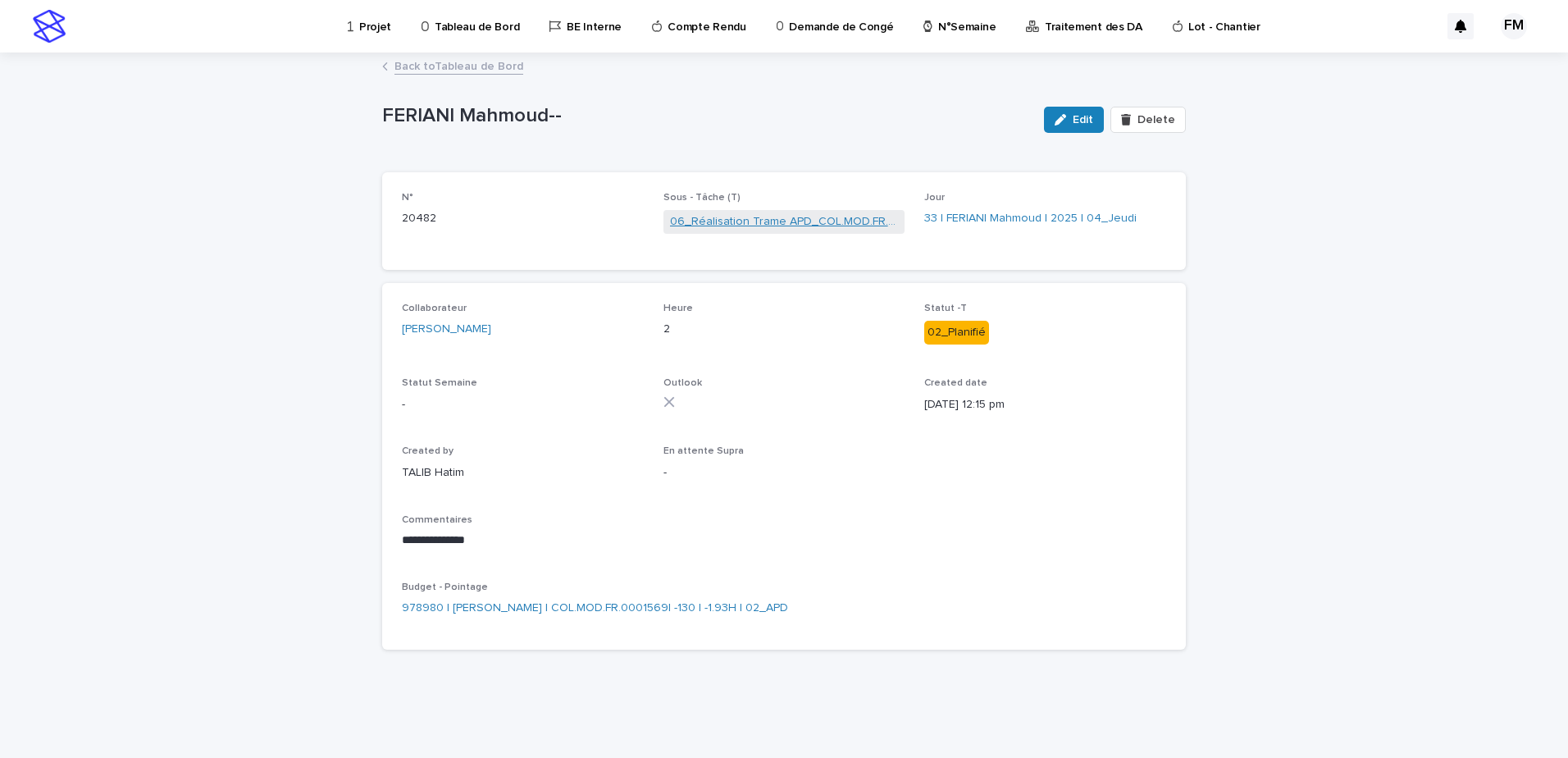
click at [761, 220] on link "06_Réalisation Trame APD_COL.MOD.FR.0001569" at bounding box center [784, 222] width 229 height 18
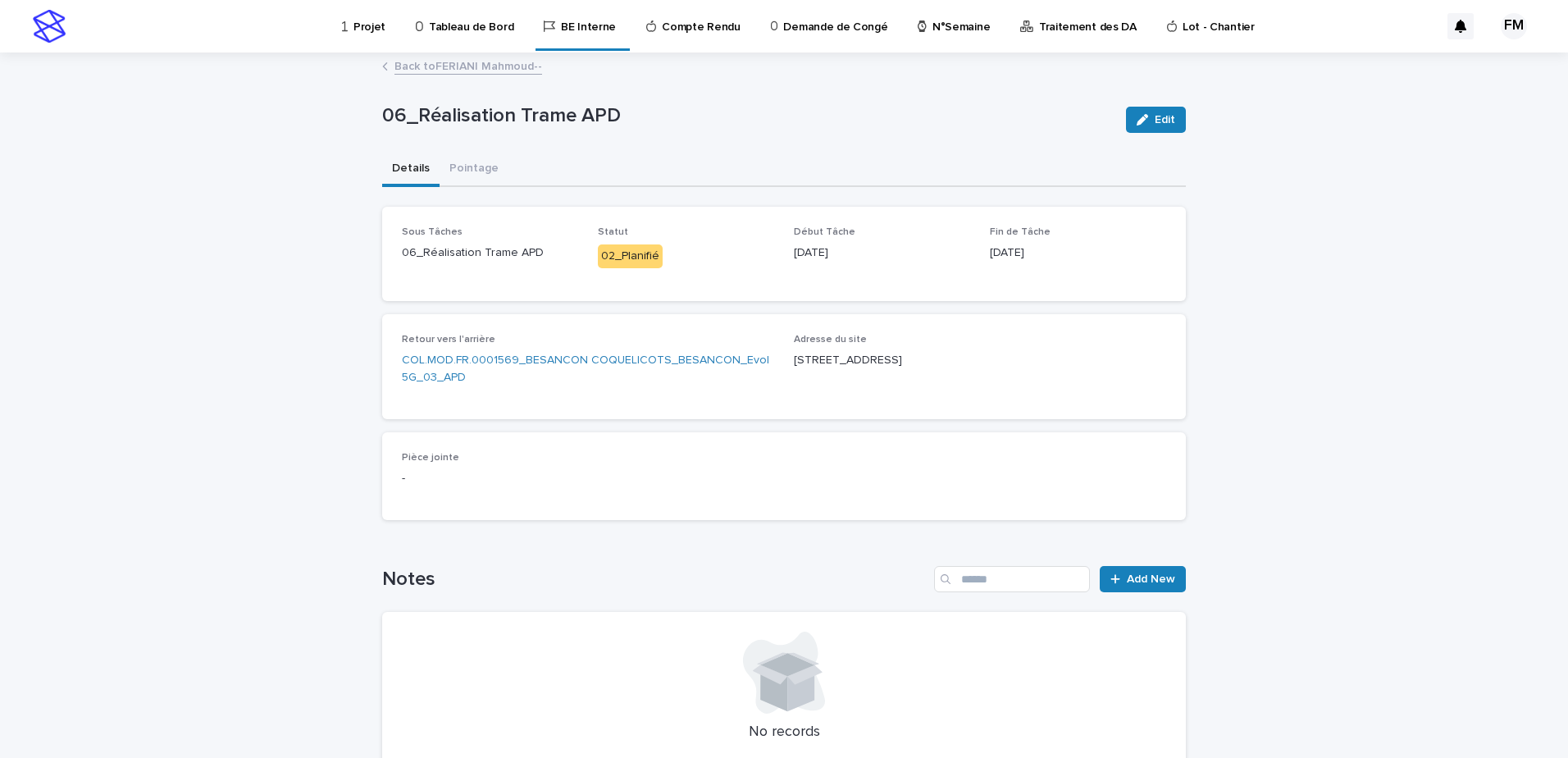
drag, startPoint x: 1291, startPoint y: 464, endPoint x: 1283, endPoint y: 447, distance: 18.8
click at [1301, 464] on div "Loading... Saving… Loading... Saving… 06_Réalisation Trame APD Edit 06_Réalisat…" at bounding box center [784, 475] width 1568 height 841
drag, startPoint x: 941, startPoint y: 356, endPoint x: 957, endPoint y: 358, distance: 16.1
click at [957, 358] on p "[STREET_ADDRESS]" at bounding box center [980, 361] width 372 height 18
copy link "BESANCON COQUELICOTS_BESANCON_Evol"
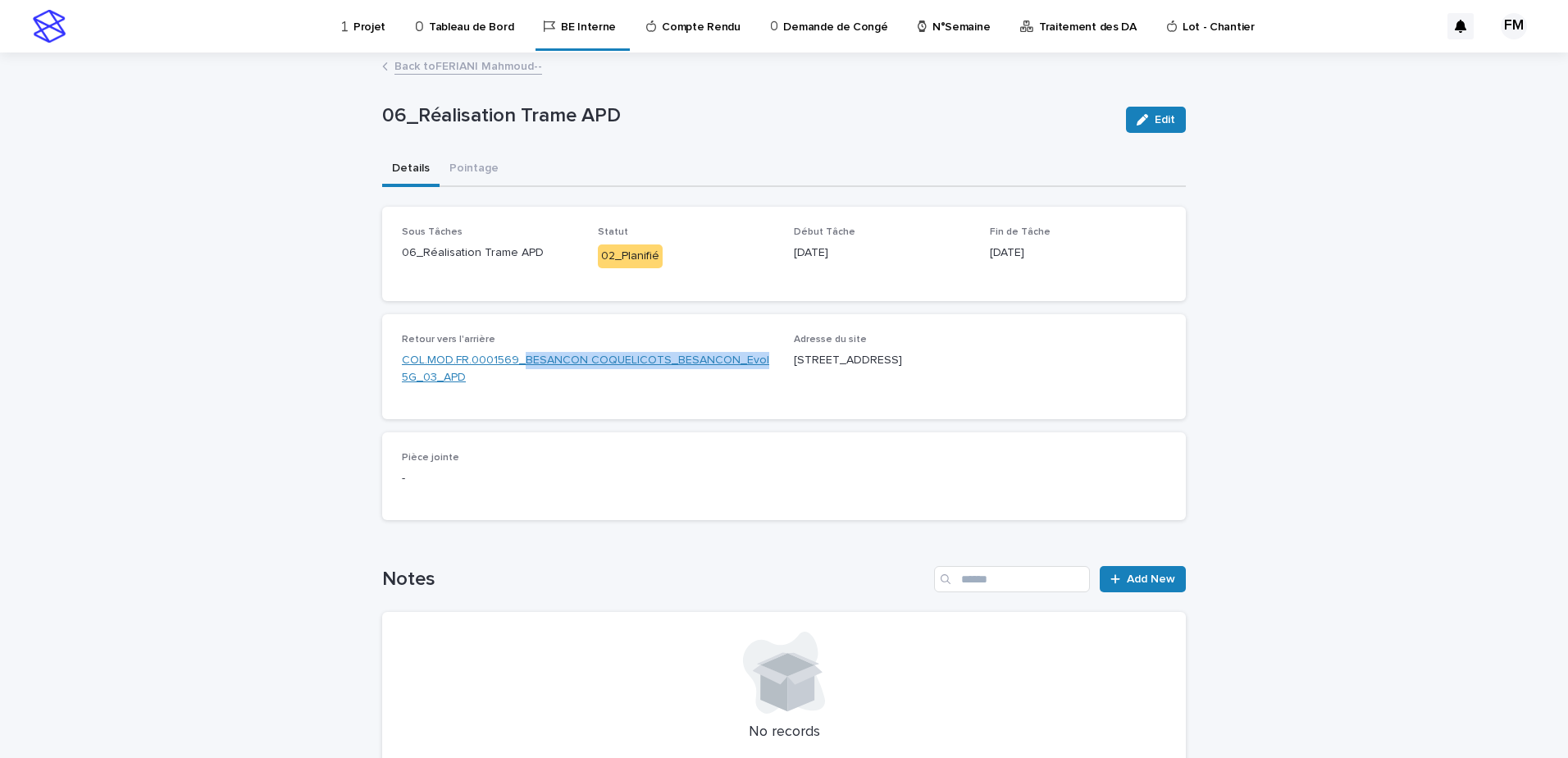
drag, startPoint x: 769, startPoint y: 361, endPoint x: 519, endPoint y: 361, distance: 250.0
click at [519, 361] on div "Retour vers l'arrière COL.MOD.FR.0001569_BESANCON COQUELICOTS_BESANCON_Evol 5G_…" at bounding box center [784, 366] width 764 height 66
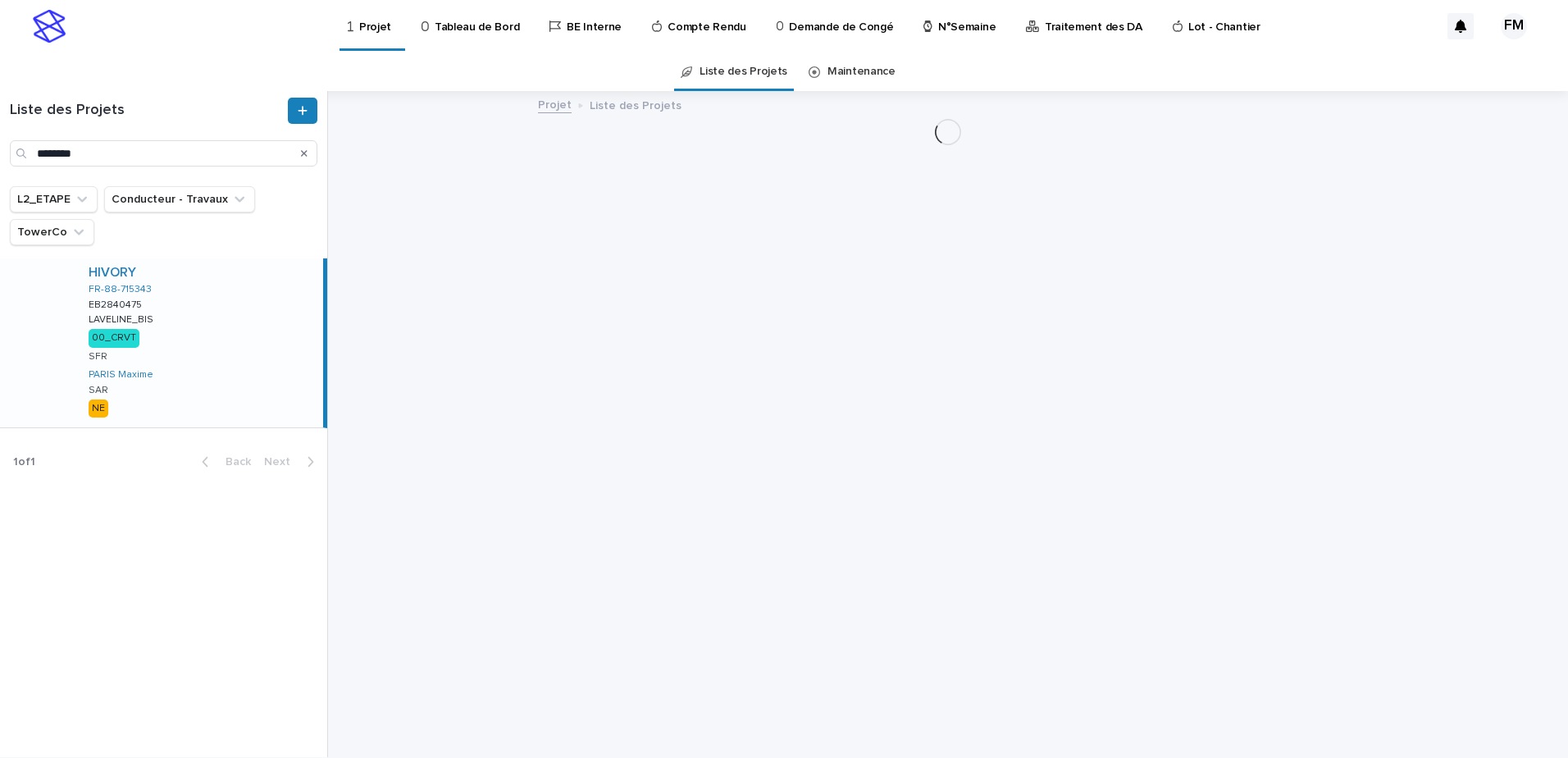
click at [129, 169] on div "Liste des Projets ********" at bounding box center [164, 139] width 327 height 95
click at [124, 155] on input "********" at bounding box center [164, 153] width 308 height 26
paste input "**********"
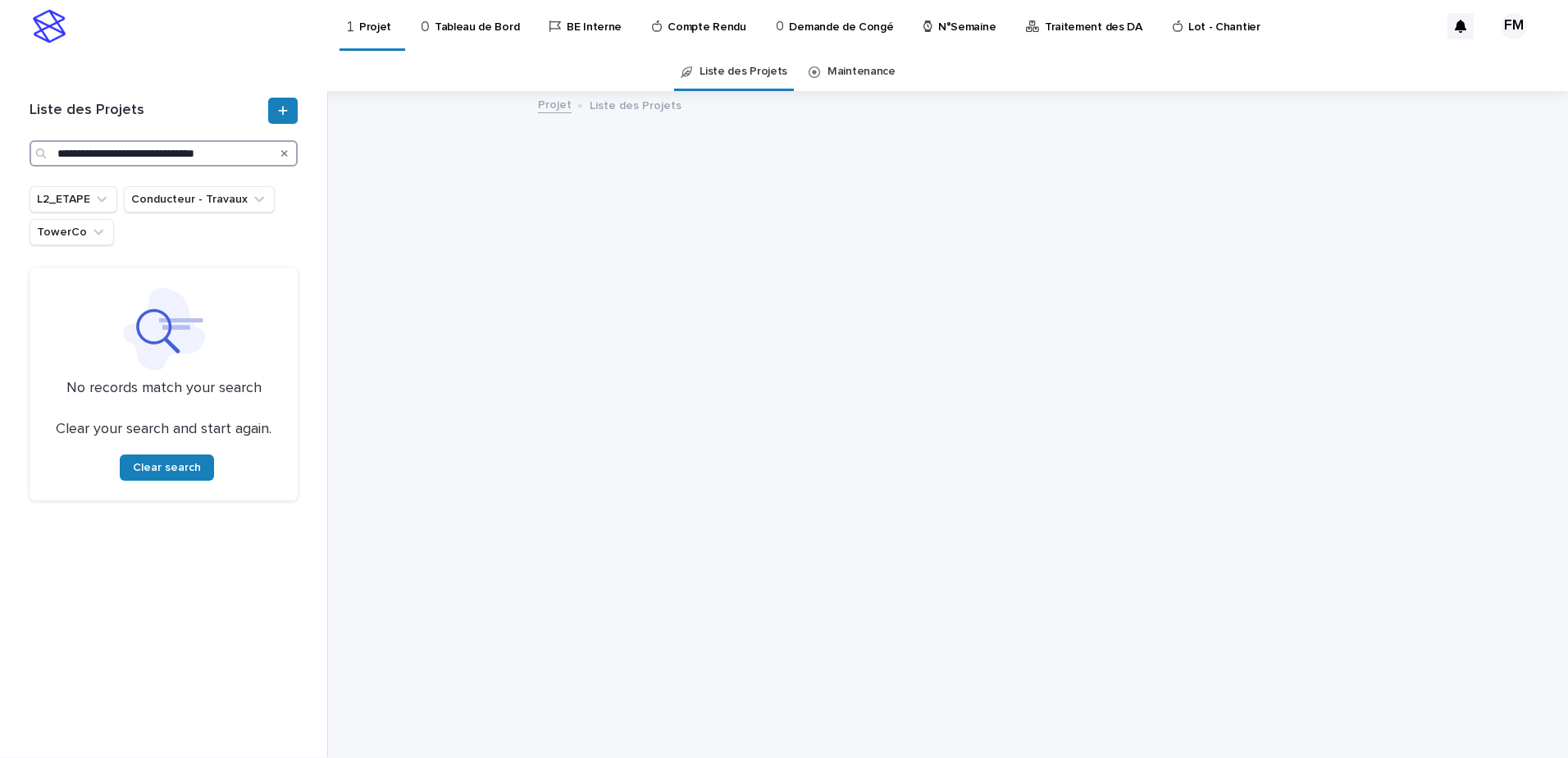
scroll to position [0, 22]
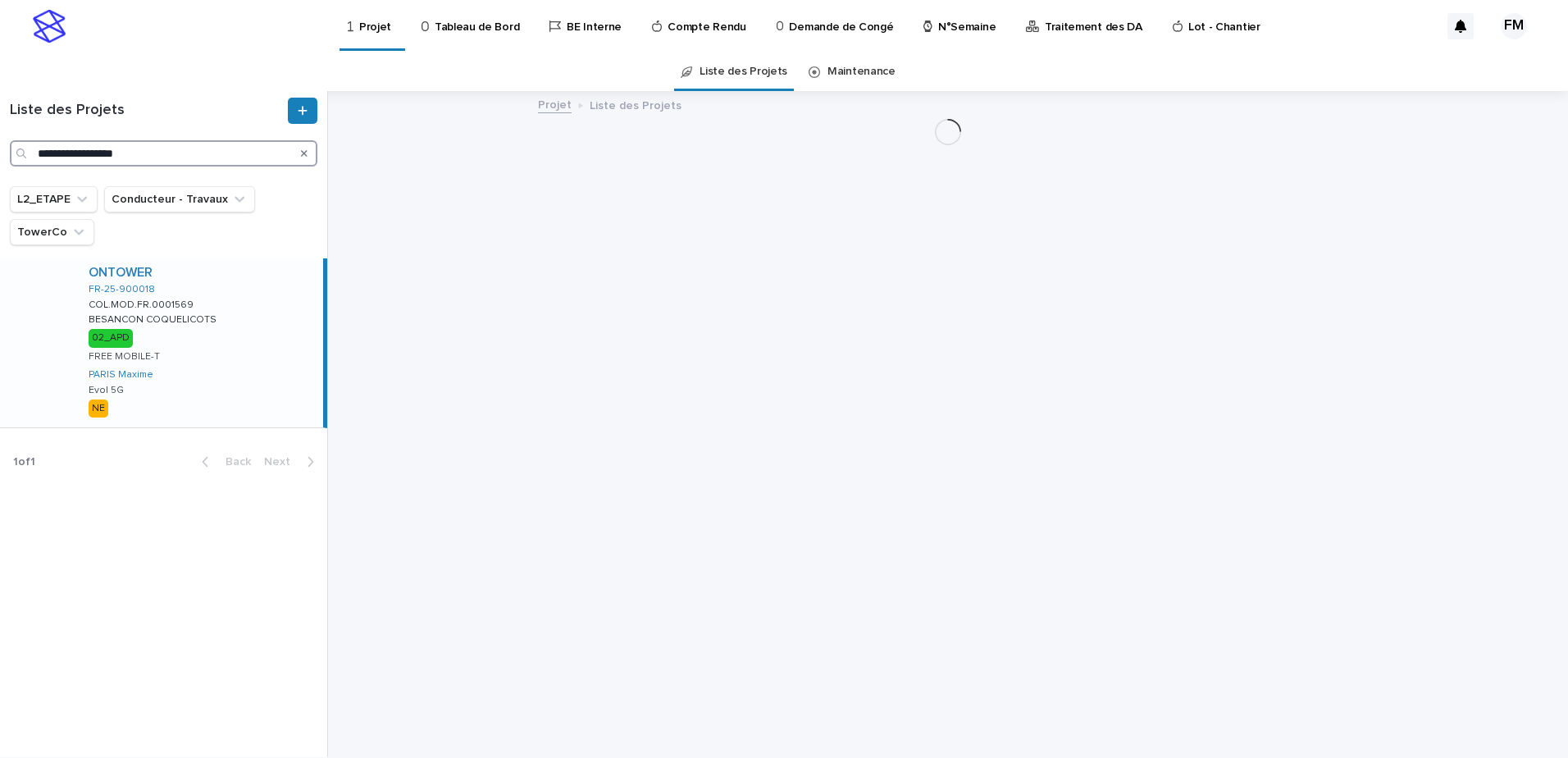
type input "**********"
click at [253, 340] on div "ONTOWER FR-25-900018 COL.MOD.FR.0001569 COL.MOD.FR.0001569 BESANCON COQUELICOTS…" at bounding box center [199, 343] width 248 height 169
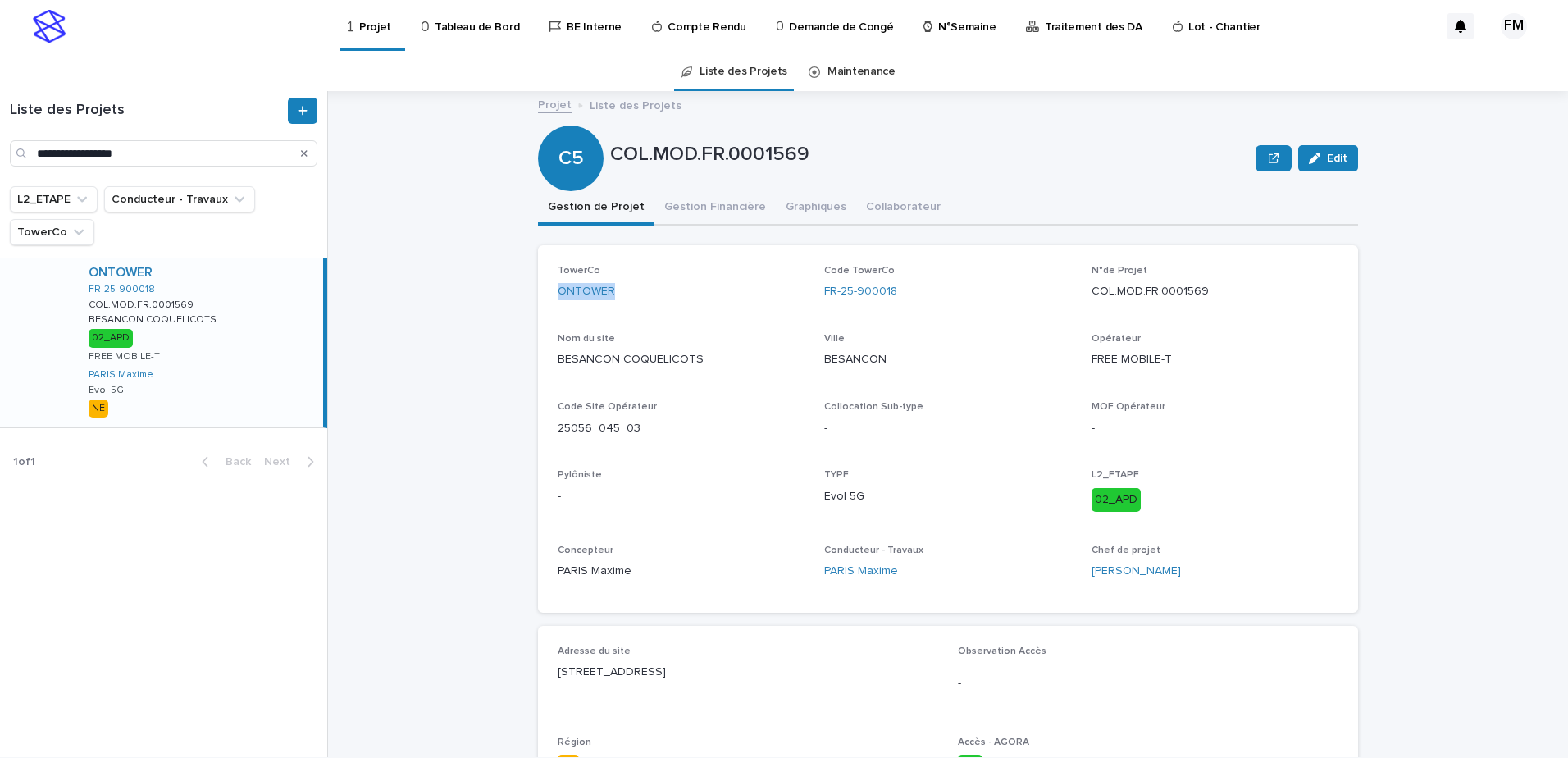
click at [547, 292] on div "TowerCo ONTOWER Code TowerCo FR-25-900018 N°de Projet COL.MOD.FR.0001569 Nom du…" at bounding box center [948, 429] width 820 height 367
copy link "ONTOWER"
drag, startPoint x: 916, startPoint y: 301, endPoint x: 810, endPoint y: 291, distance: 106.5
click at [810, 291] on div "TowerCo ONTOWER Code TowerCo FR-25-900018 N°de Projet COL.MOD.FR.0001569 Nom du…" at bounding box center [948, 428] width 781 height 328
copy link "FR-25-900018"
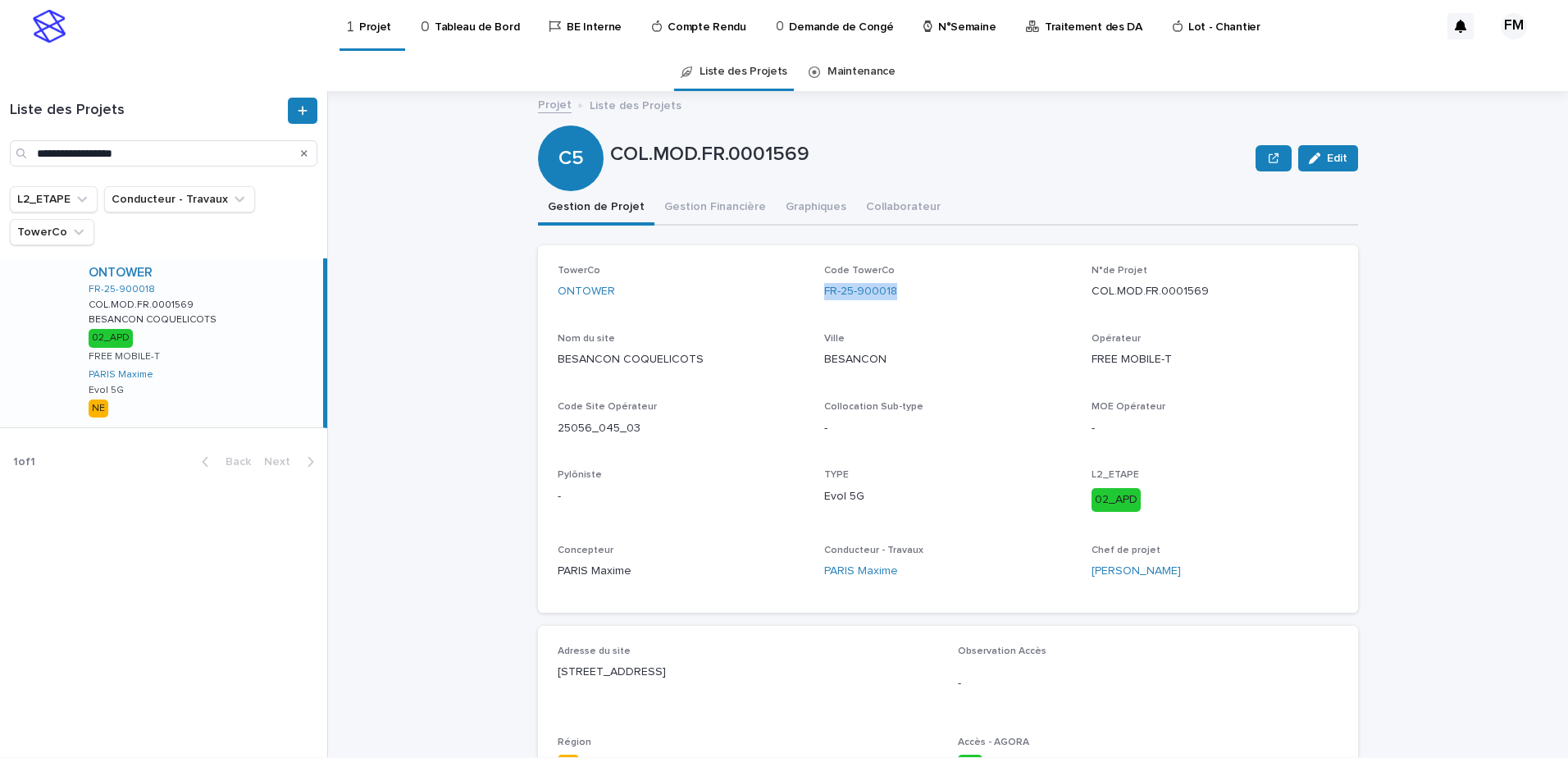
click at [461, 33] on p "Tableau de Bord" at bounding box center [476, 17] width 84 height 34
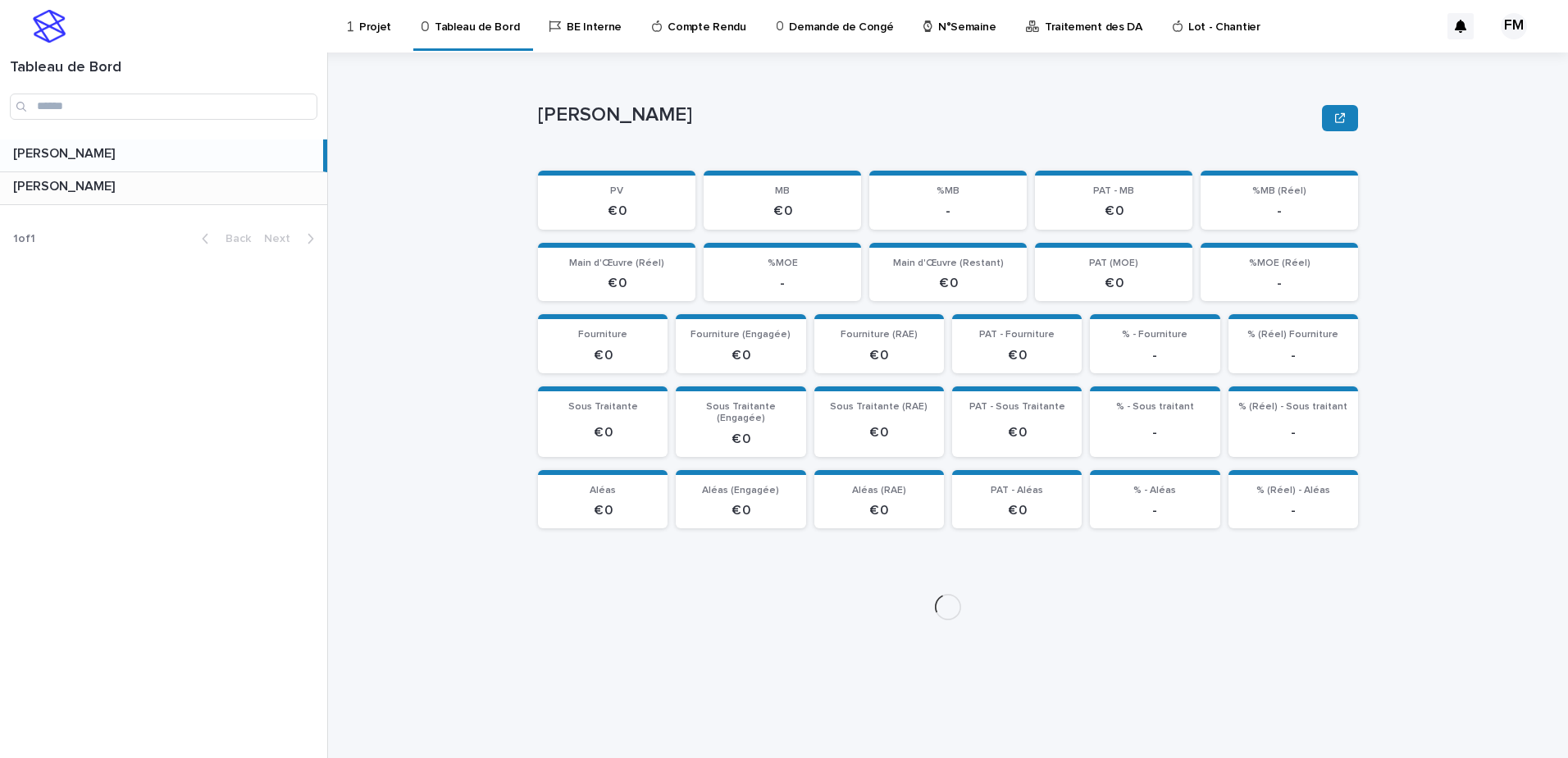
click at [265, 190] on p at bounding box center [167, 186] width 308 height 16
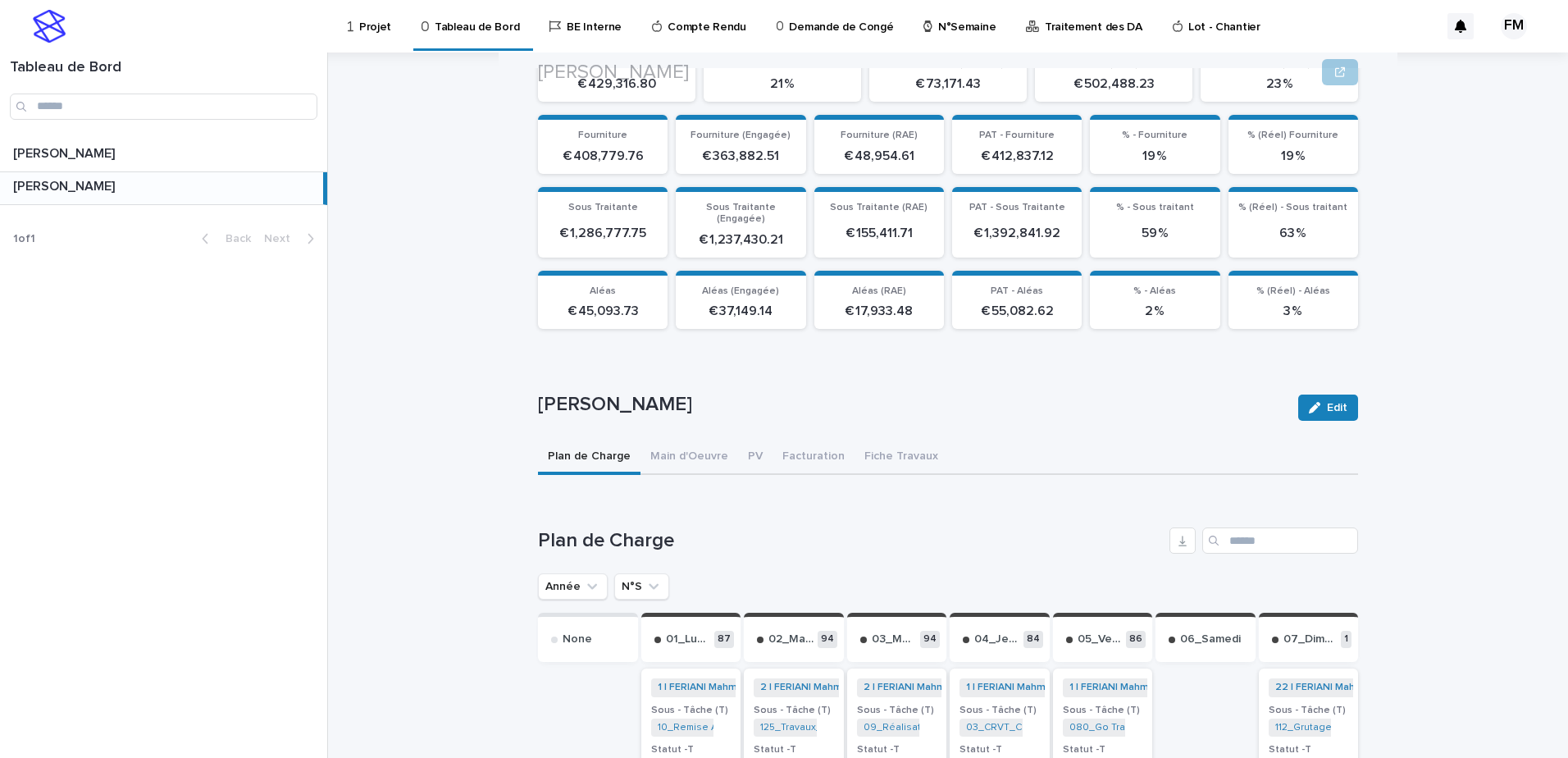
scroll to position [246, 0]
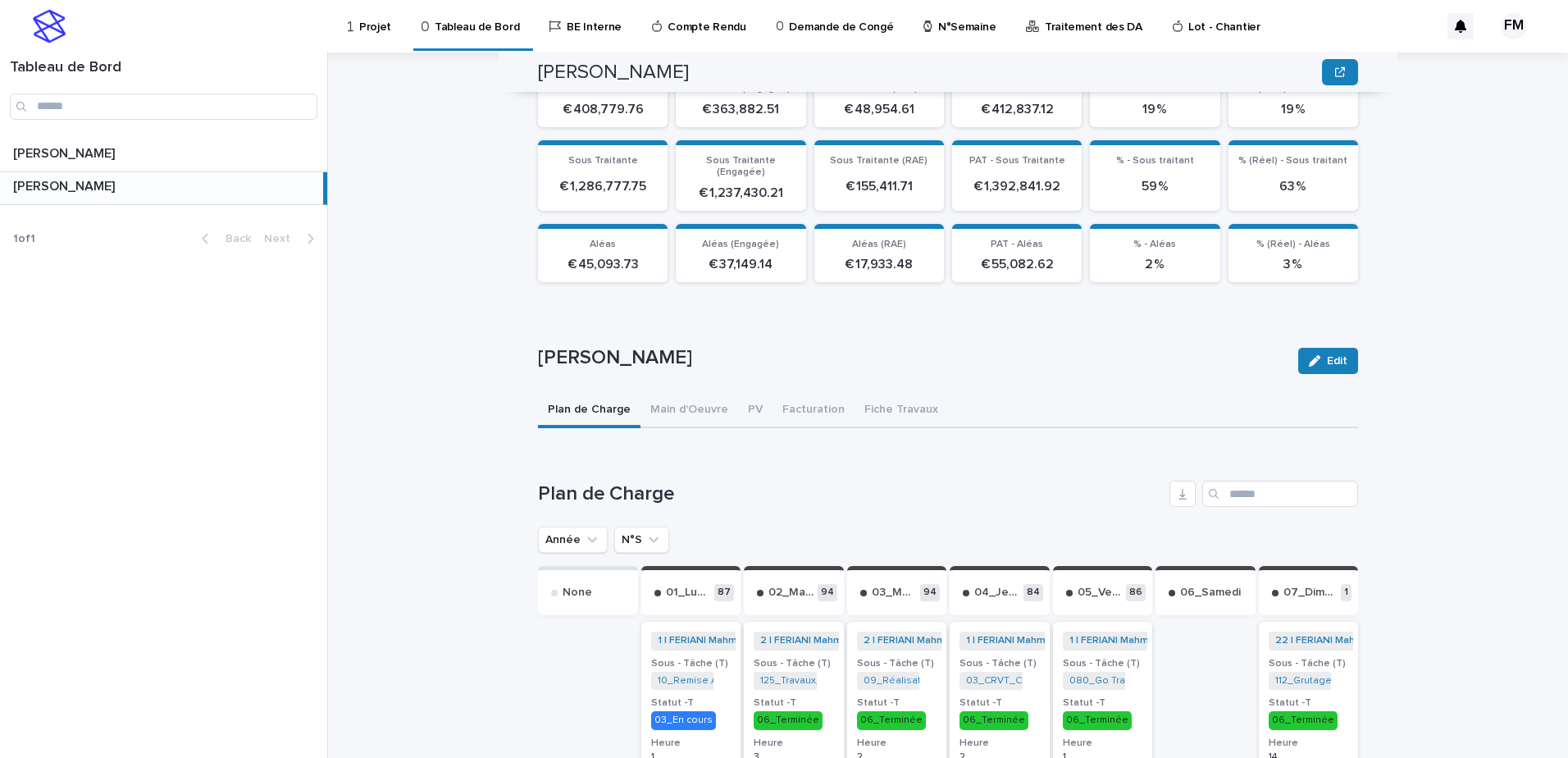
drag, startPoint x: 645, startPoint y: 562, endPoint x: 643, endPoint y: 553, distance: 9.2
click at [643, 566] on div "01_Lundi 87" at bounding box center [692, 590] width 100 height 49
click at [646, 532] on icon "N°S" at bounding box center [654, 540] width 17 height 17
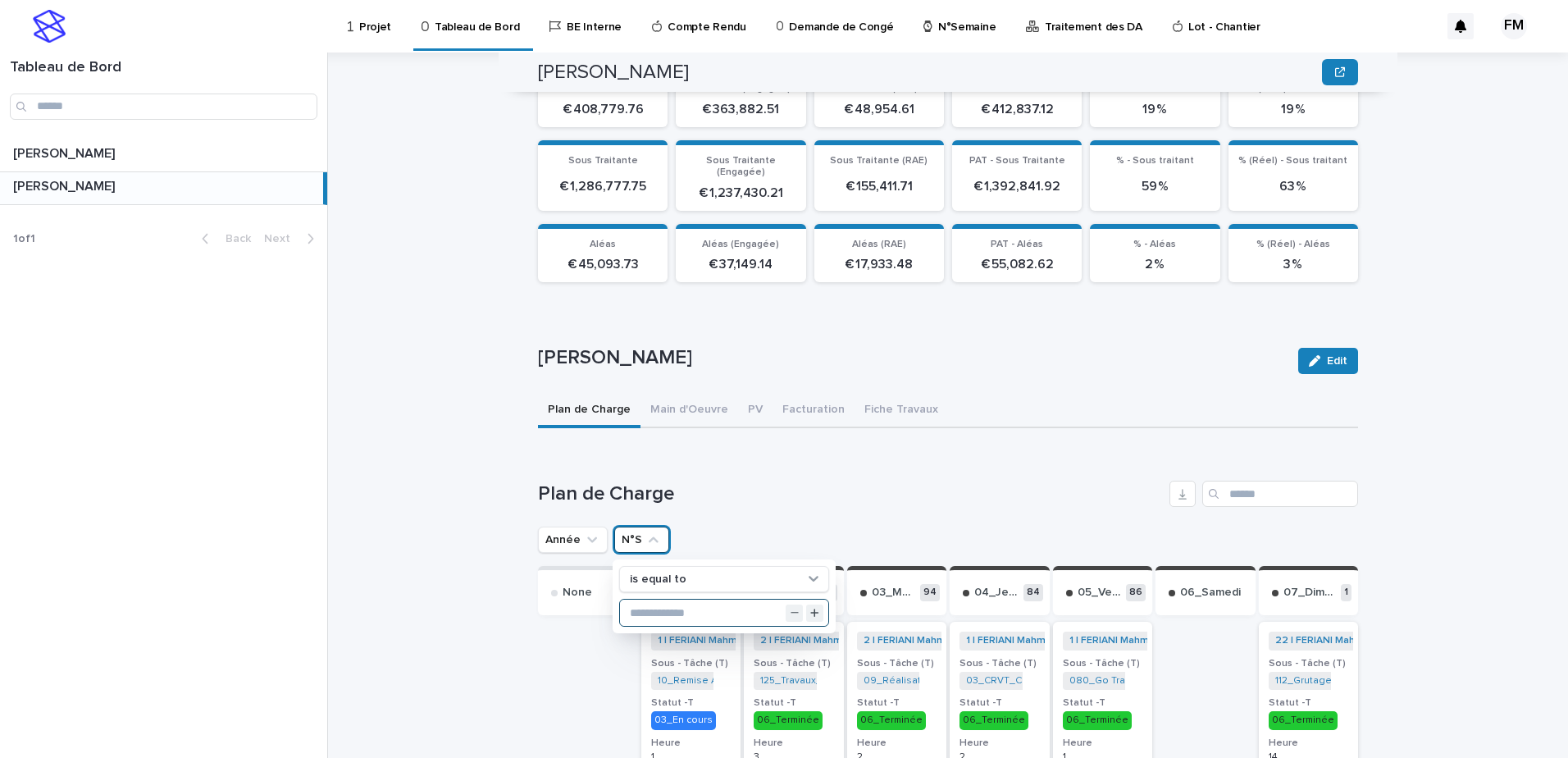
click at [659, 599] on input "text" at bounding box center [724, 612] width 209 height 26
type input "**"
click at [919, 483] on h1 "Plan de Charge" at bounding box center [850, 494] width 625 height 24
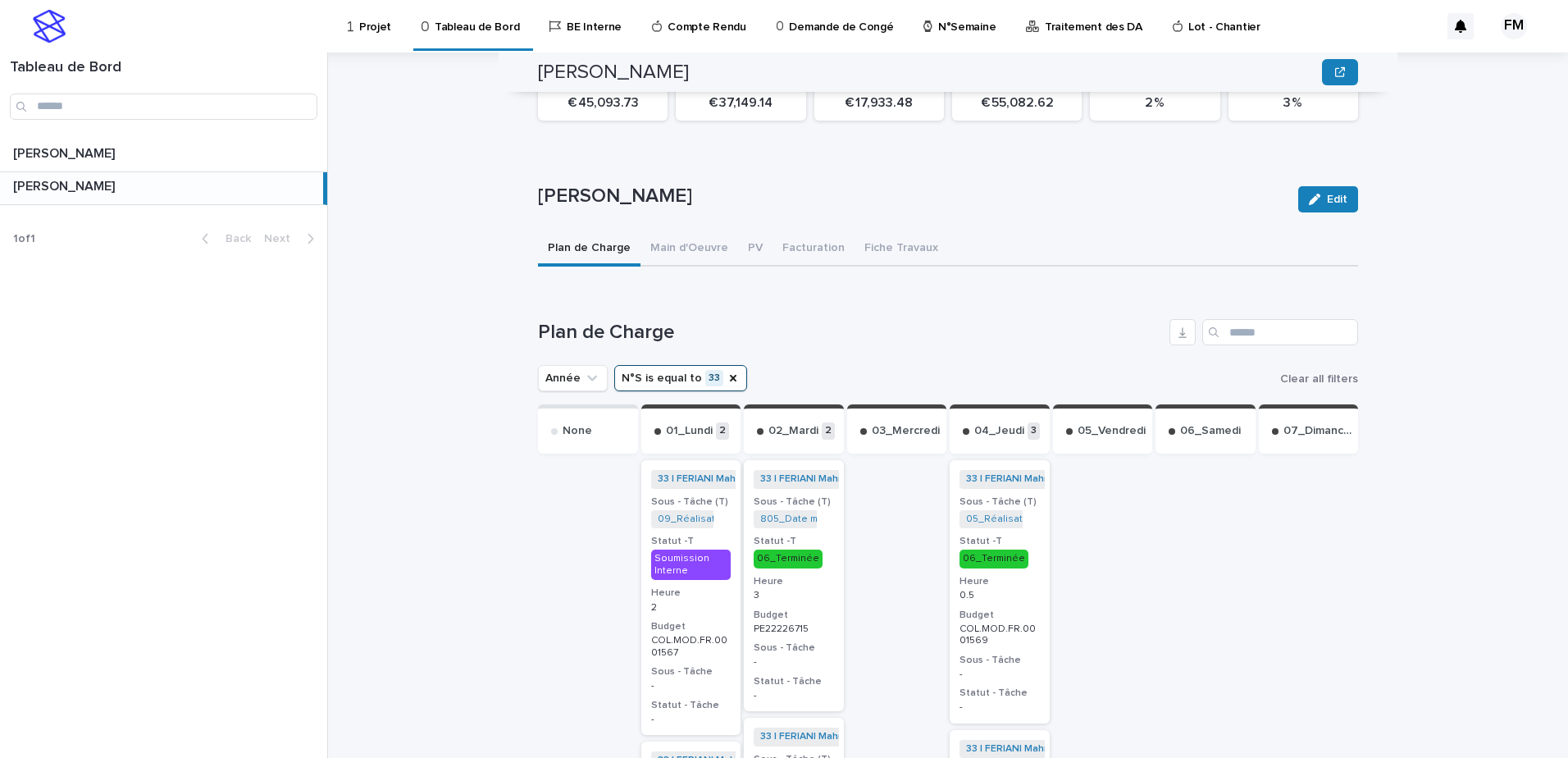
scroll to position [739, 0]
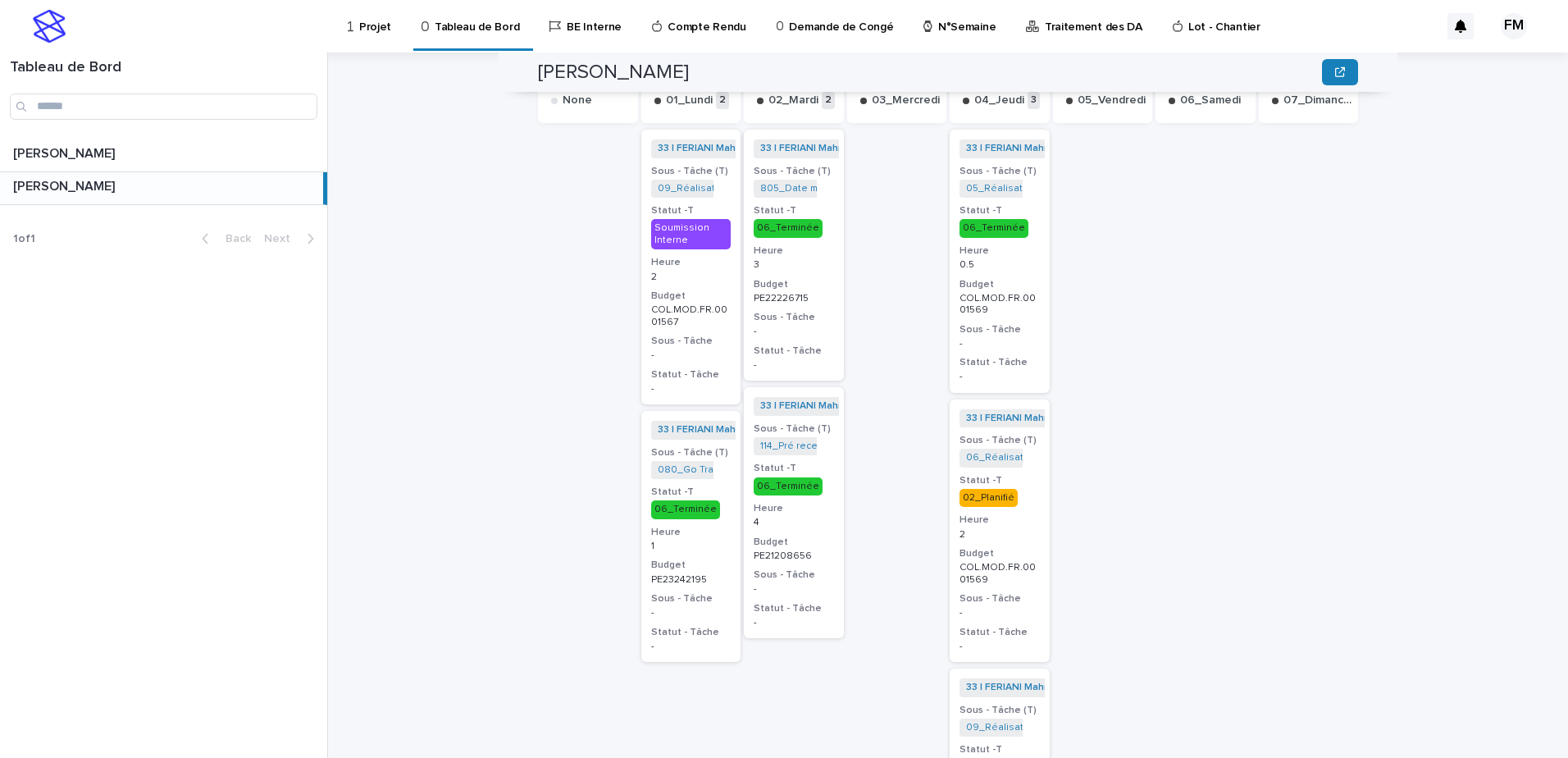
click at [1025, 513] on h3 "Heure" at bounding box center [1000, 520] width 80 height 13
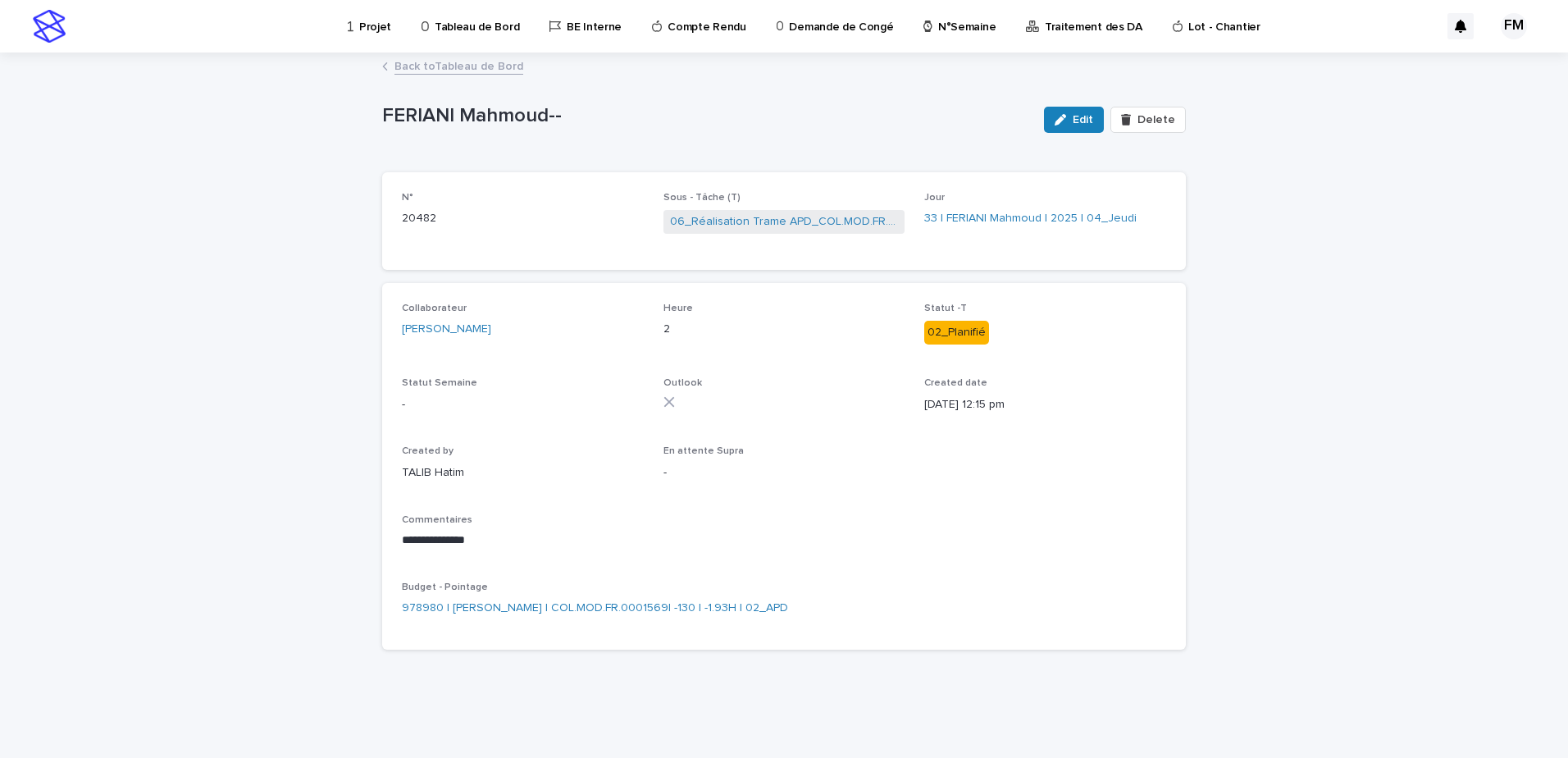
drag, startPoint x: 1080, startPoint y: 127, endPoint x: 1026, endPoint y: 280, distance: 162.2
click at [1081, 125] on button "Edit" at bounding box center [1074, 119] width 60 height 26
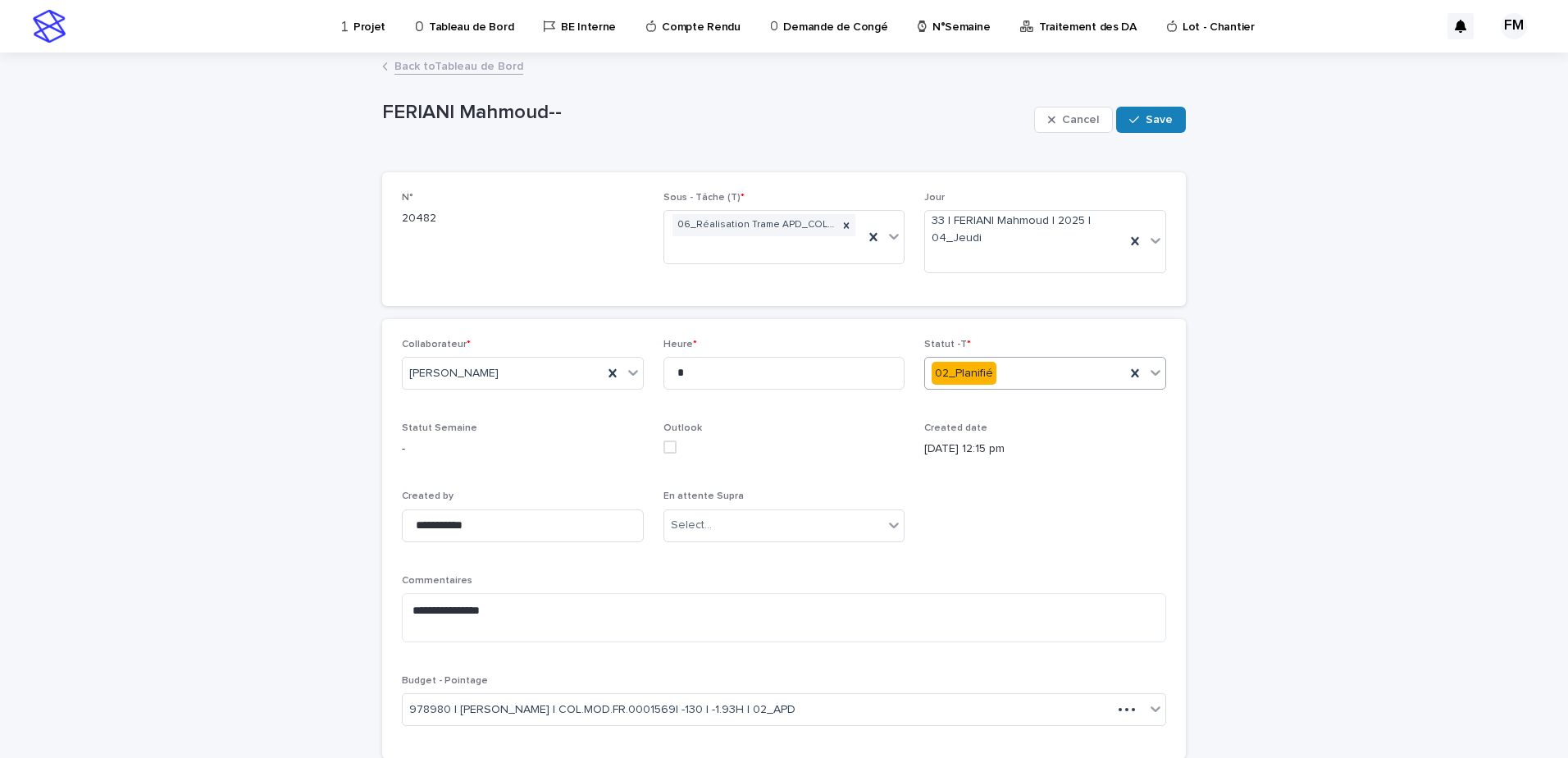
click at [1015, 368] on div "02_Planifié" at bounding box center [1026, 373] width 200 height 27
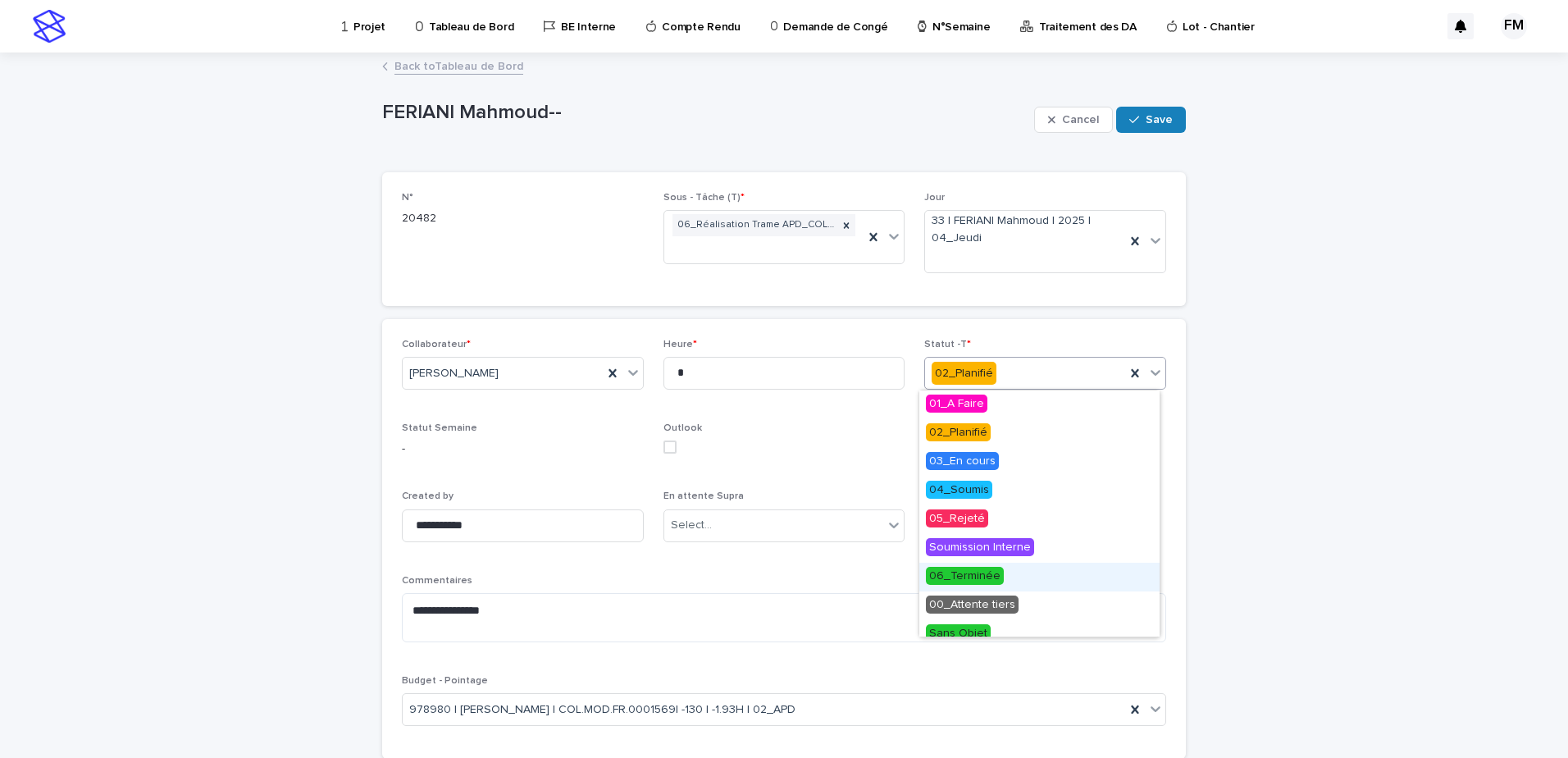
drag, startPoint x: 976, startPoint y: 533, endPoint x: 986, endPoint y: 557, distance: 26.0
click at [974, 586] on div "06_Terminée" at bounding box center [1040, 577] width 240 height 28
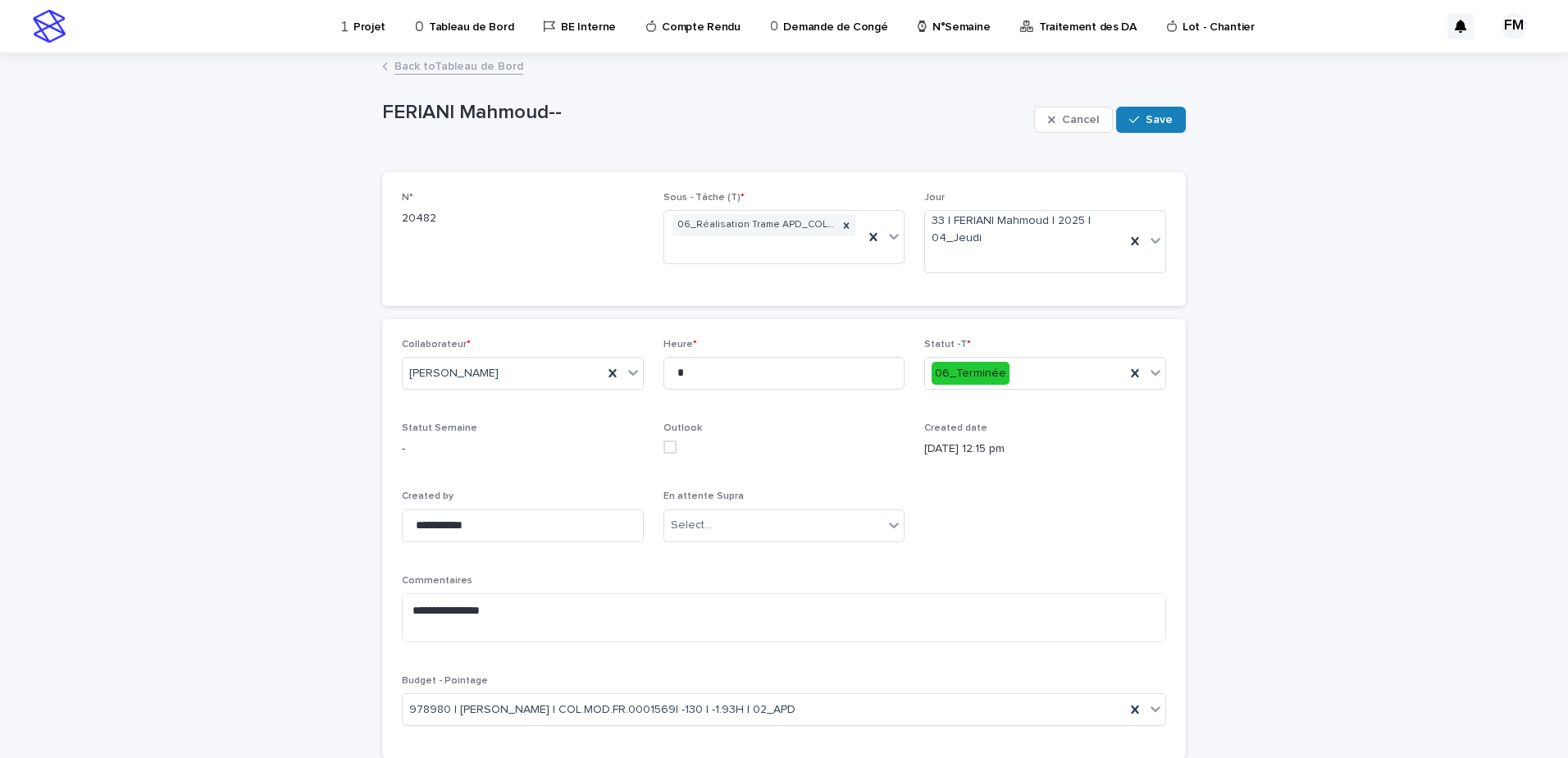
click at [1144, 133] on div "Cancel Save" at bounding box center [1110, 119] width 152 height 66
click at [1122, 127] on button "Save" at bounding box center [1152, 119] width 70 height 26
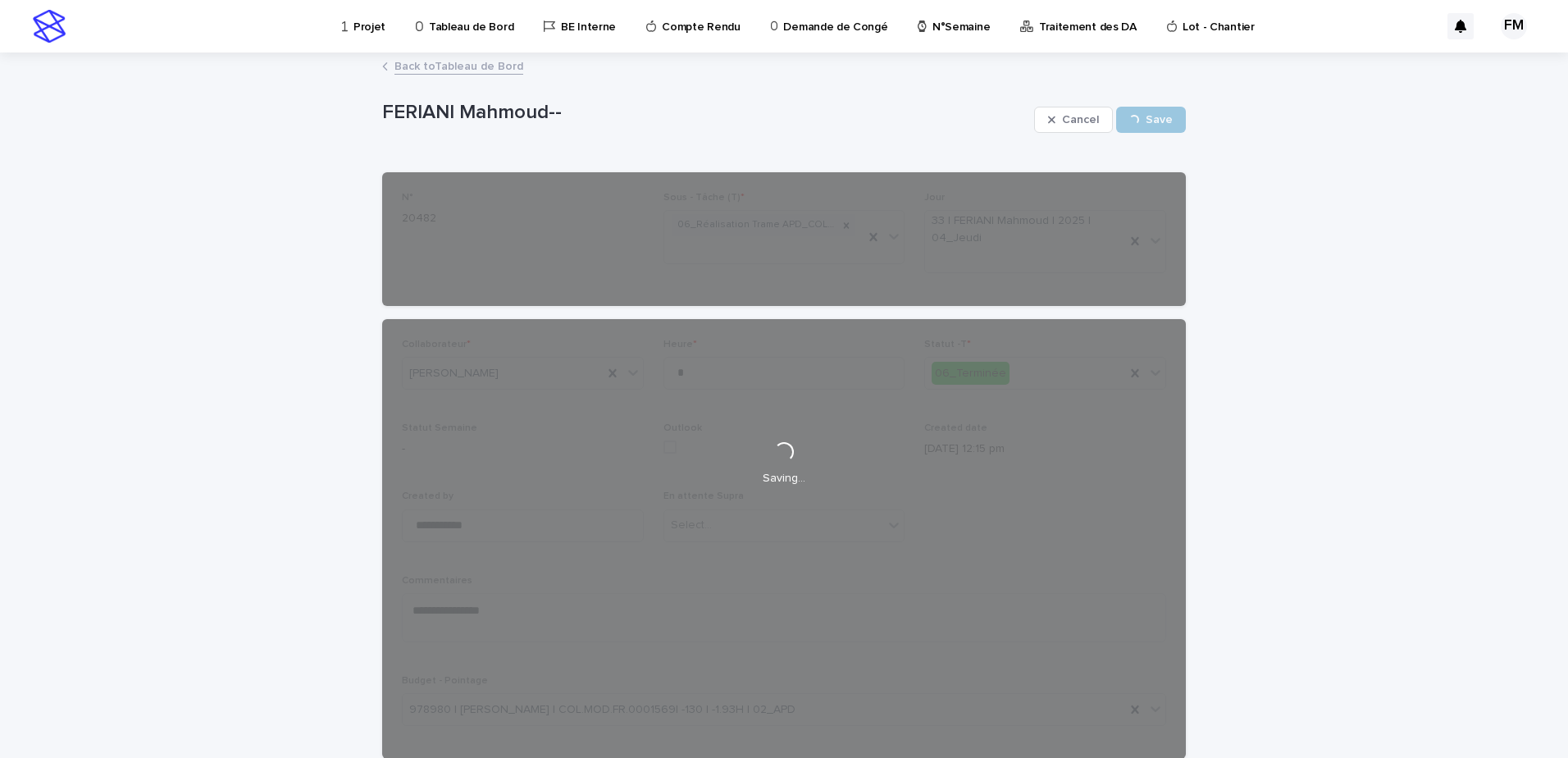
click at [395, 59] on link "Back to Tableau de Bord" at bounding box center [459, 65] width 129 height 19
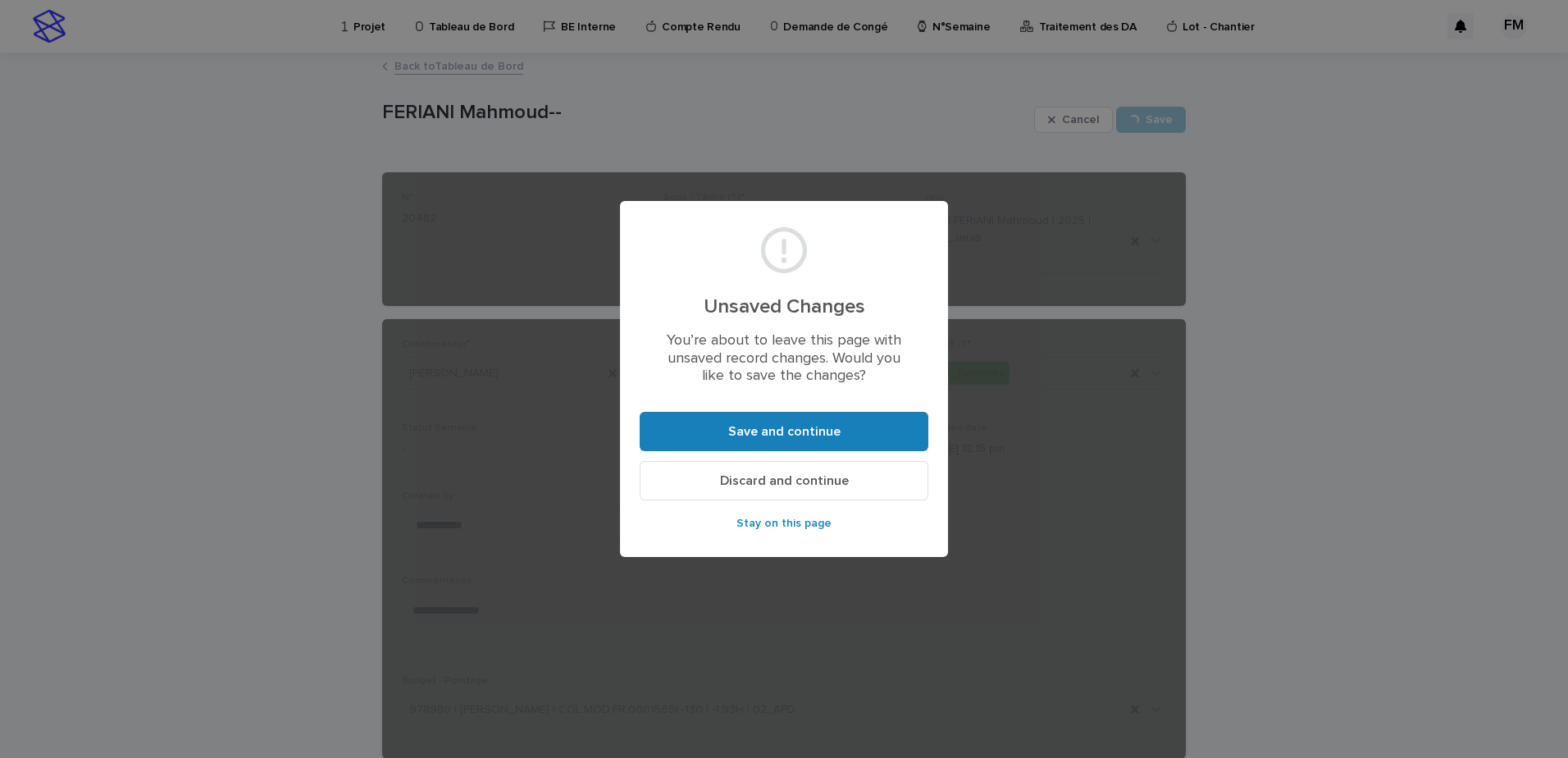
drag, startPoint x: 713, startPoint y: 407, endPoint x: 719, endPoint y: 422, distance: 16.2
click at [713, 408] on section "Unsaved Changes You’re about to leave this page with unsaved record changes. Wo…" at bounding box center [784, 379] width 328 height 356
click at [719, 423] on button "Save and continue" at bounding box center [784, 431] width 289 height 39
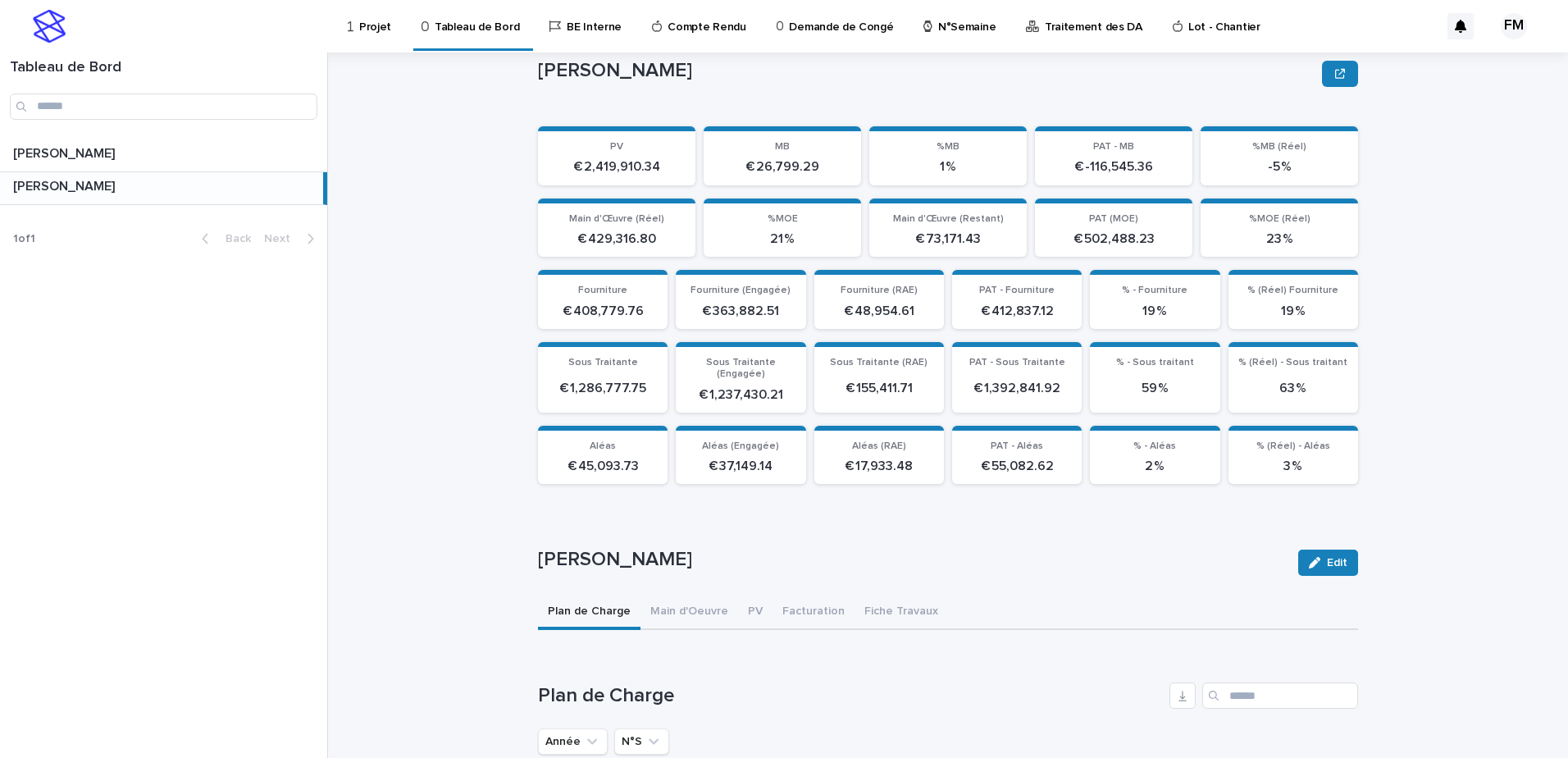
scroll to position [82, 0]
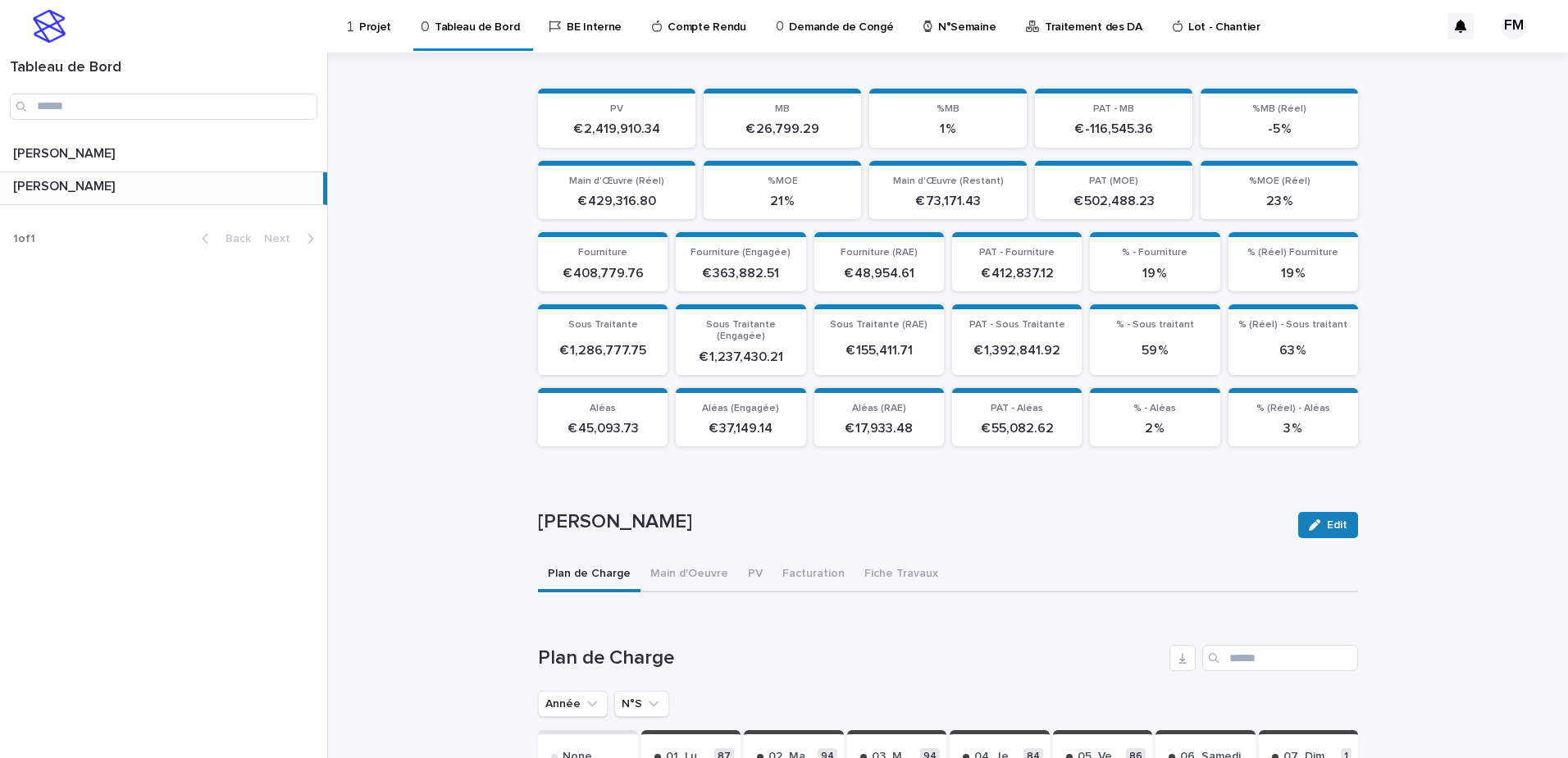
click at [605, 730] on div "None" at bounding box center [588, 755] width 100 height 49
click at [614, 699] on button "N°S" at bounding box center [642, 704] width 55 height 26
click at [678, 656] on input "text" at bounding box center [724, 663] width 209 height 26
type input "**"
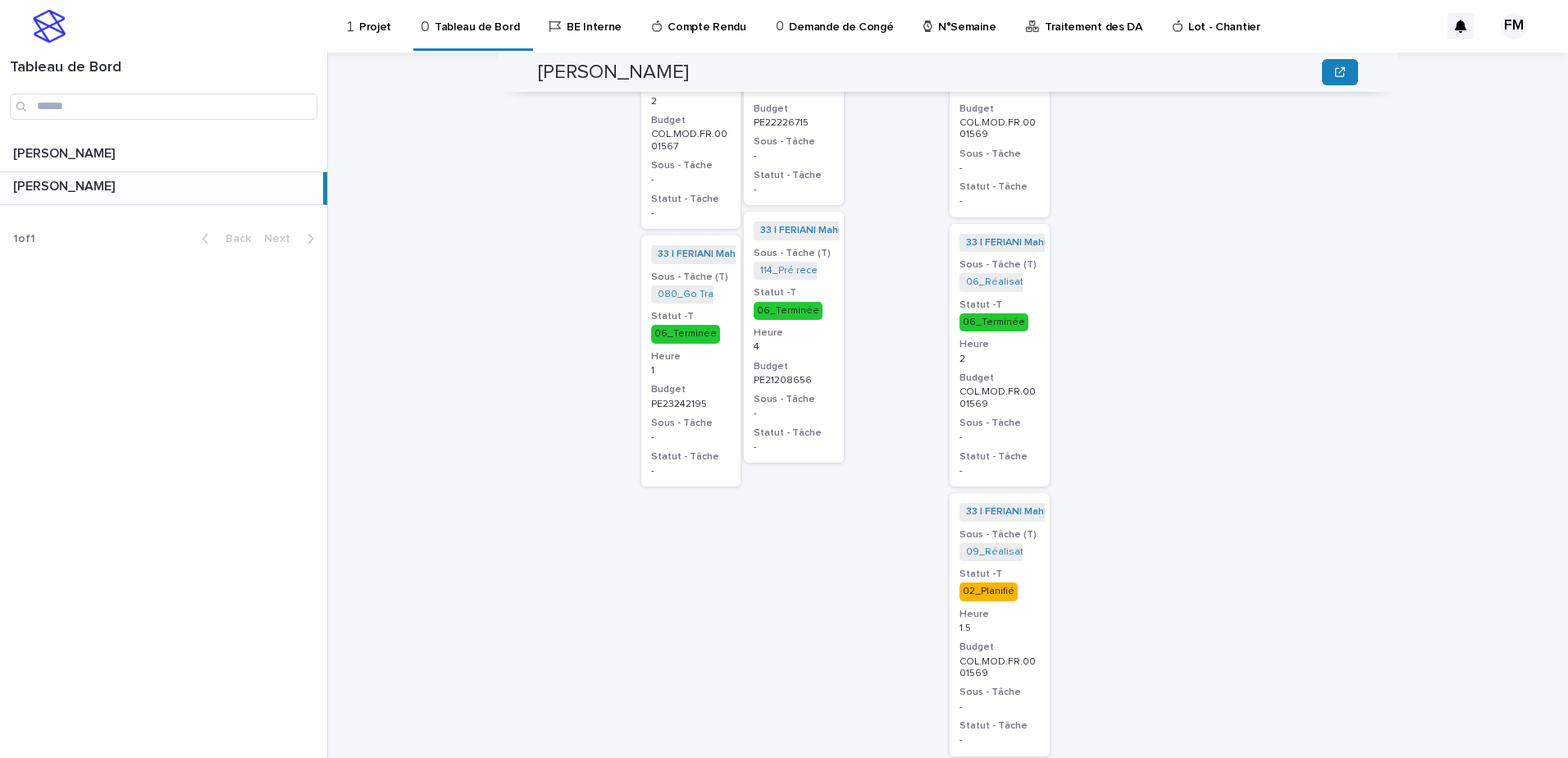
scroll to position [1039, 0]
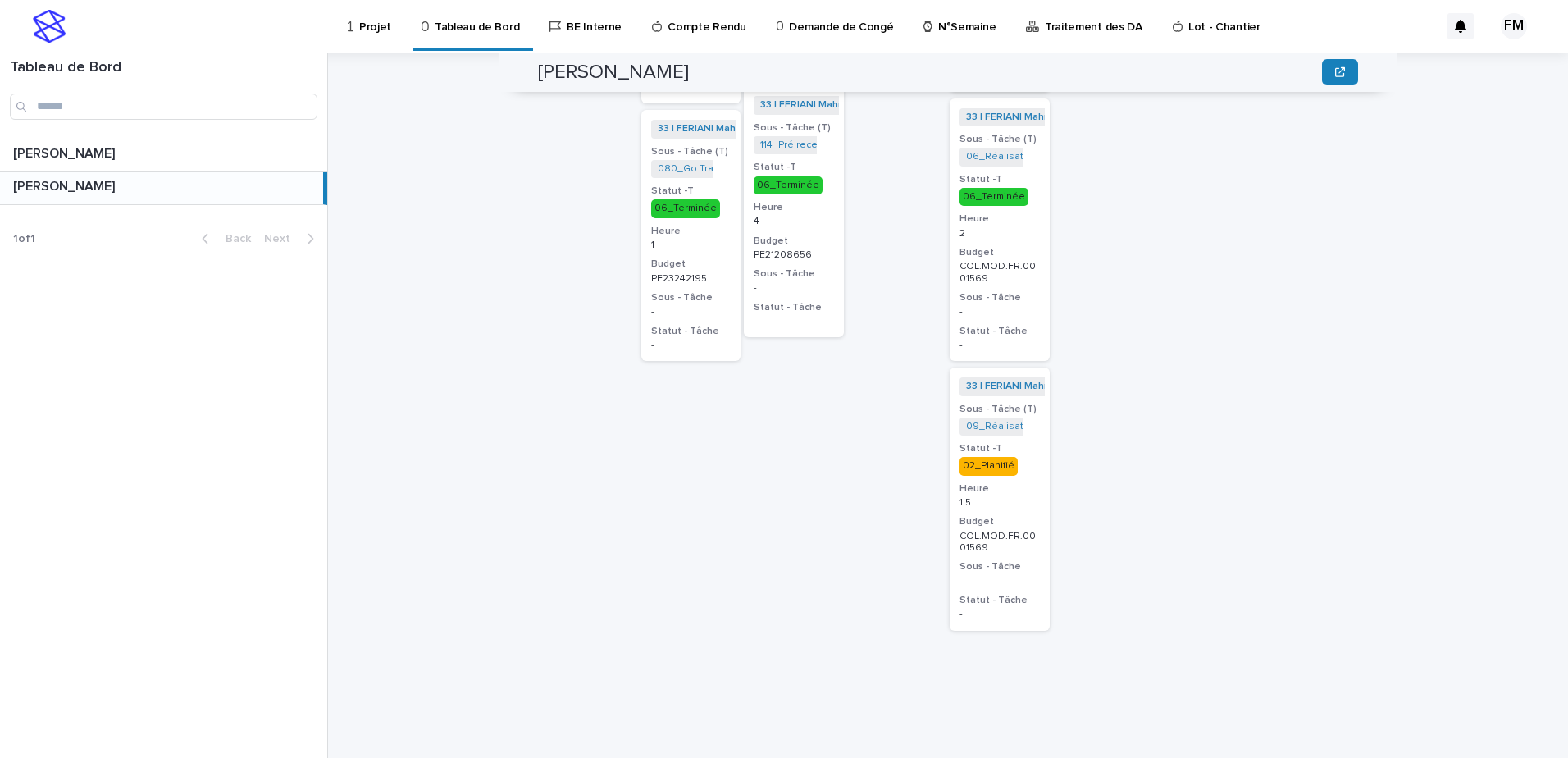
click at [1011, 543] on p "COL.MOD.FR.0001569" at bounding box center [1000, 543] width 80 height 24
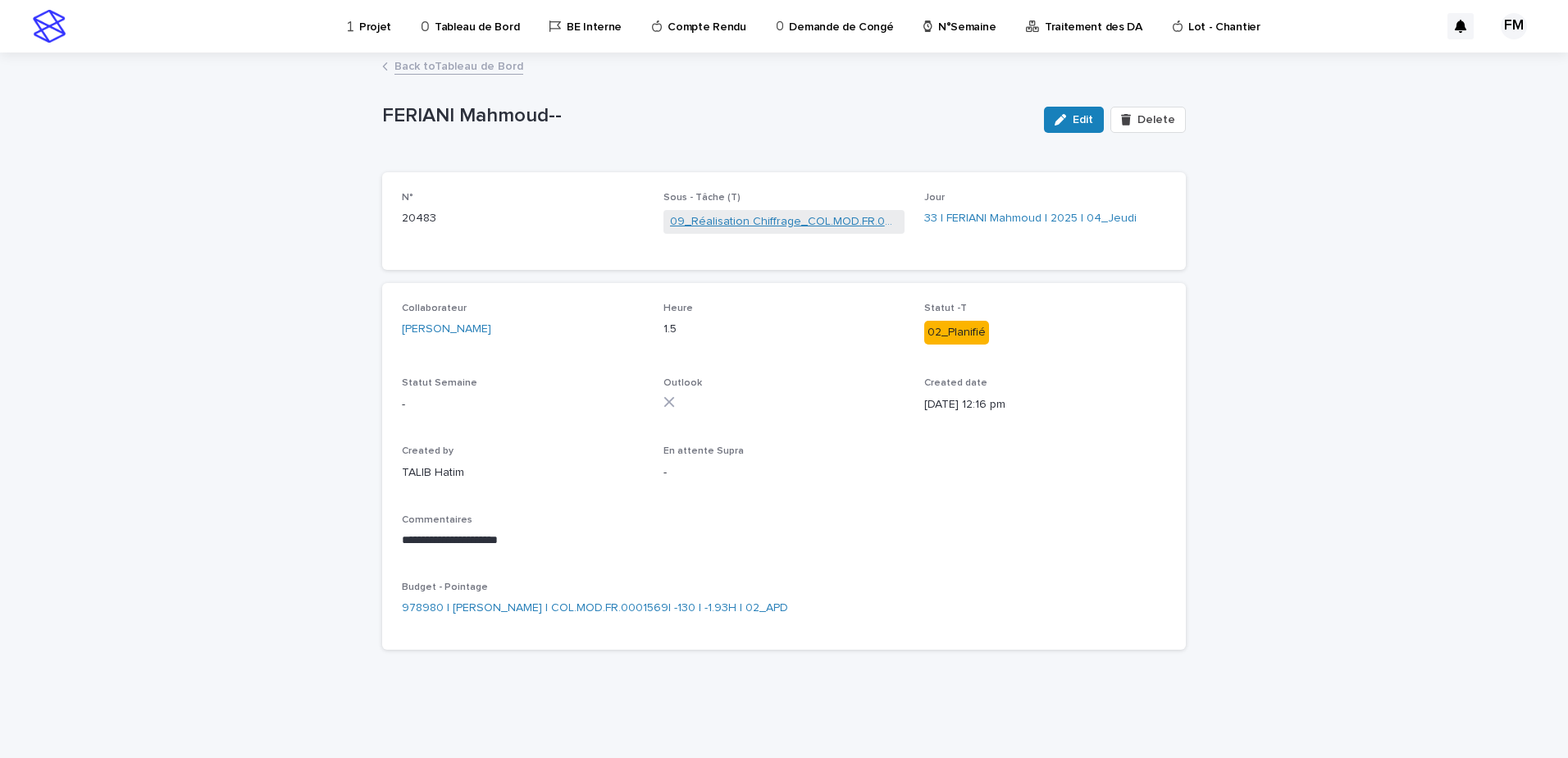
click at [801, 215] on link "09_Réalisation Chiffrage_COL.MOD.FR.0001569" at bounding box center [784, 222] width 229 height 18
